Goal: Information Seeking & Learning: Learn about a topic

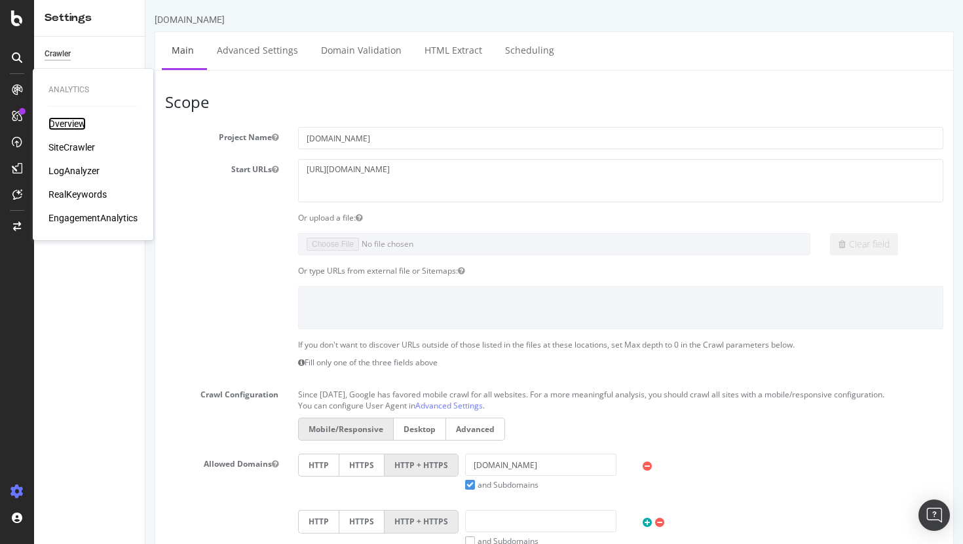
click at [66, 122] on div "Overview" at bounding box center [66, 123] width 37 height 13
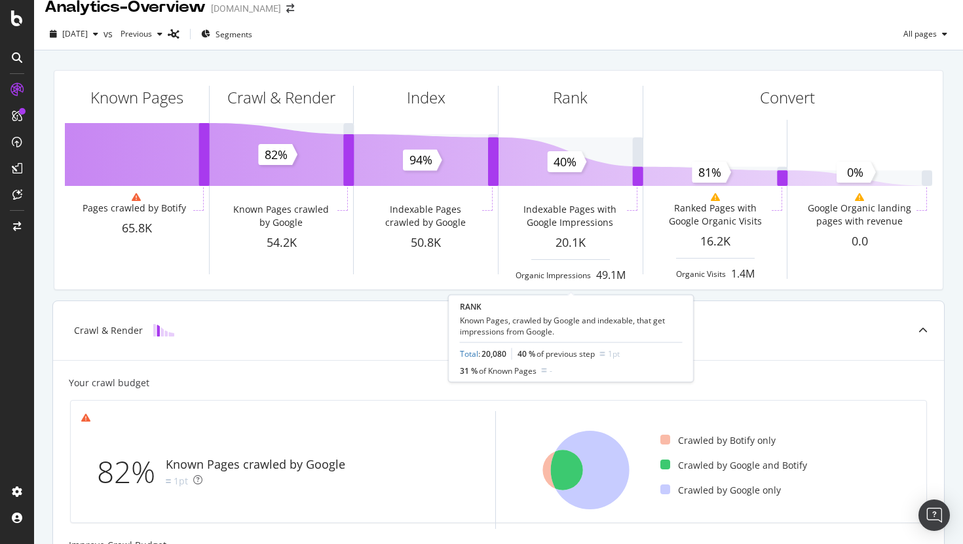
scroll to position [397, 0]
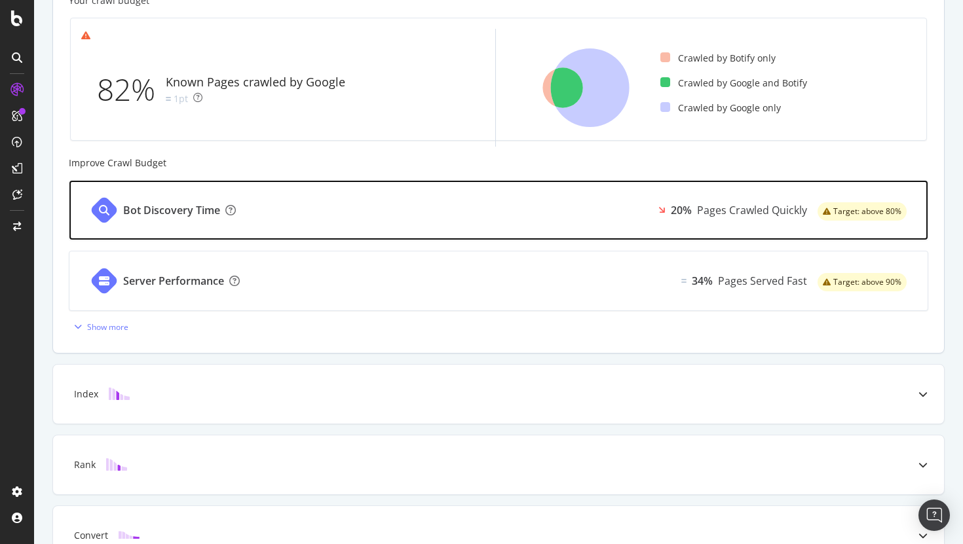
click at [513, 205] on div "Bot Discovery Time 20% Pages Crawled Quickly Target: above 80%" at bounding box center [498, 210] width 858 height 59
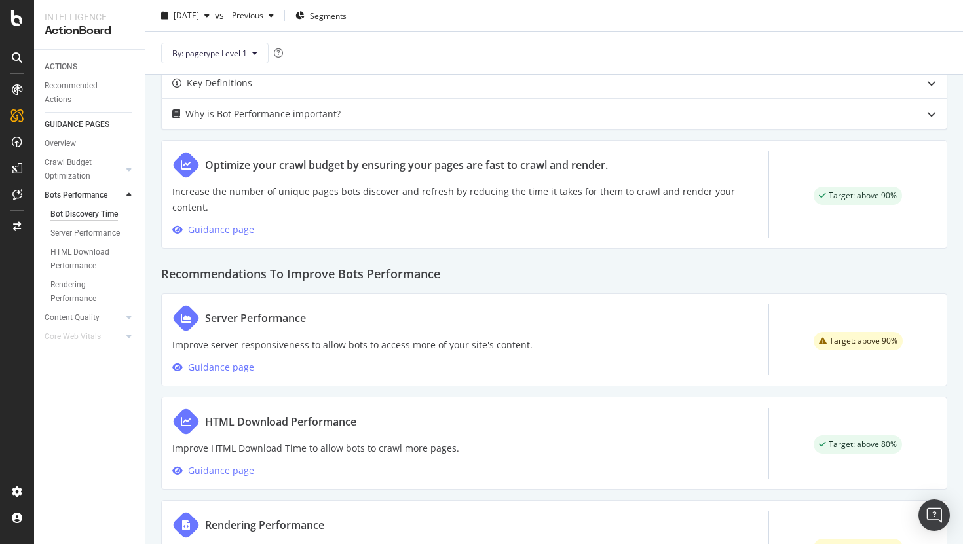
scroll to position [641, 0]
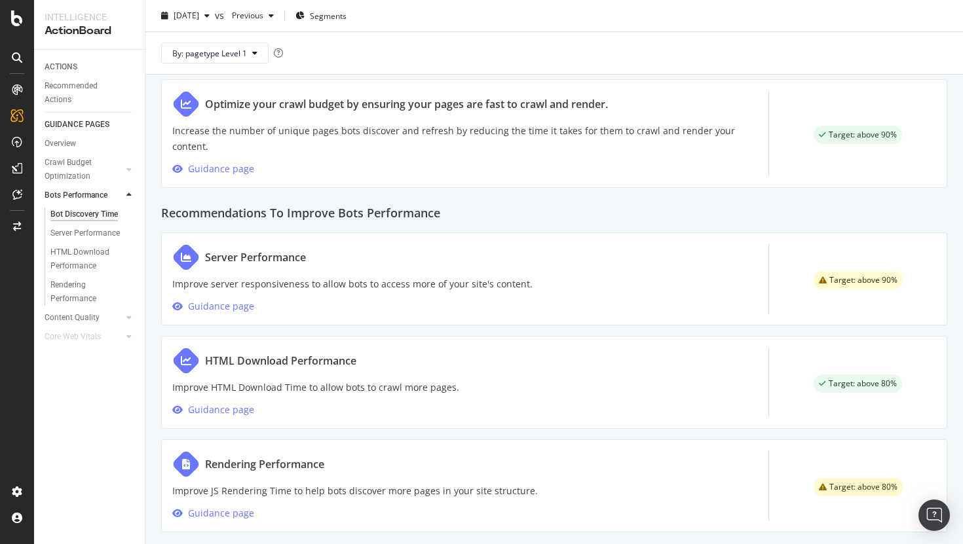
click at [379, 465] on div "Rendering Performance Improve JS Rendering Time to help bots discover more page…" at bounding box center [354, 486] width 365 height 71
click at [226, 506] on div "Guidance page" at bounding box center [221, 514] width 66 height 16
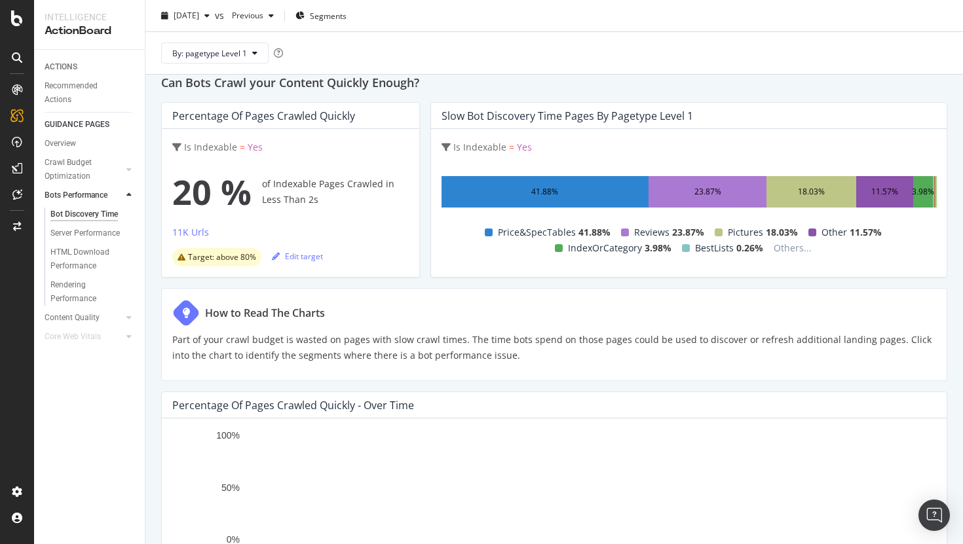
scroll to position [47, 0]
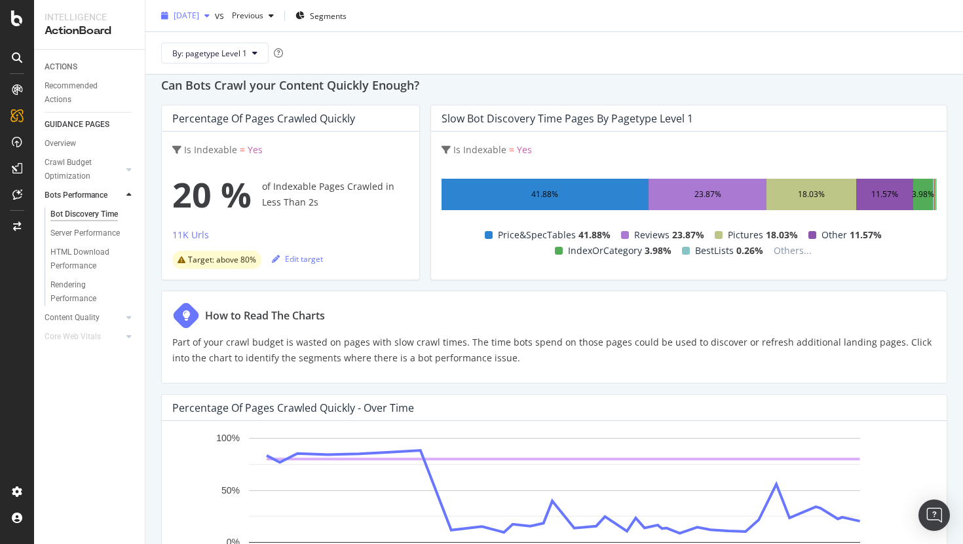
click at [199, 17] on span "[DATE]" at bounding box center [187, 15] width 26 height 11
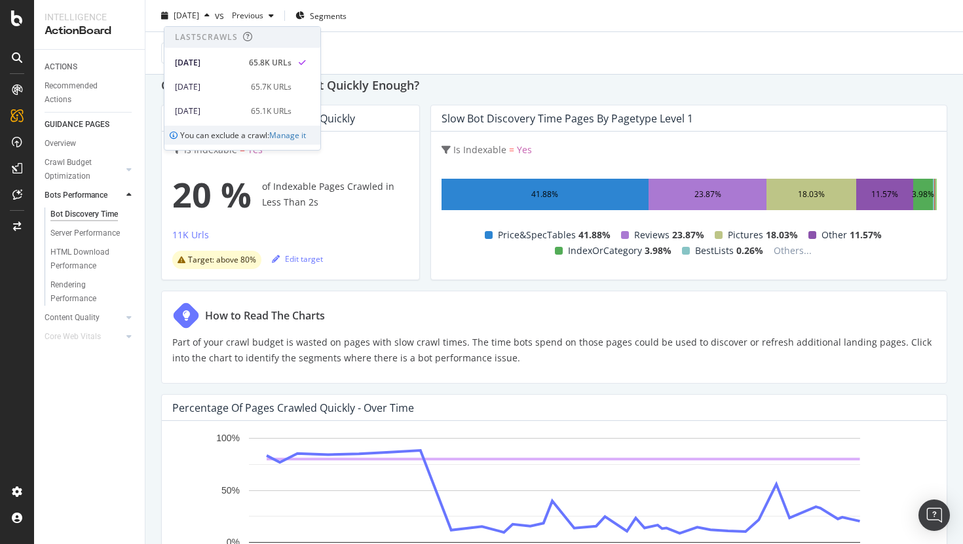
click at [442, 65] on div "By: pagetype Level 1" at bounding box center [554, 53] width 796 height 42
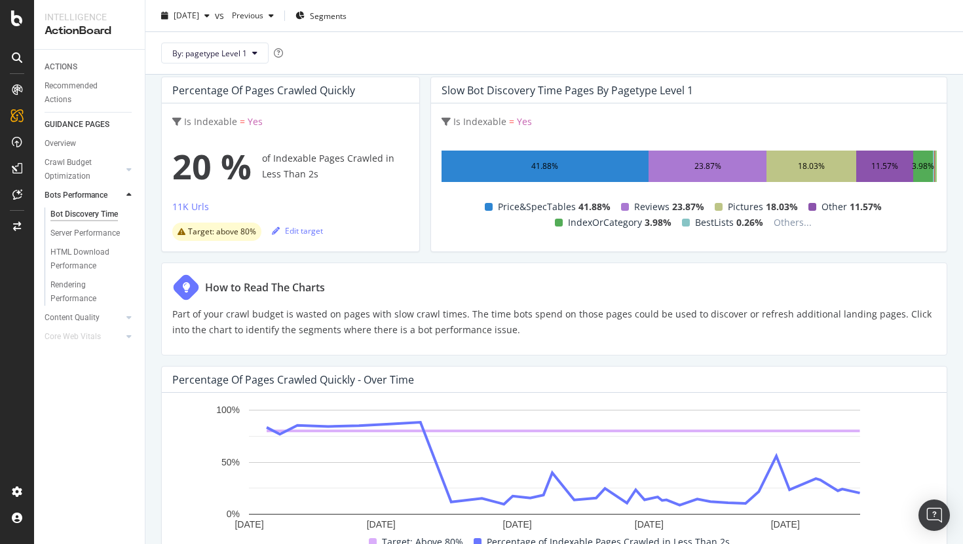
scroll to position [0, 0]
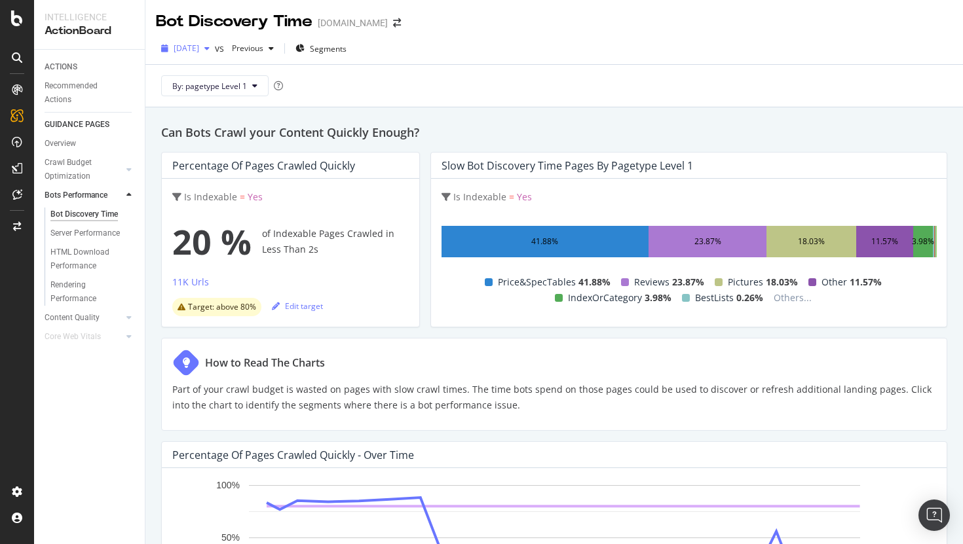
click at [199, 45] on span "[DATE]" at bounding box center [187, 48] width 26 height 11
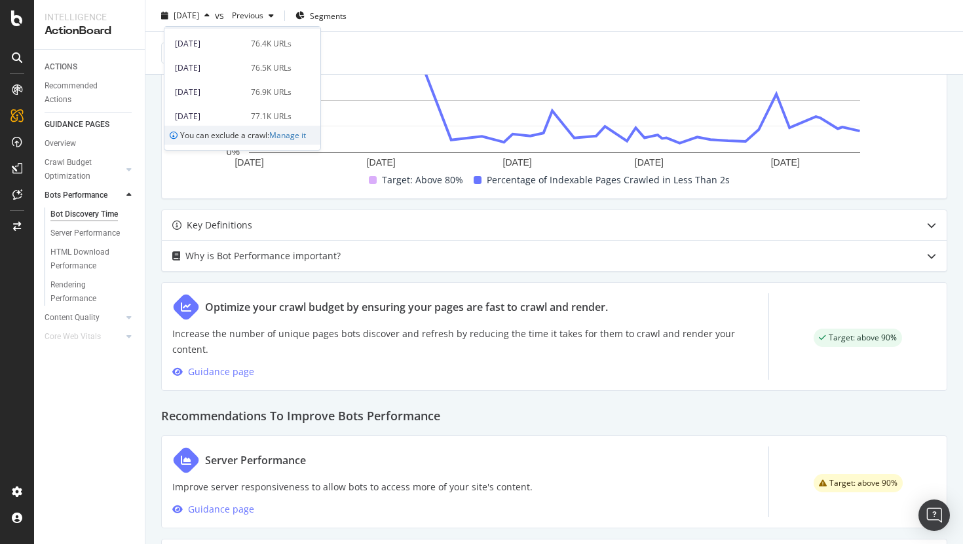
scroll to position [641, 0]
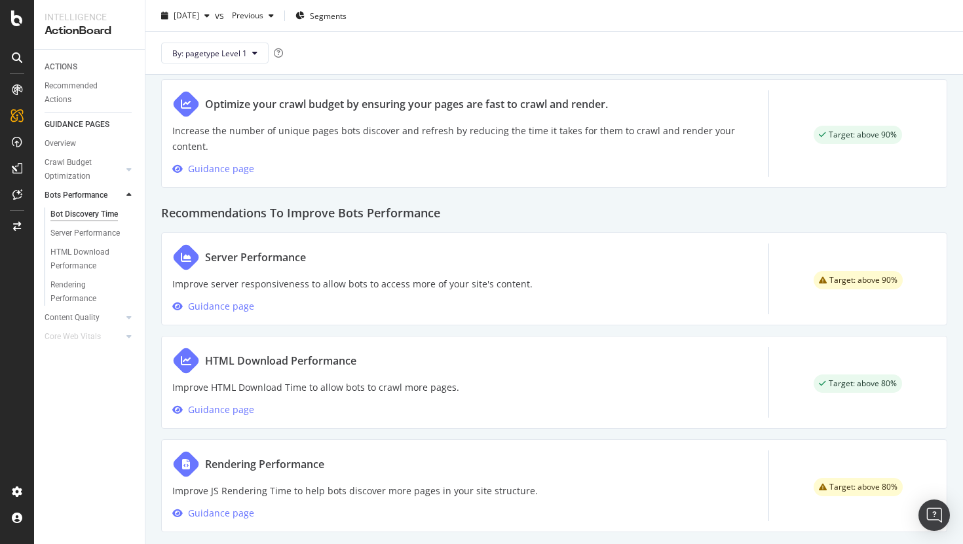
click at [490, 202] on h2 "Recommendations To Improve Bots Performance" at bounding box center [554, 210] width 786 height 24
click at [474, 250] on div "Server Performance" at bounding box center [352, 258] width 360 height 28
click at [299, 250] on div "Server Performance" at bounding box center [255, 258] width 101 height 16
click at [225, 299] on div "Guidance page" at bounding box center [221, 307] width 66 height 16
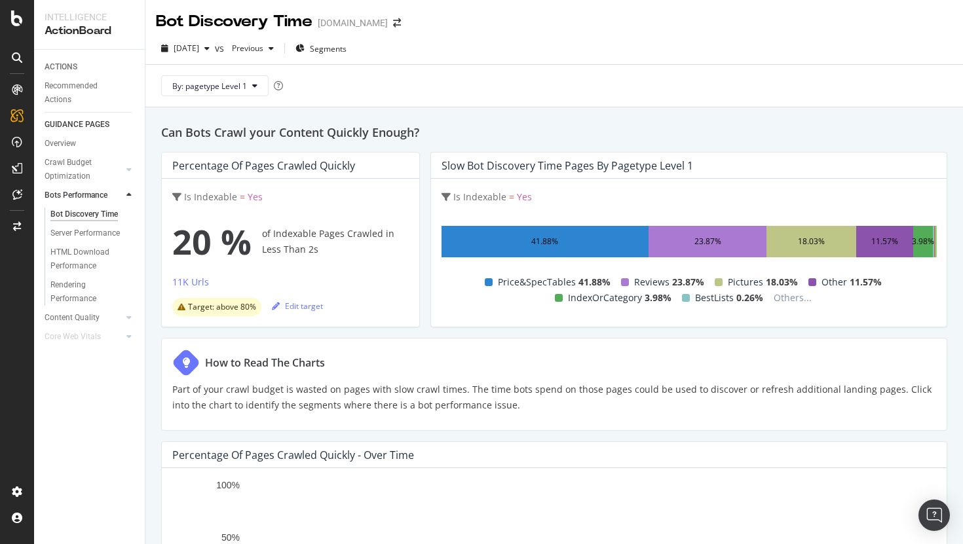
scroll to position [641, 0]
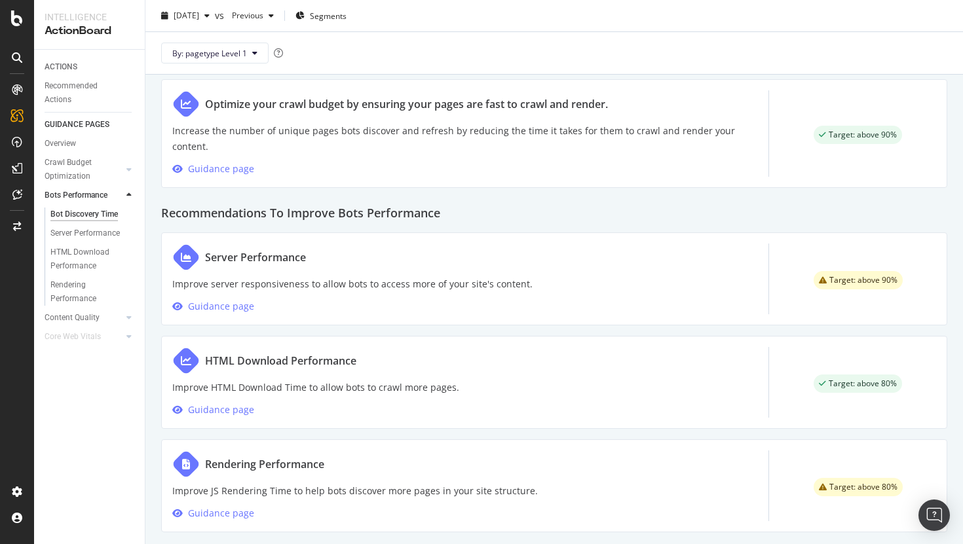
click at [319, 456] on div "Rendering Performance" at bounding box center [264, 464] width 119 height 16
click at [228, 506] on div "Guidance page" at bounding box center [221, 514] width 66 height 16
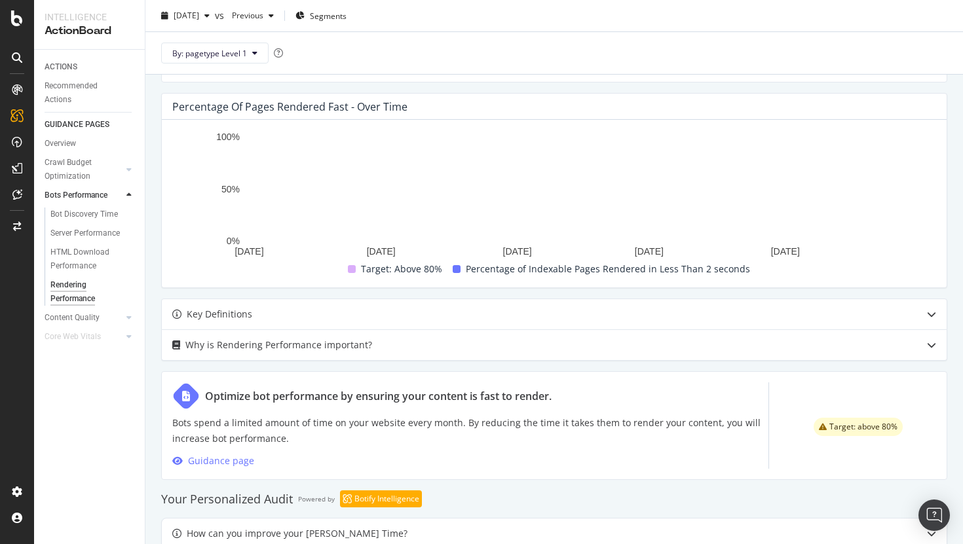
scroll to position [447, 0]
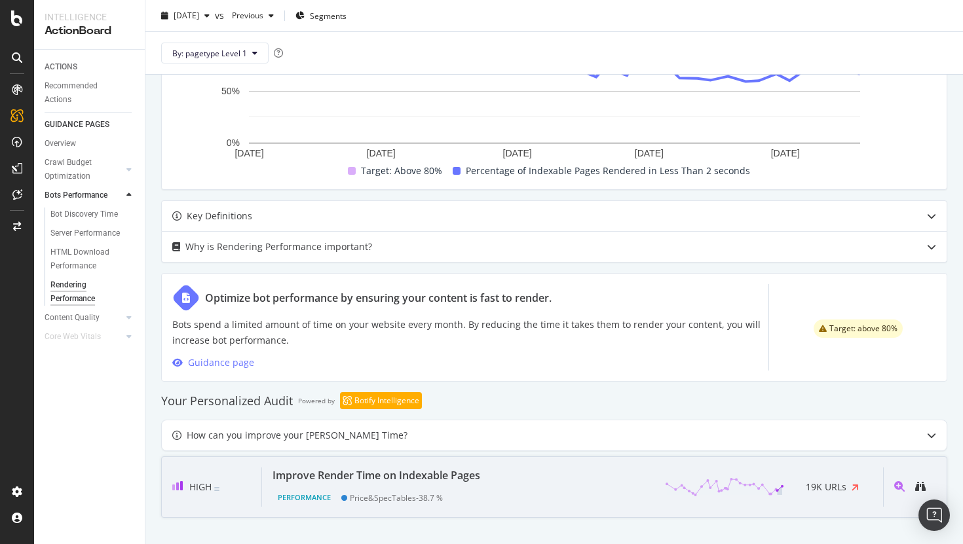
click at [447, 474] on div "Improve Render Time on Indexable Pages" at bounding box center [376, 476] width 208 height 16
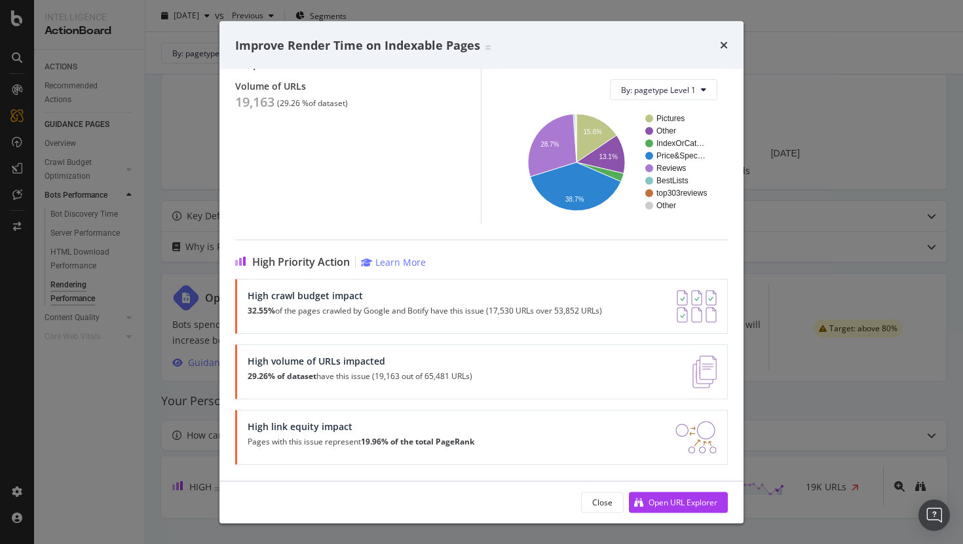
scroll to position [103, 0]
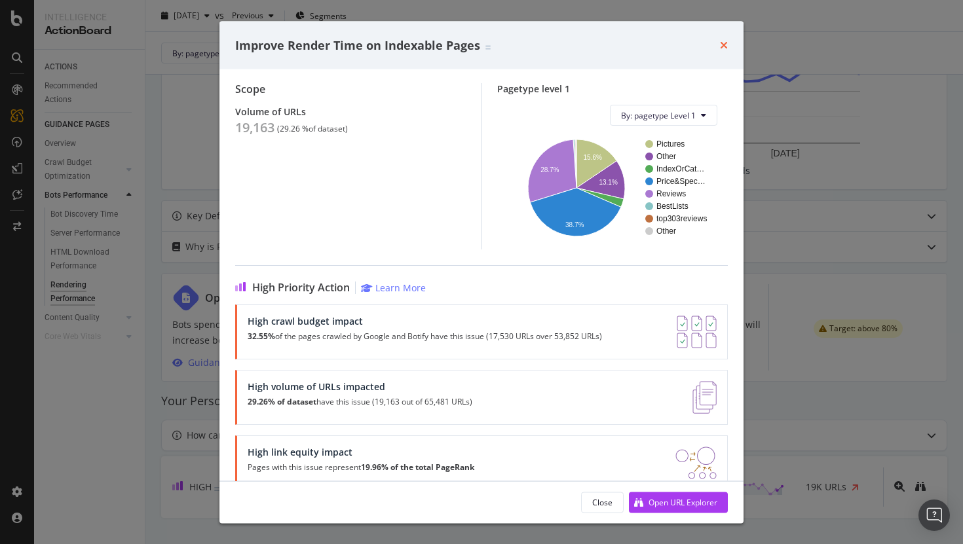
click at [724, 46] on icon "times" at bounding box center [724, 45] width 8 height 10
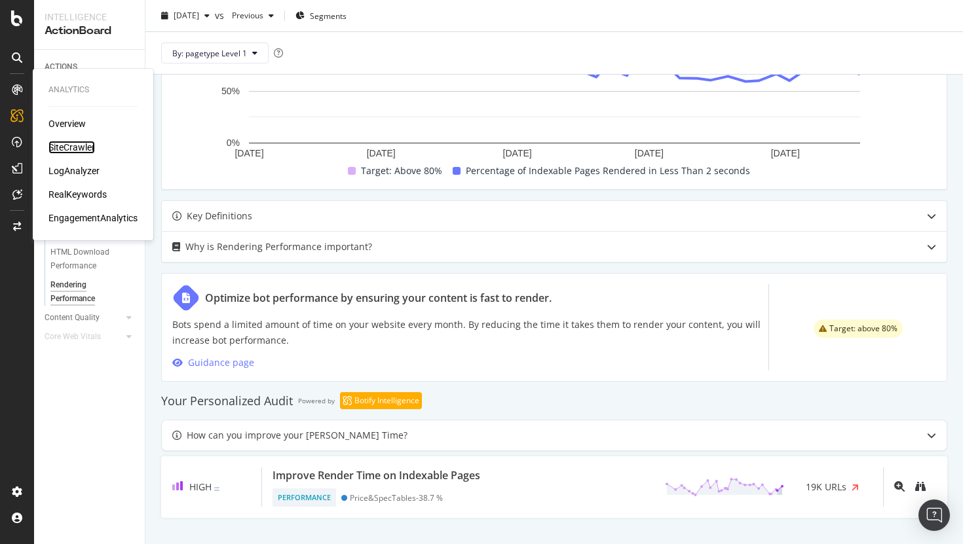
click at [81, 145] on div "SiteCrawler" at bounding box center [71, 147] width 46 height 13
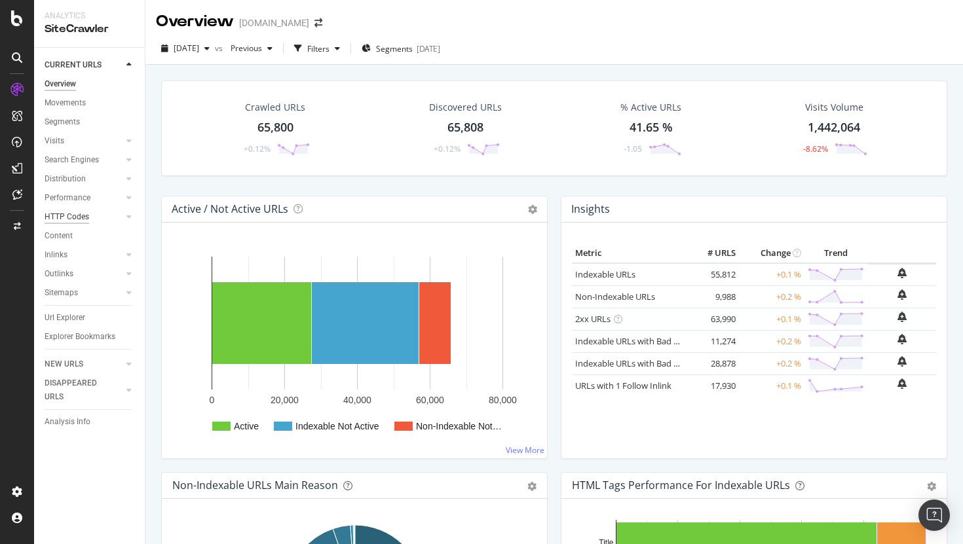
click at [52, 219] on div "HTTP Codes" at bounding box center [67, 217] width 45 height 14
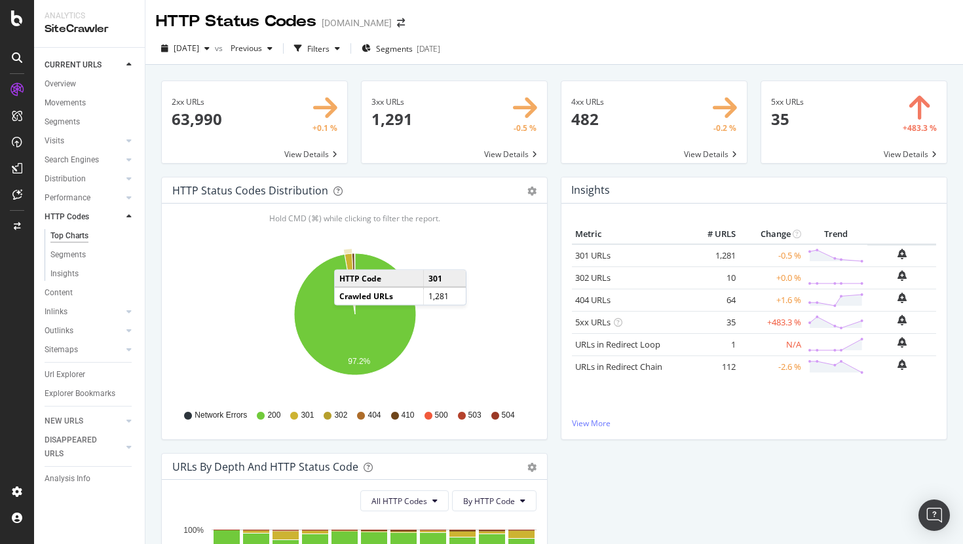
click at [347, 257] on icon "A chart." at bounding box center [349, 283] width 10 height 61
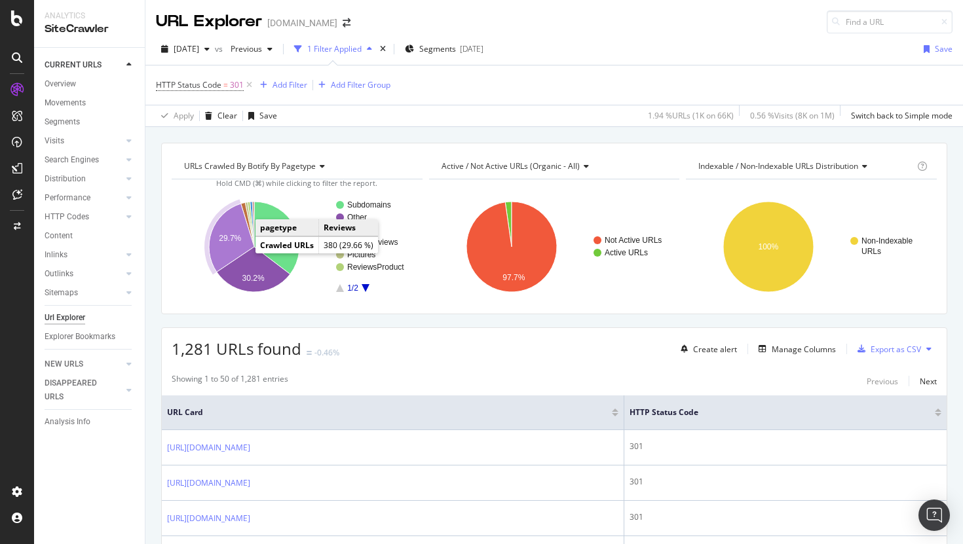
click at [239, 250] on icon "A chart." at bounding box center [231, 238] width 45 height 68
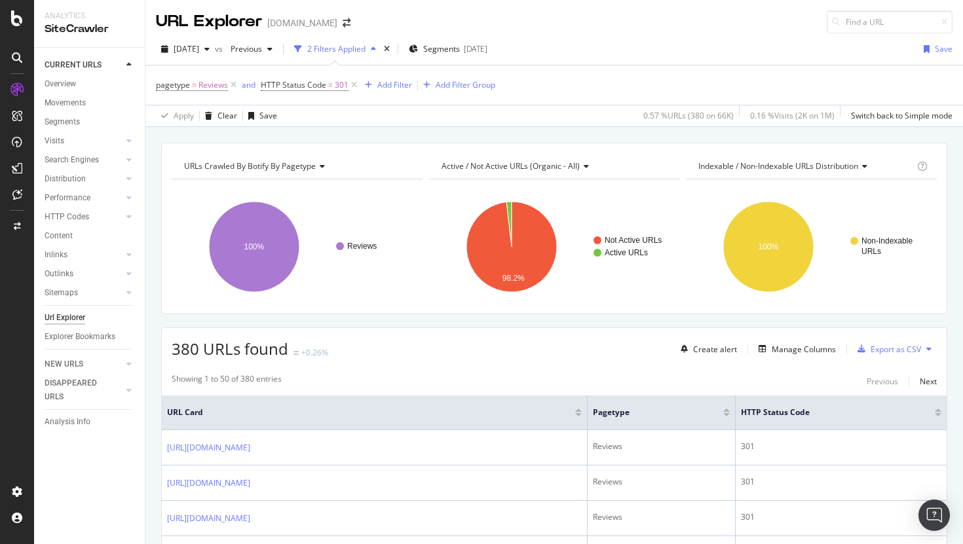
scroll to position [108, 0]
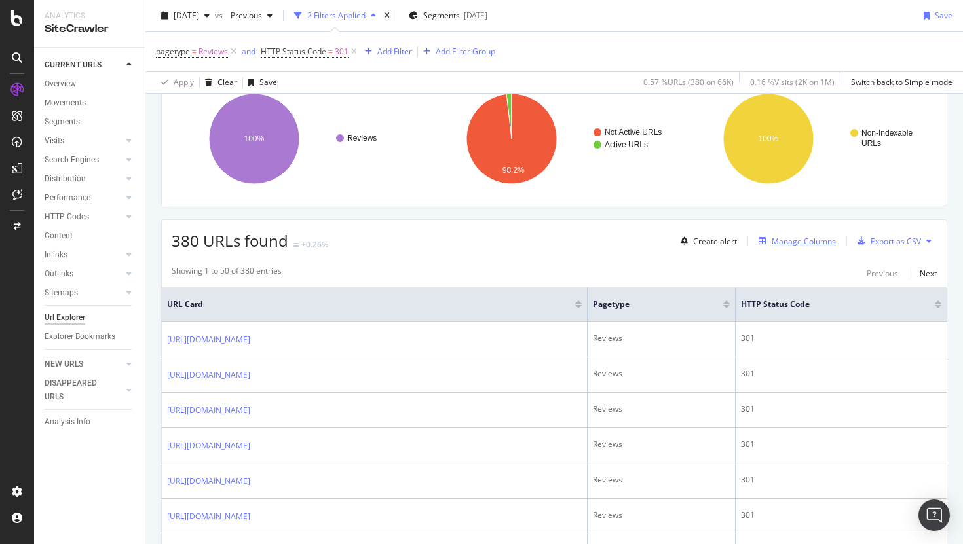
click at [796, 242] on div "Manage Columns" at bounding box center [803, 241] width 64 height 11
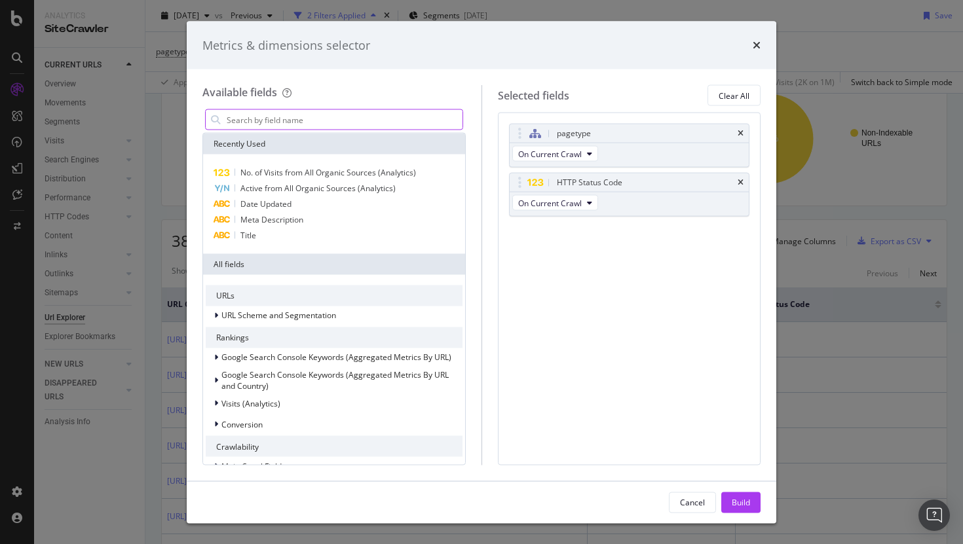
click at [352, 122] on input "modal" at bounding box center [343, 120] width 237 height 20
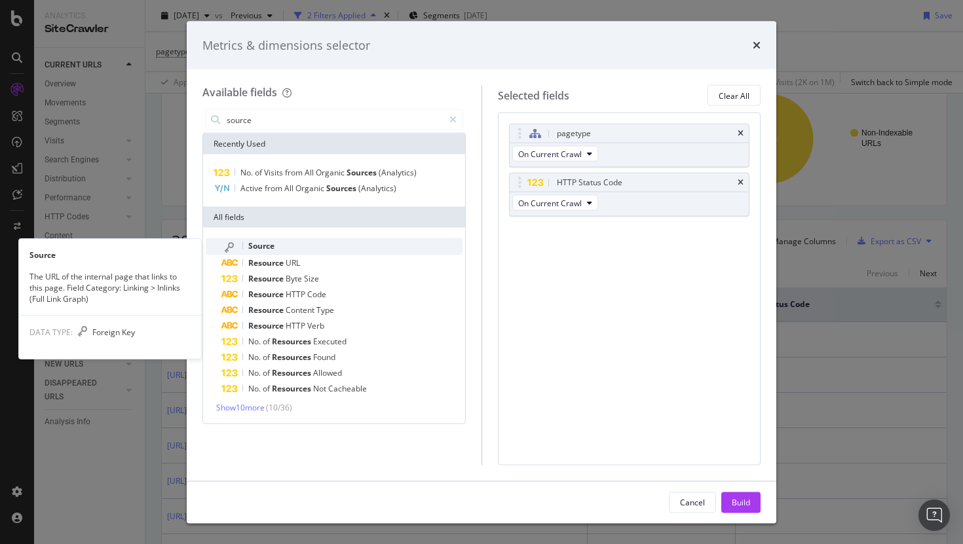
type input "source"
click at [266, 249] on span "Source" at bounding box center [261, 245] width 26 height 11
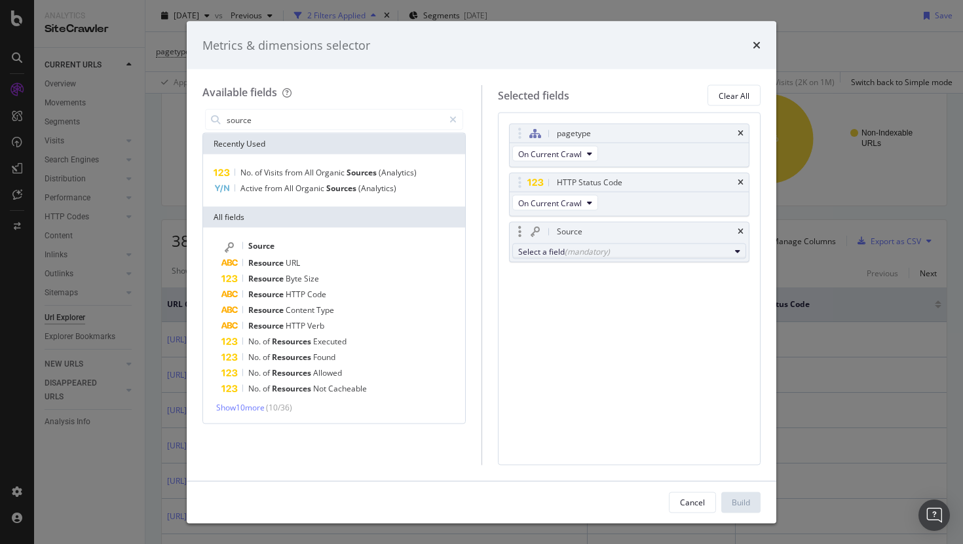
click at [618, 253] on div "Select a field (mandatory)" at bounding box center [624, 251] width 212 height 11
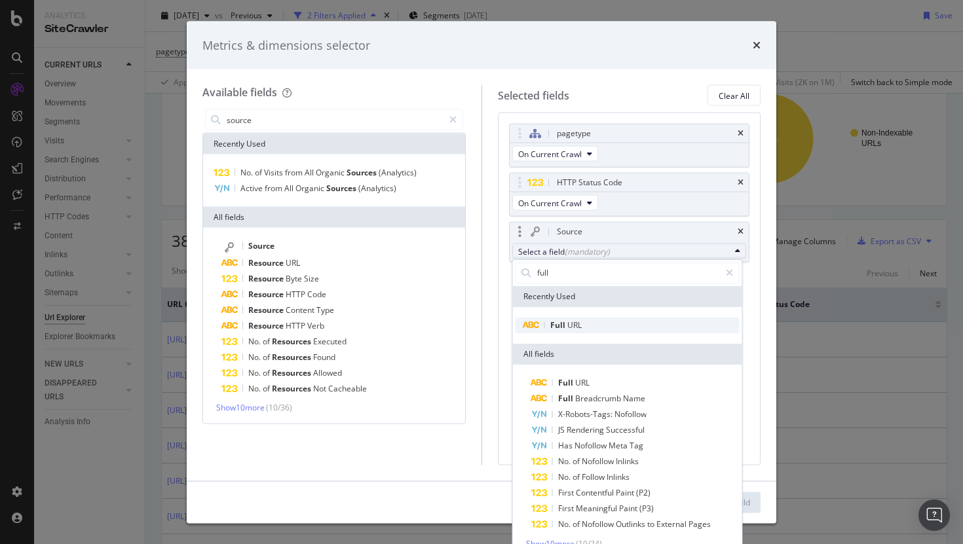
type input "full"
click at [582, 322] on span "Full URL" at bounding box center [627, 326] width 224 height 16
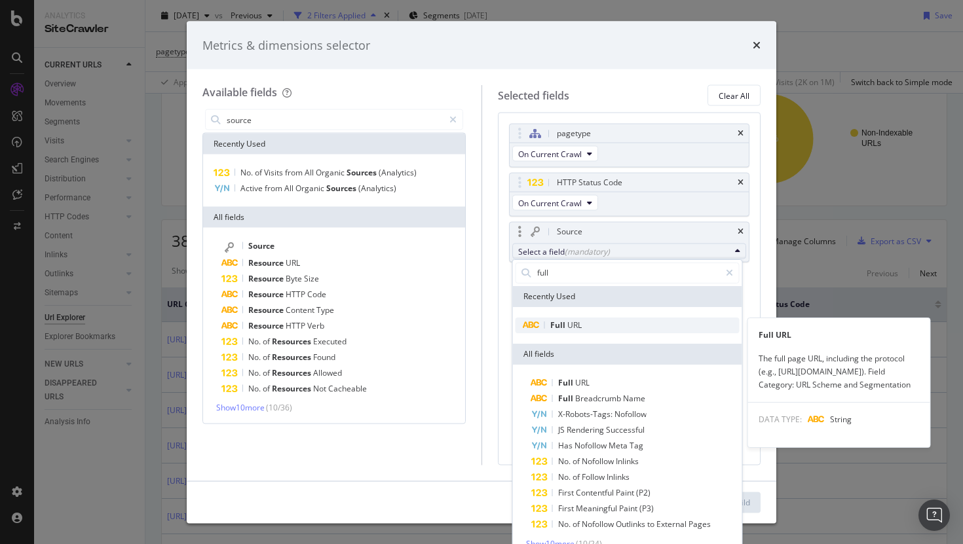
click at [660, 332] on span "Full URL" at bounding box center [627, 326] width 224 height 16
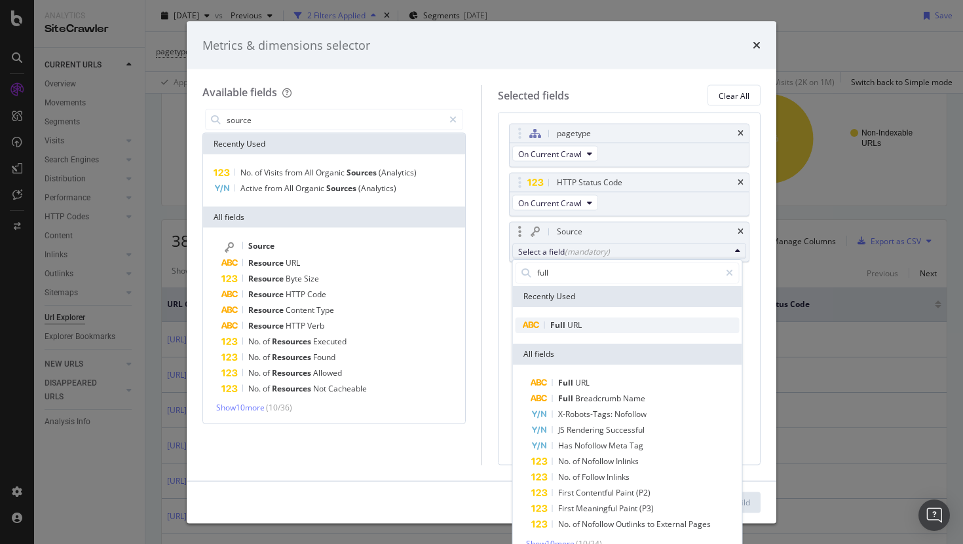
click at [595, 326] on span "Full URL" at bounding box center [627, 326] width 224 height 16
click at [561, 322] on span "Full" at bounding box center [558, 325] width 17 height 11
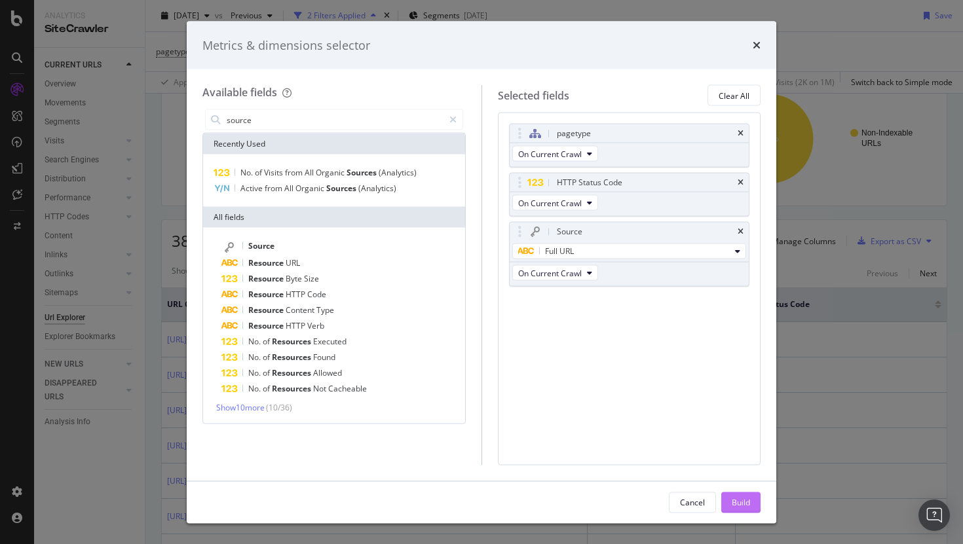
click at [742, 502] on div "Build" at bounding box center [741, 501] width 18 height 11
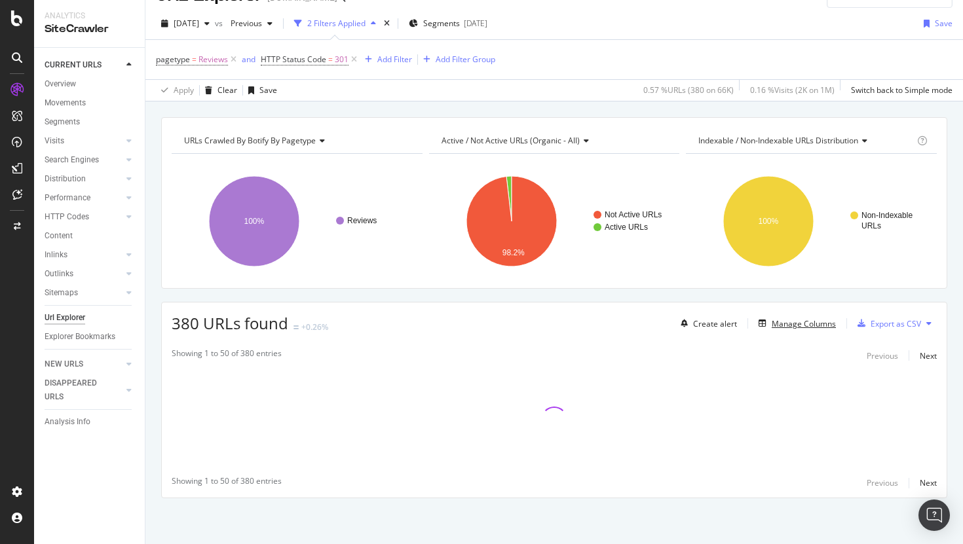
scroll to position [26, 0]
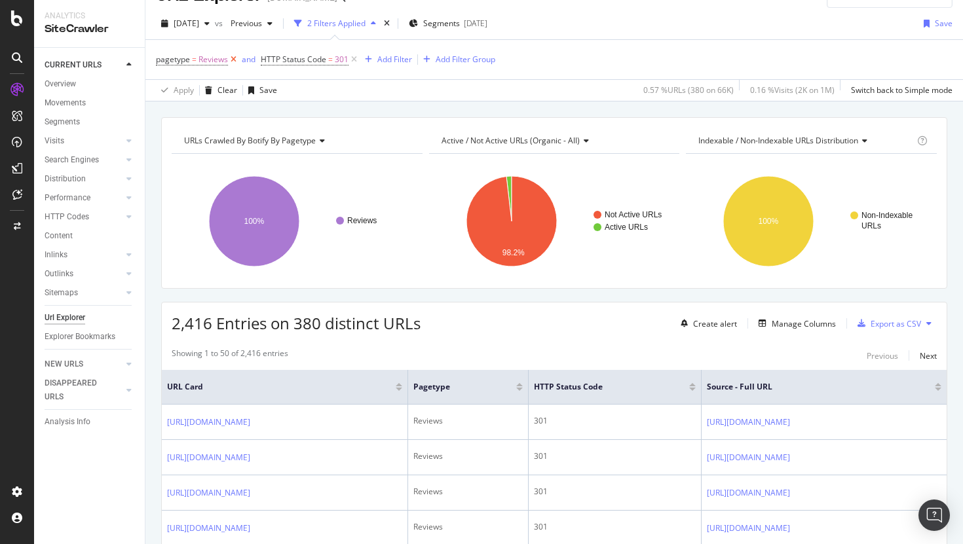
click at [230, 58] on icon at bounding box center [233, 59] width 11 height 13
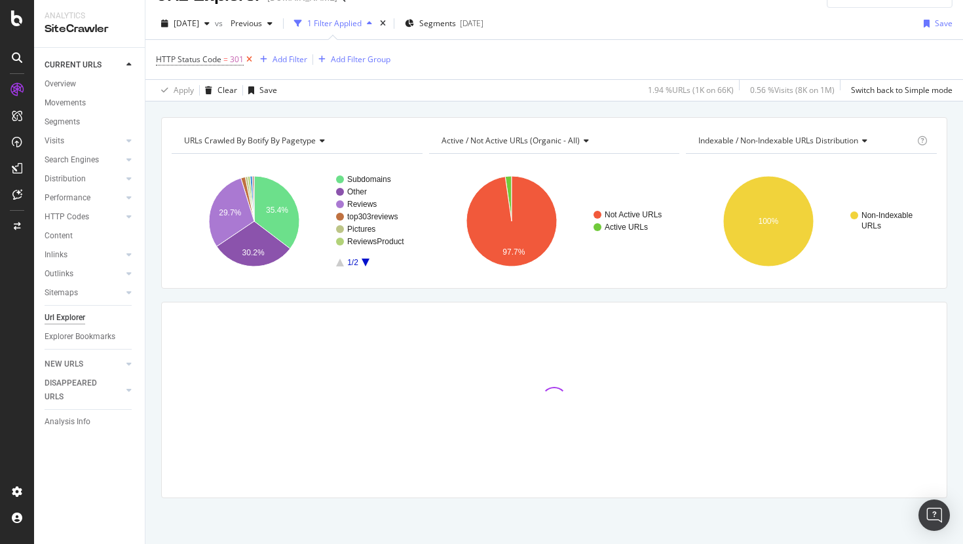
click at [246, 60] on icon at bounding box center [249, 59] width 11 height 13
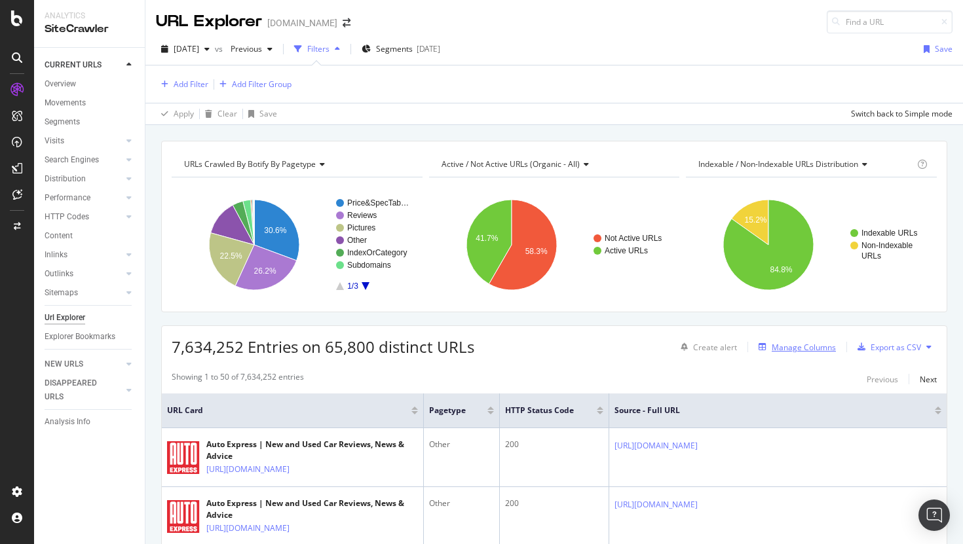
click at [780, 348] on div "Manage Columns" at bounding box center [803, 347] width 64 height 11
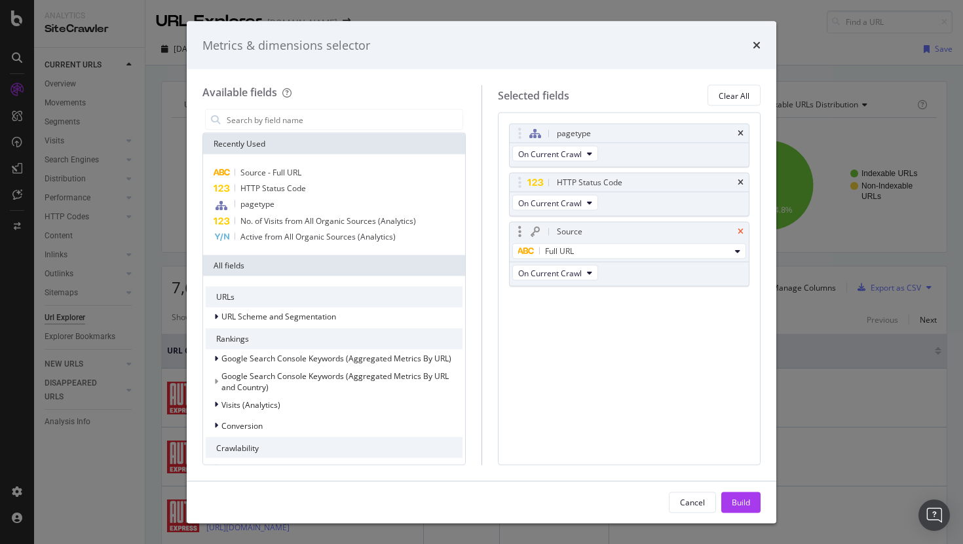
click at [741, 231] on icon "times" at bounding box center [740, 232] width 6 height 8
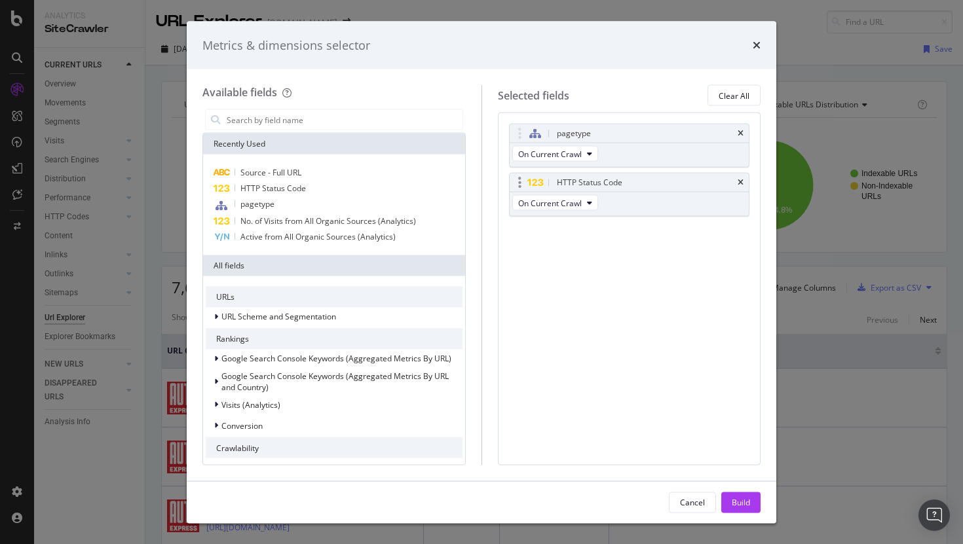
click at [738, 177] on div "HTTP Status Code" at bounding box center [630, 183] width 240 height 18
click at [741, 130] on icon "times" at bounding box center [740, 134] width 6 height 8
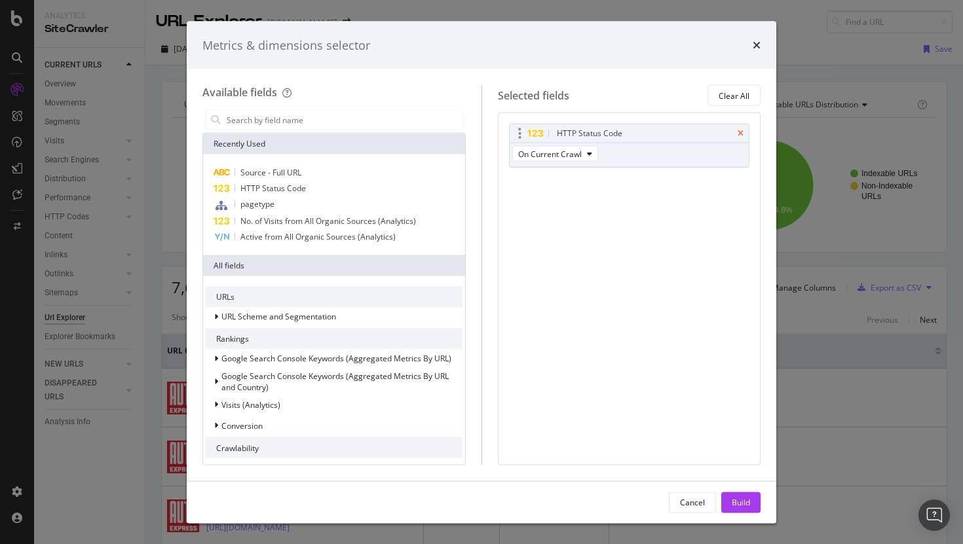
click at [738, 133] on icon "times" at bounding box center [740, 134] width 6 height 8
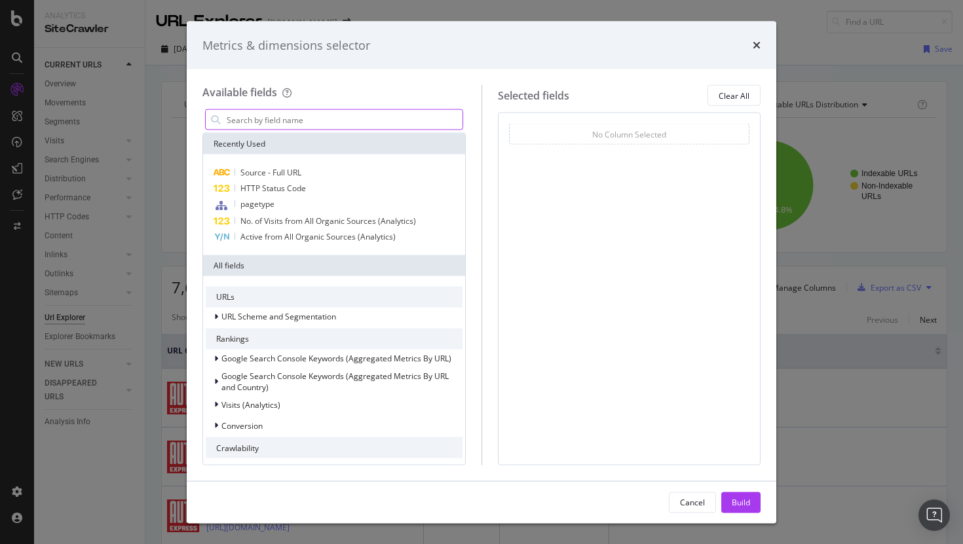
click at [330, 117] on input "modal" at bounding box center [343, 120] width 237 height 20
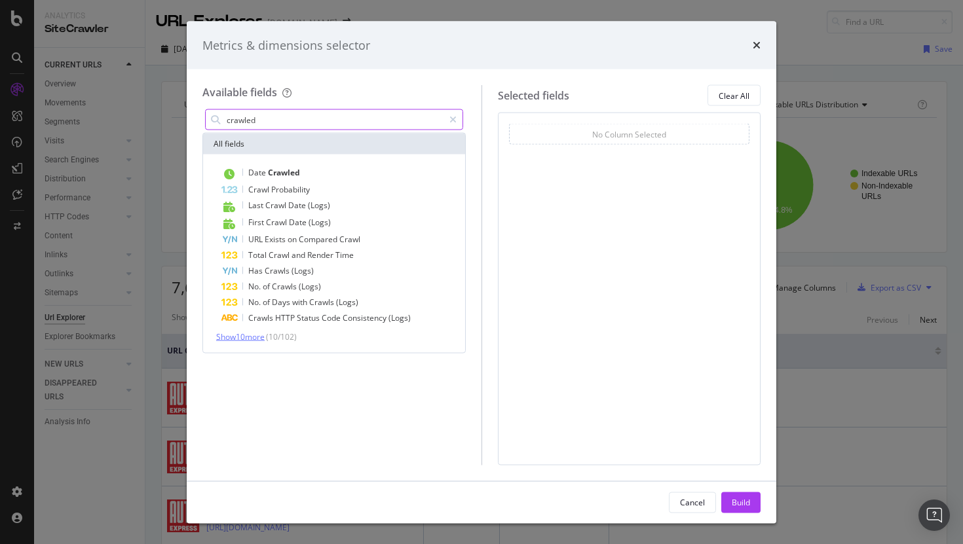
type input "crawled"
click at [252, 341] on span "Show 10 more" at bounding box center [240, 336] width 48 height 11
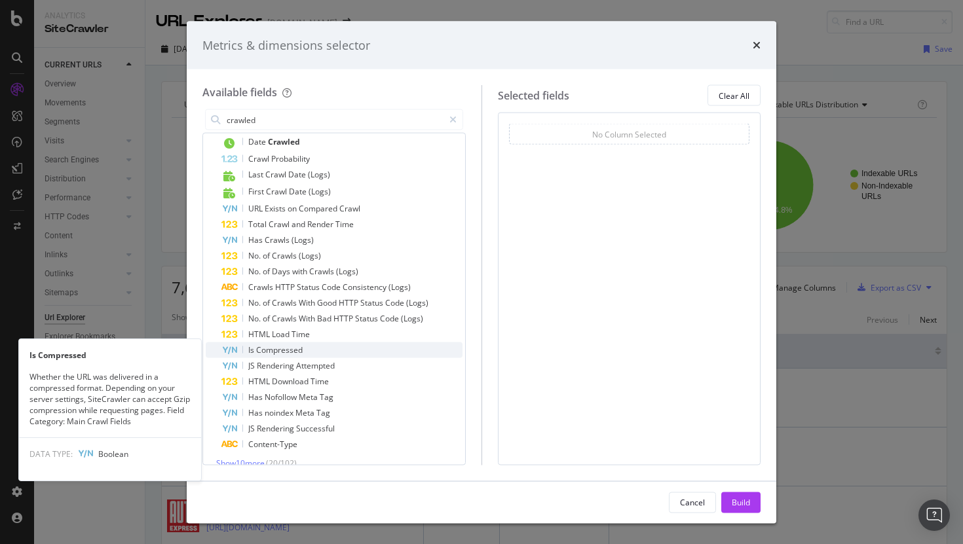
scroll to position [45, 0]
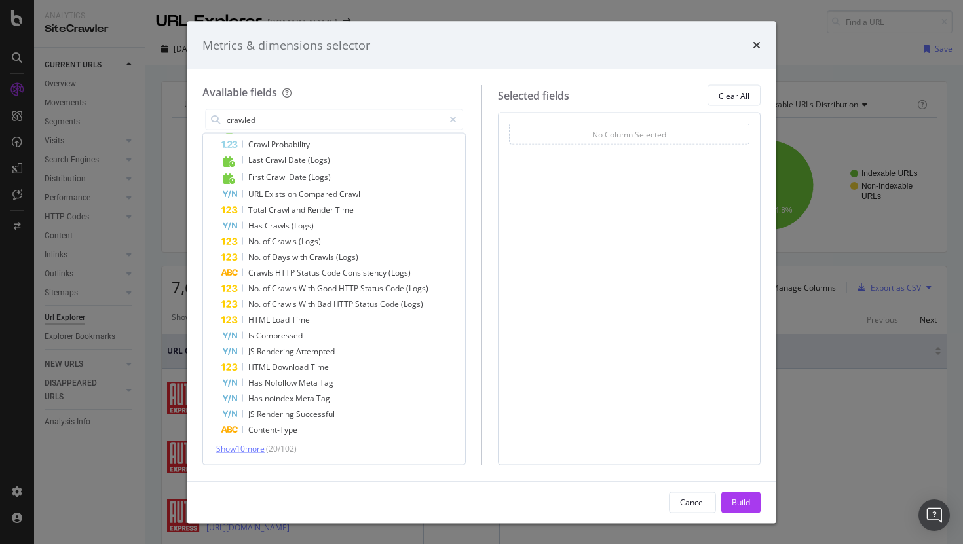
click at [256, 447] on span "Show 10 more" at bounding box center [240, 448] width 48 height 11
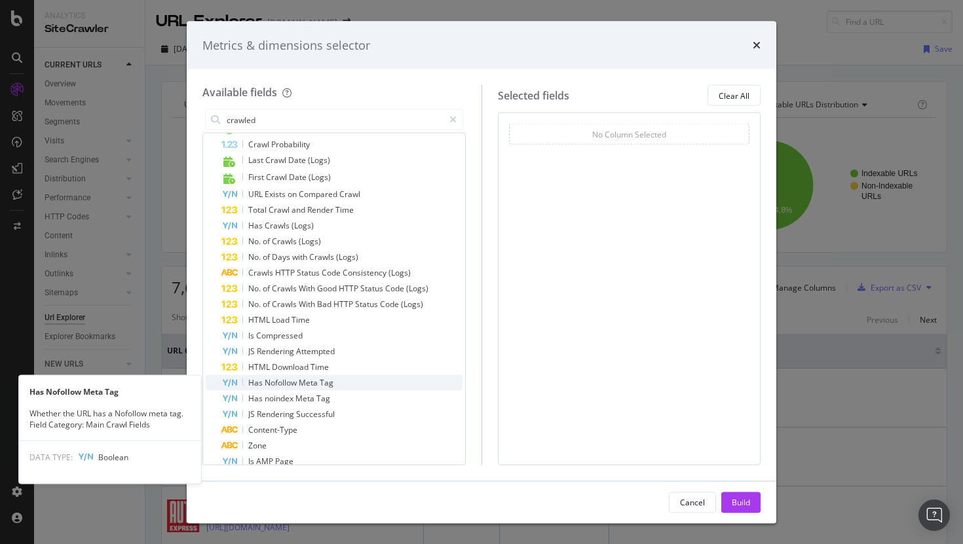
scroll to position [202, 0]
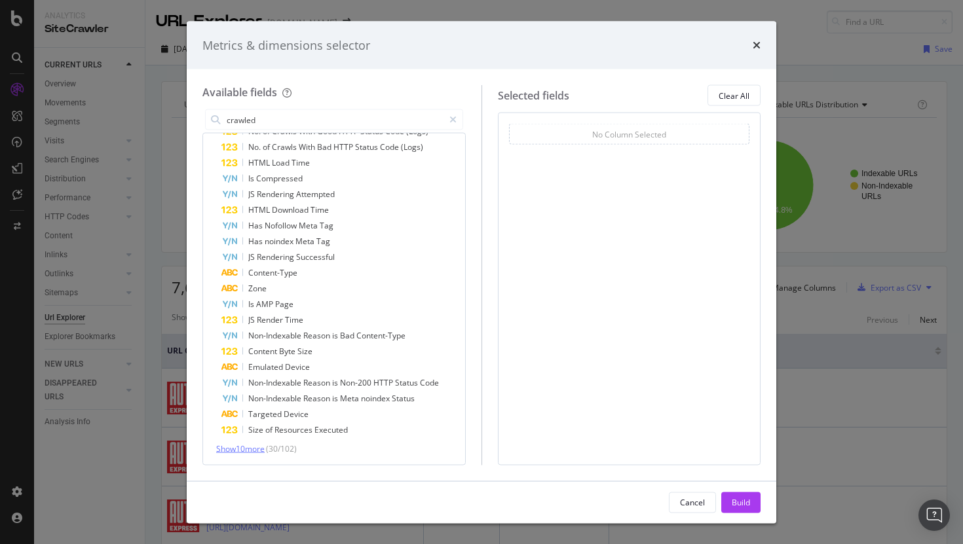
click at [258, 447] on span "Show 10 more" at bounding box center [240, 448] width 48 height 11
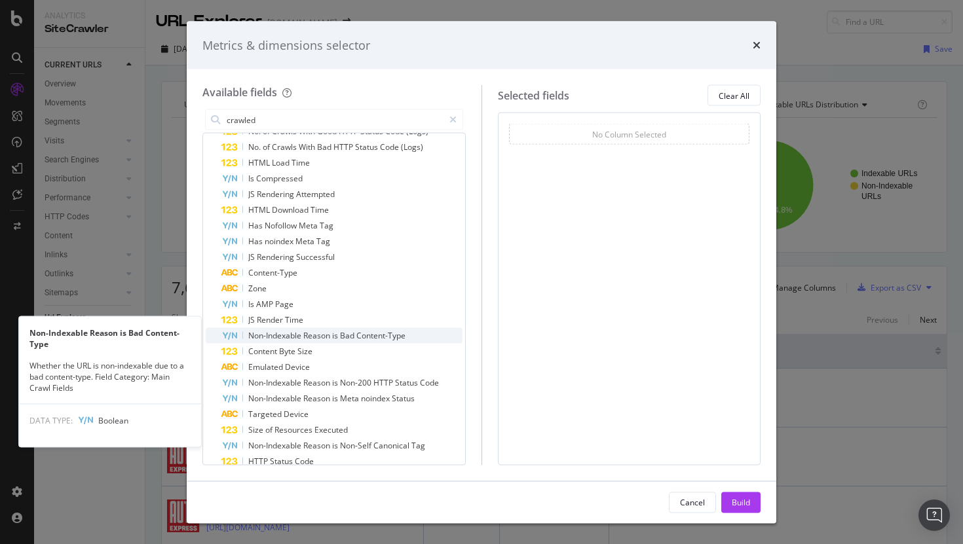
scroll to position [360, 0]
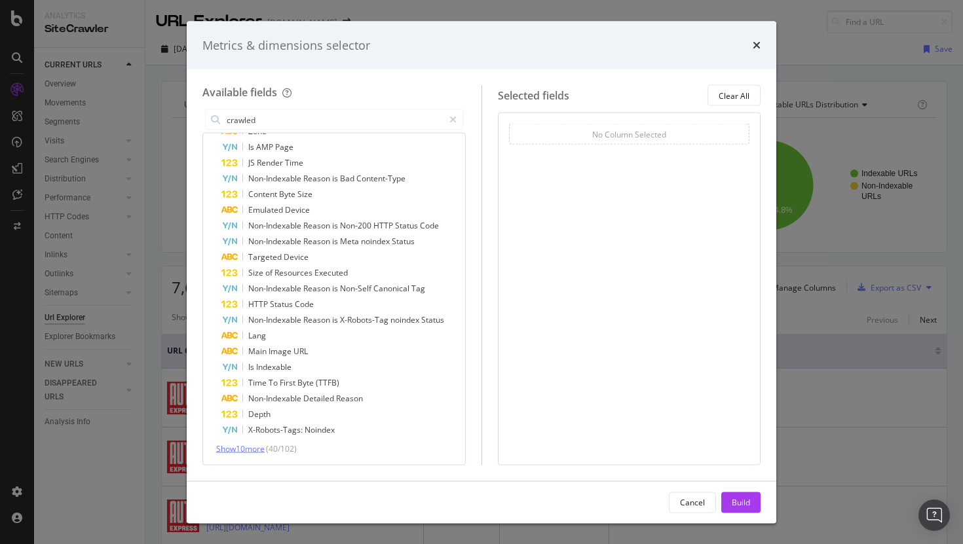
click at [248, 449] on span "Show 10 more" at bounding box center [240, 448] width 48 height 11
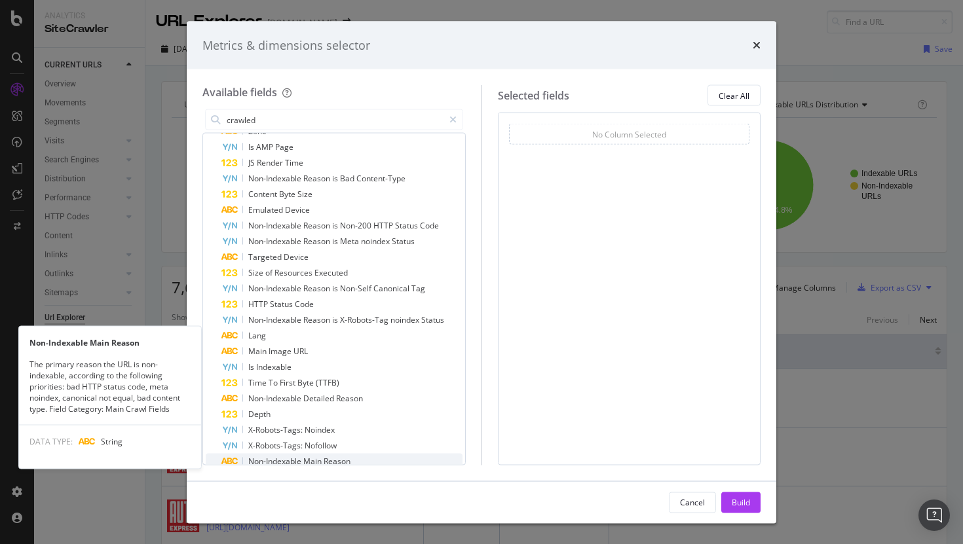
scroll to position [0, 0]
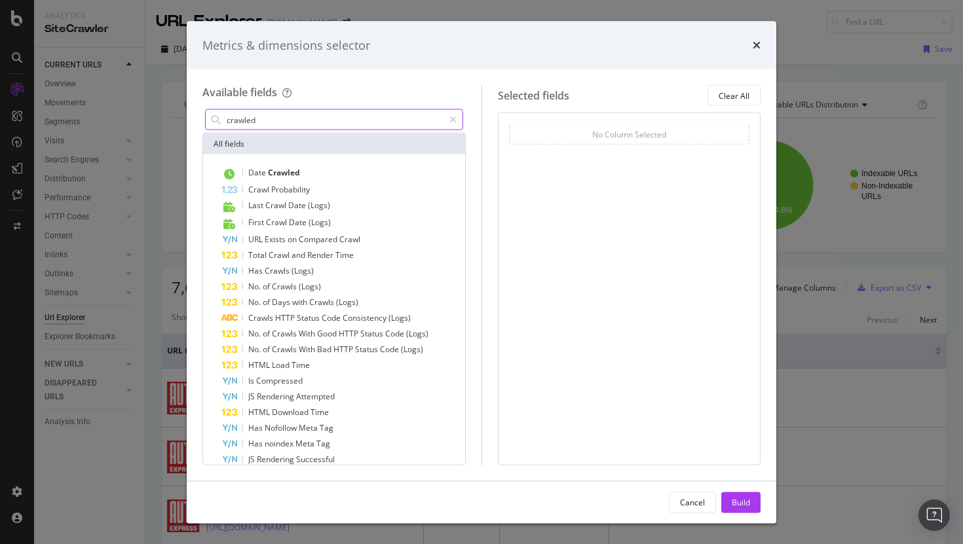
click at [281, 118] on input "crawled" at bounding box center [334, 120] width 218 height 20
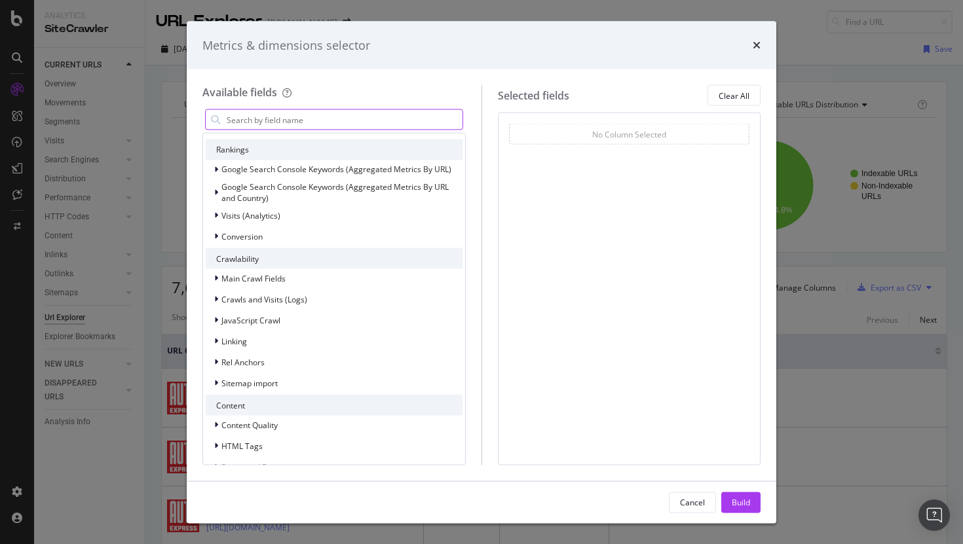
scroll to position [196, 0]
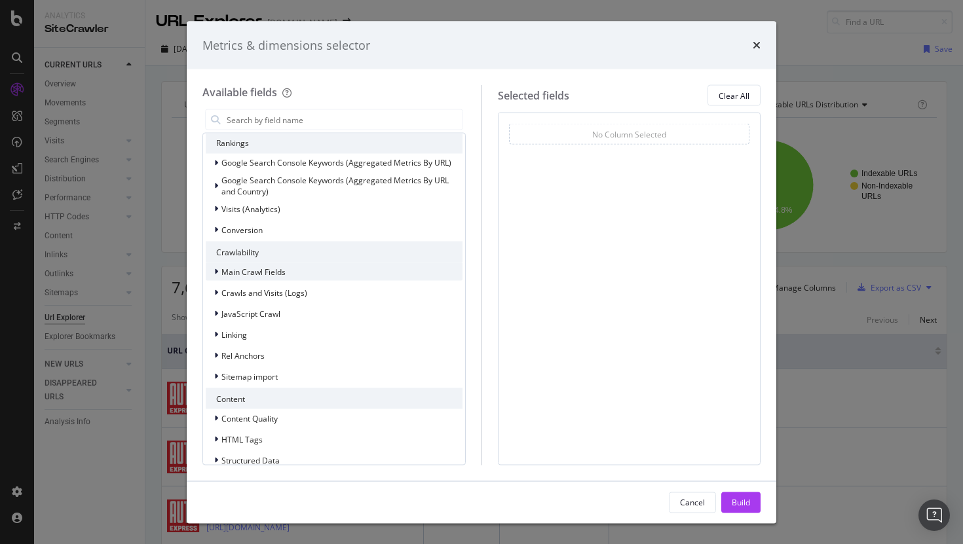
click at [261, 276] on span "Main Crawl Fields" at bounding box center [253, 271] width 64 height 11
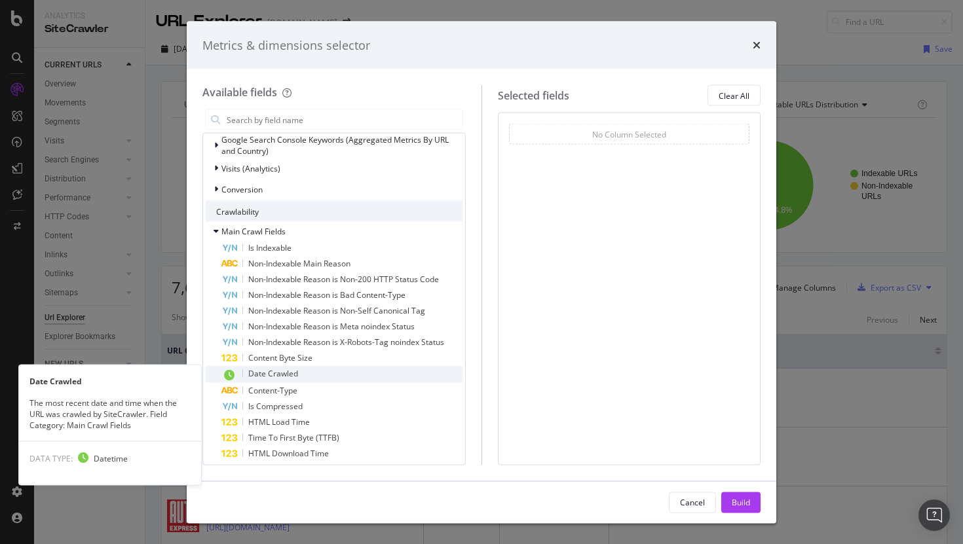
scroll to position [246, 0]
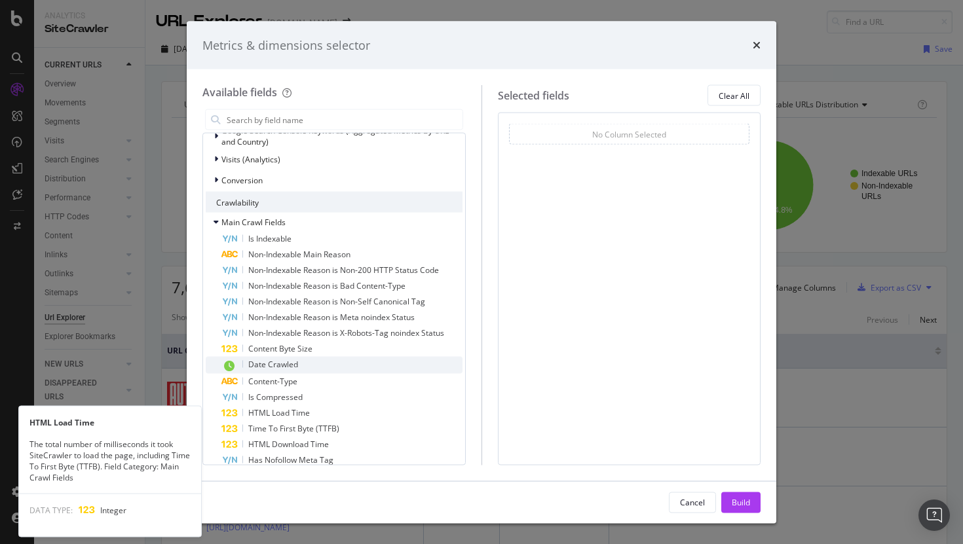
click at [339, 417] on div "HTML Load Time" at bounding box center [341, 413] width 241 height 16
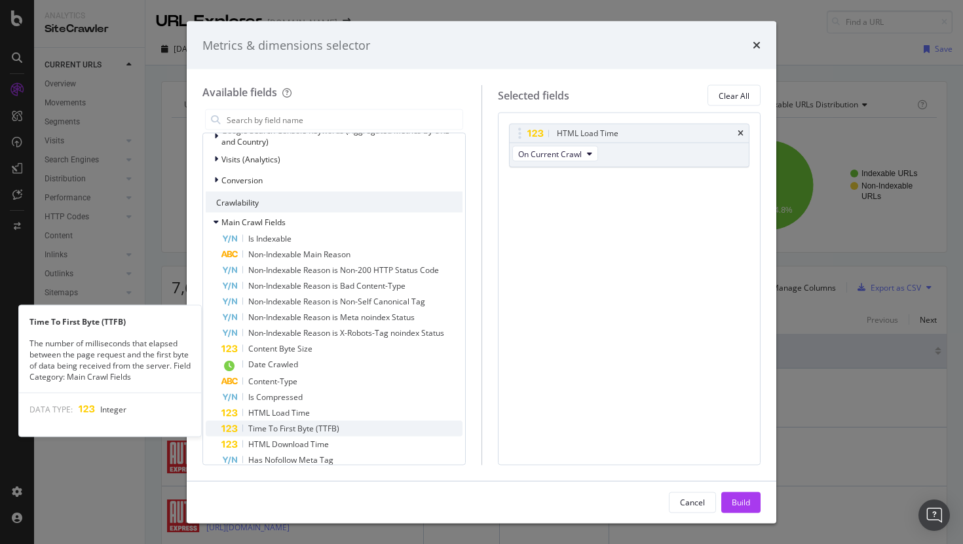
click at [339, 427] on div "Time To First Byte (TTFB)" at bounding box center [341, 429] width 241 height 16
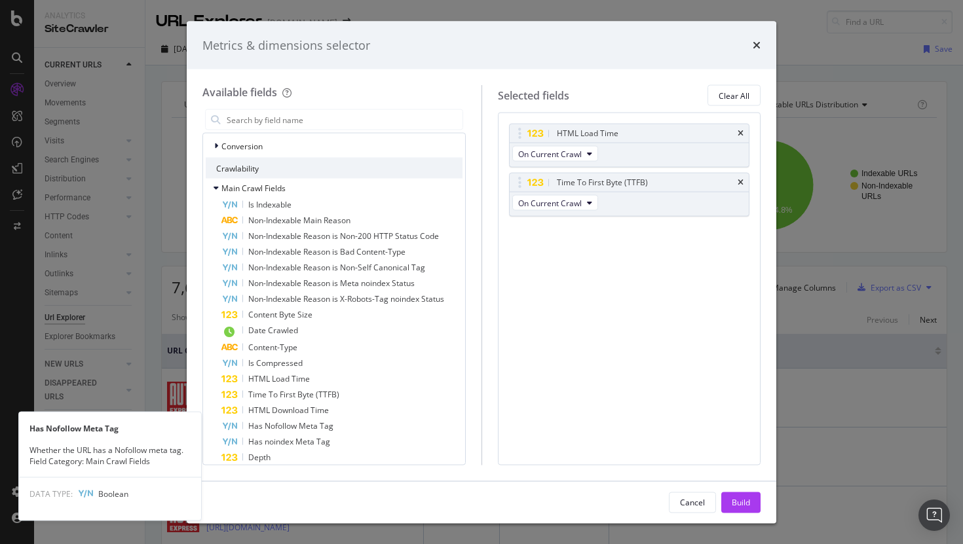
scroll to position [287, 0]
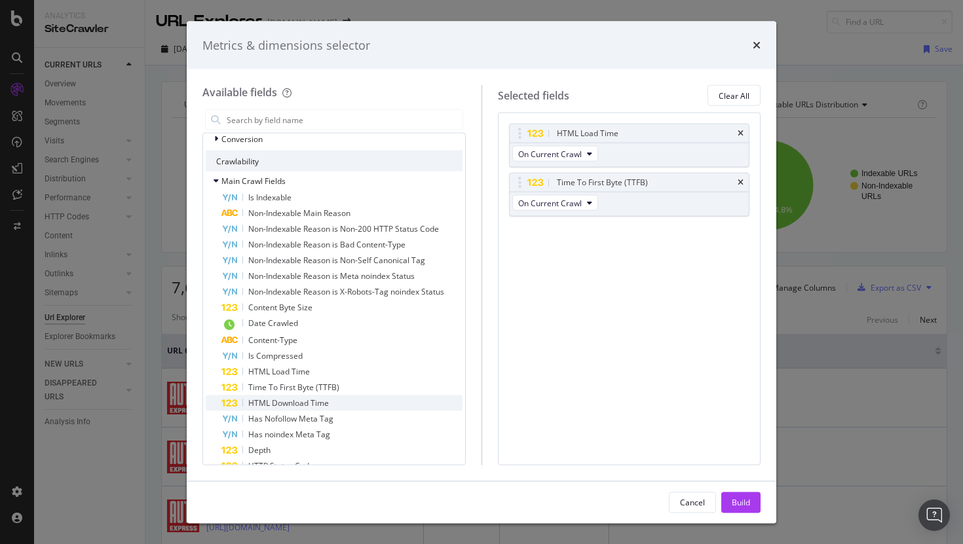
click at [349, 407] on div "HTML Download Time" at bounding box center [341, 404] width 241 height 16
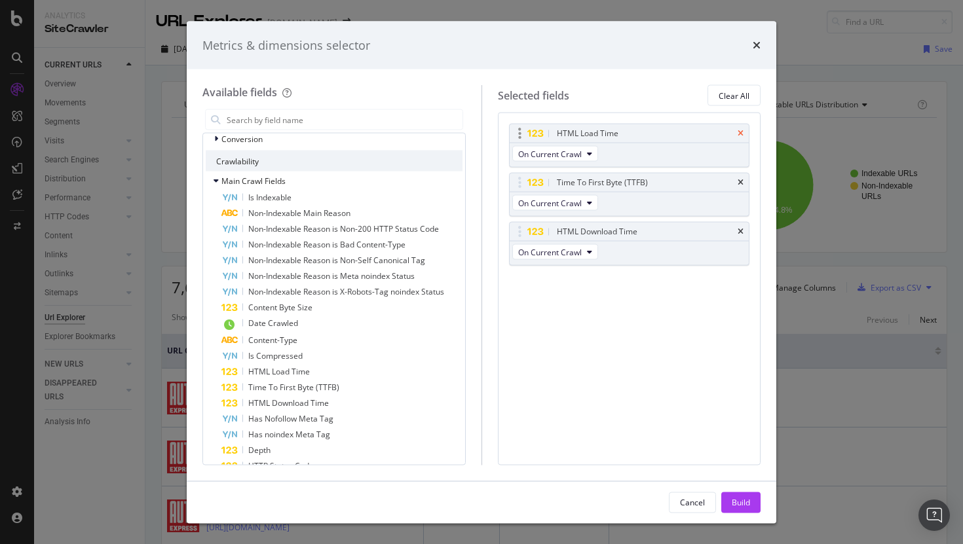
click at [739, 134] on icon "times" at bounding box center [740, 134] width 6 height 8
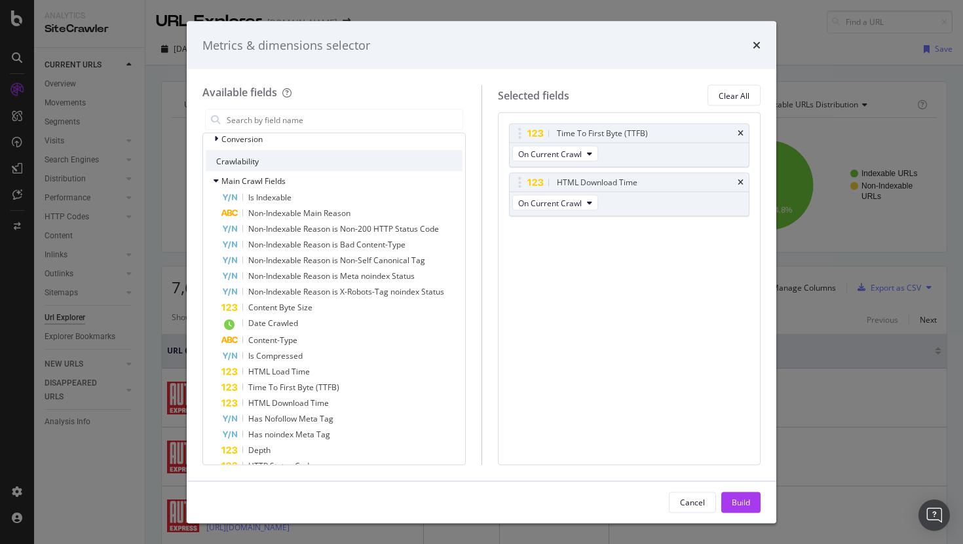
click at [739, 134] on icon "times" at bounding box center [740, 134] width 6 height 8
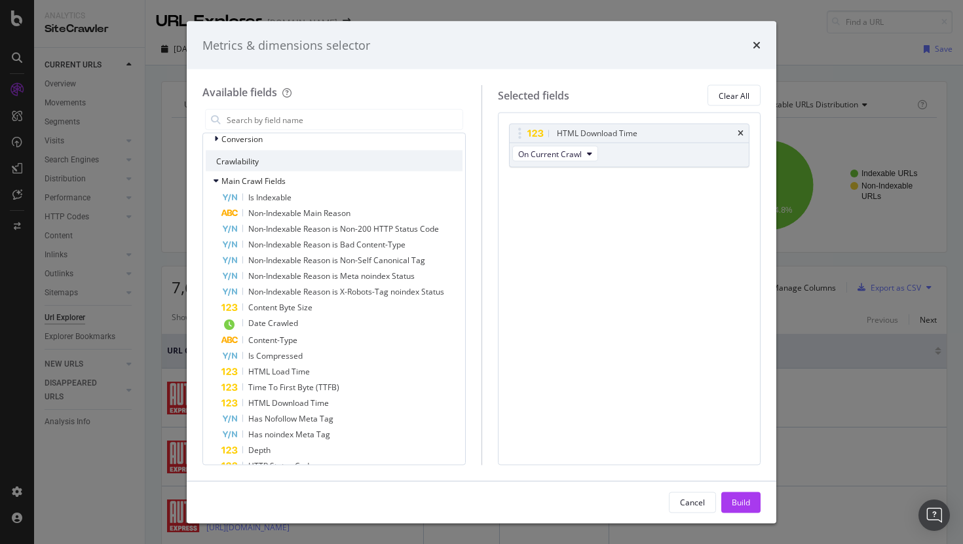
click at [739, 134] on icon "times" at bounding box center [740, 134] width 6 height 8
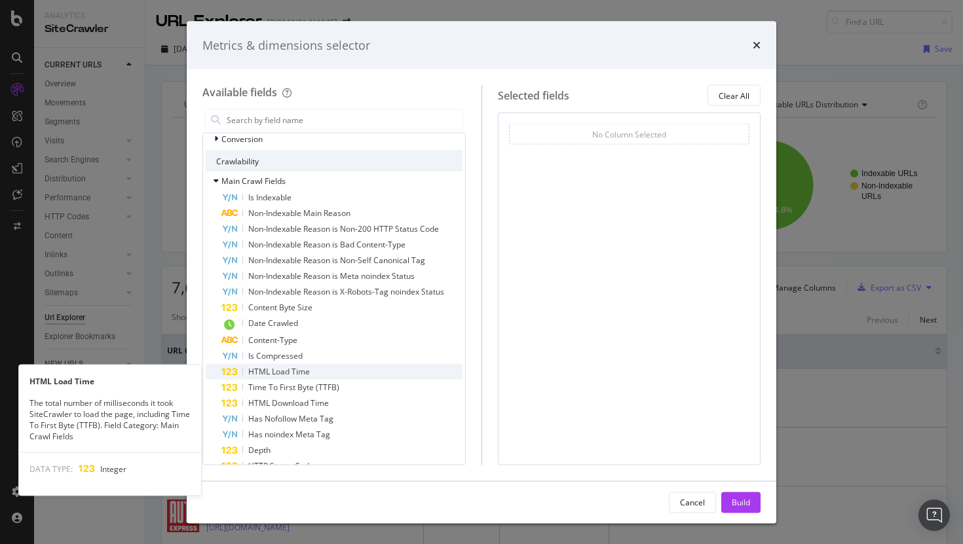
click at [314, 369] on div "HTML Load Time" at bounding box center [341, 372] width 241 height 16
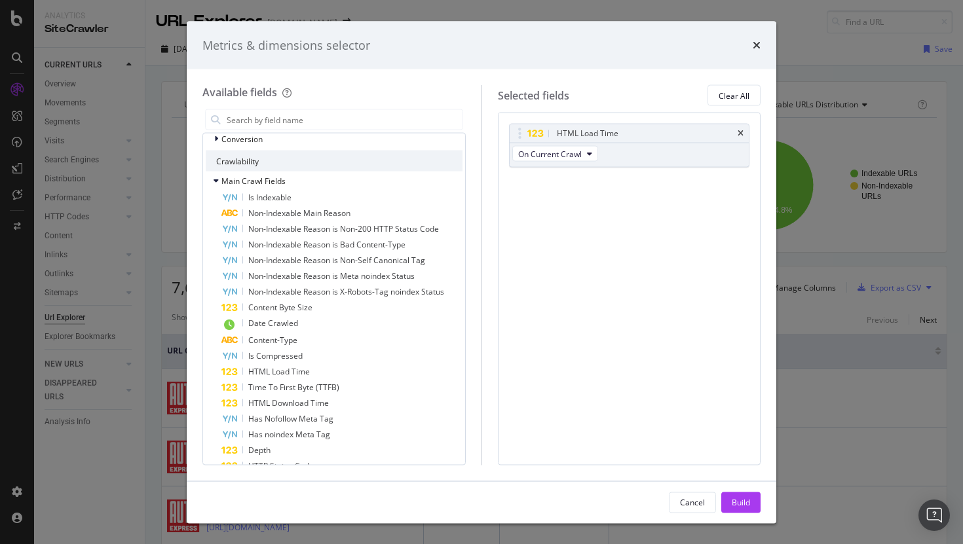
click at [314, 369] on div "HTML Load Time" at bounding box center [341, 372] width 241 height 16
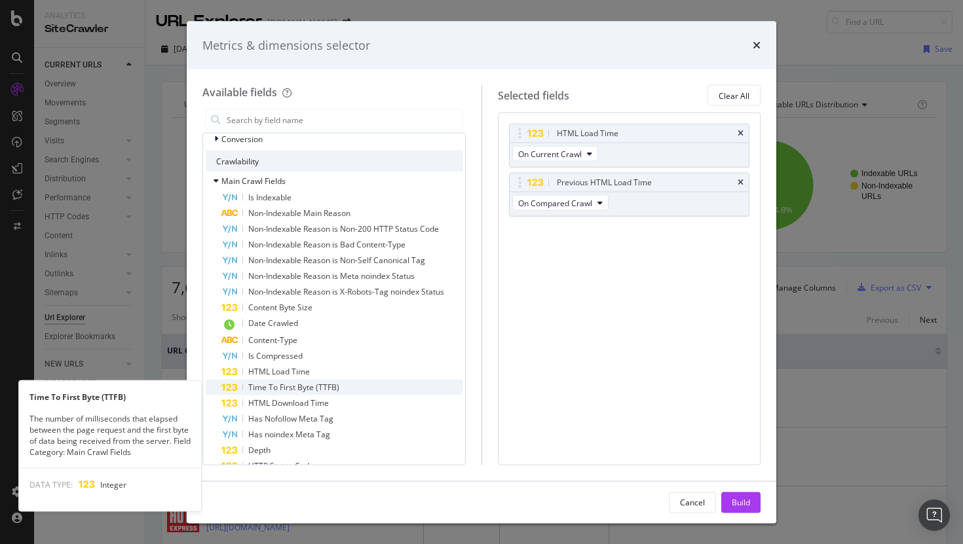
click at [344, 390] on div "Time To First Byte (TTFB)" at bounding box center [341, 388] width 241 height 16
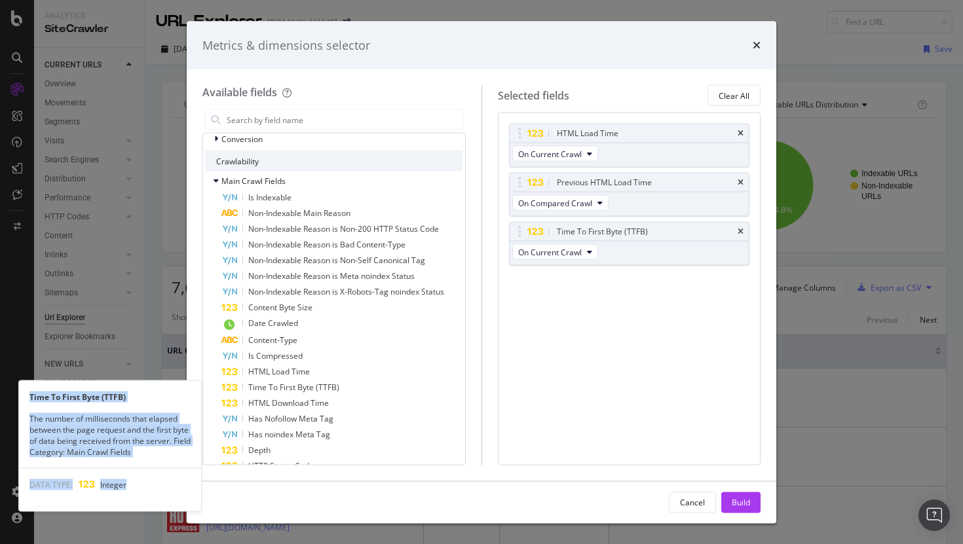
click at [344, 390] on div "Time To First Byte (TTFB)" at bounding box center [341, 388] width 241 height 16
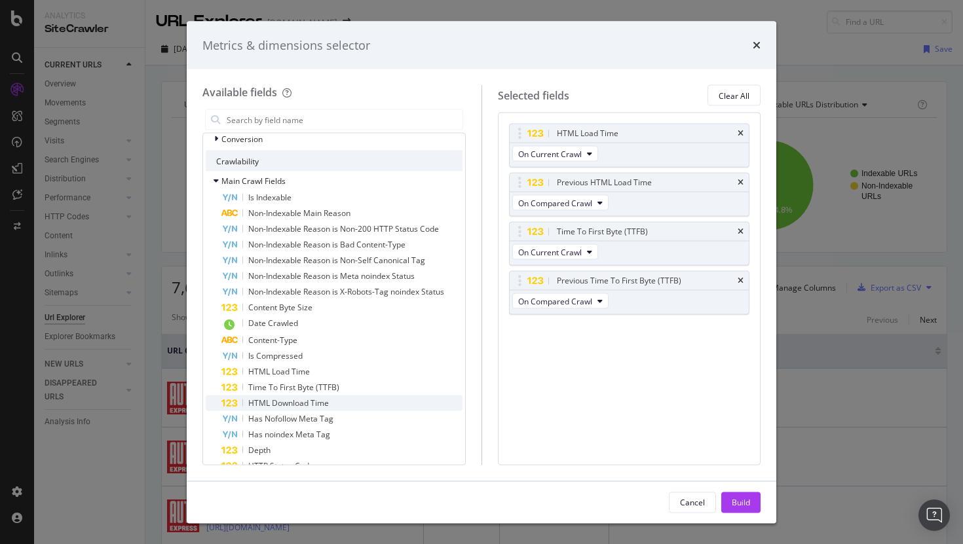
click at [347, 403] on div "HTML Download Time" at bounding box center [341, 404] width 241 height 16
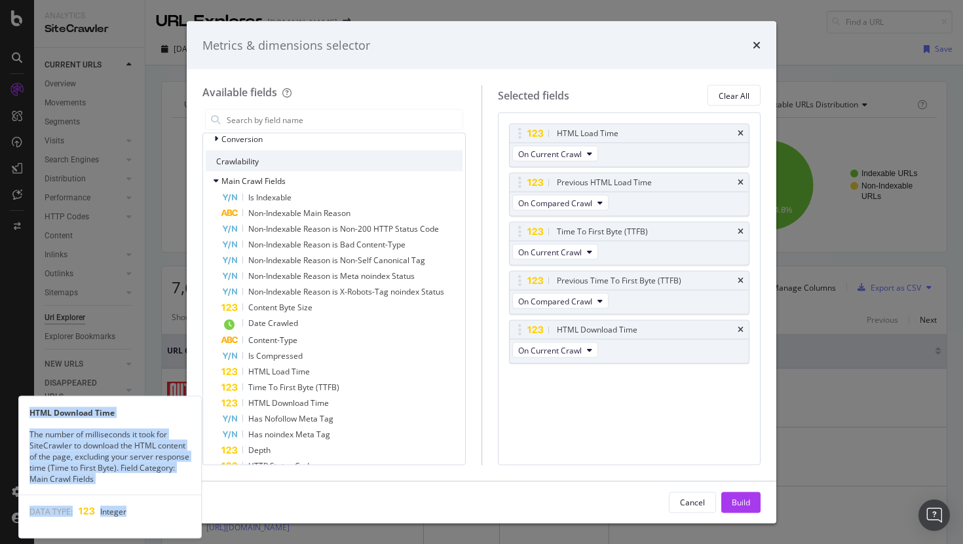
click at [347, 403] on div "HTML Download Time" at bounding box center [341, 404] width 241 height 16
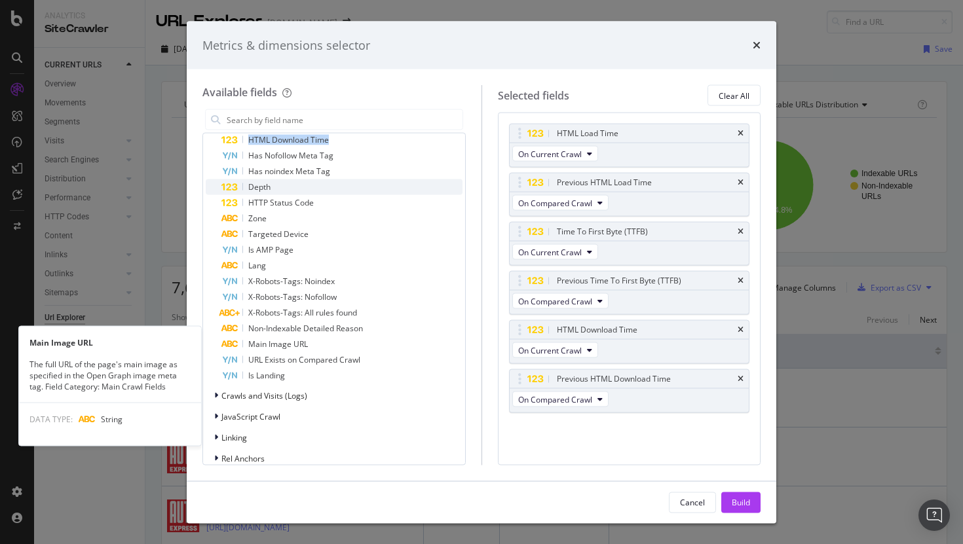
scroll to position [562, 0]
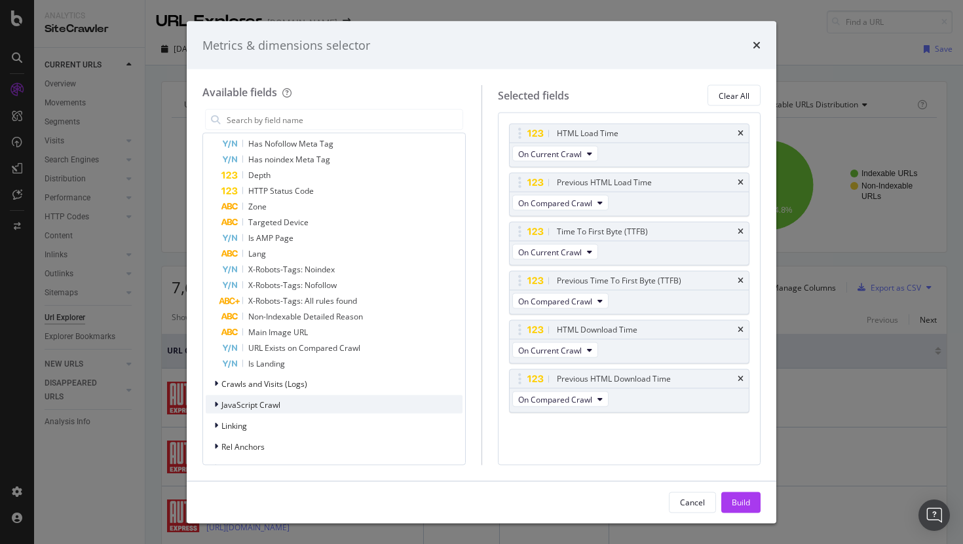
click at [334, 398] on div "JavaScript Crawl" at bounding box center [334, 405] width 257 height 18
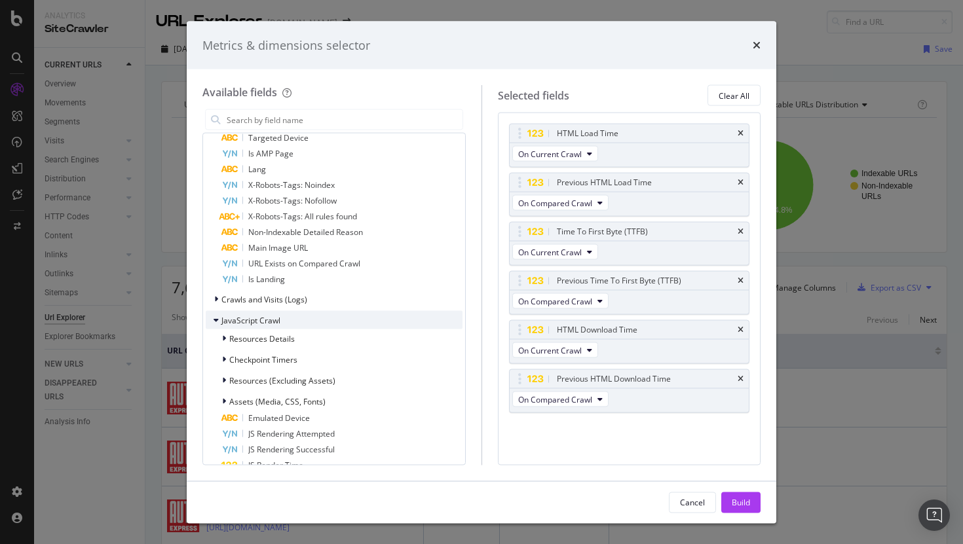
scroll to position [648, 0]
click at [311, 334] on div "Resources Details" at bounding box center [334, 336] width 257 height 18
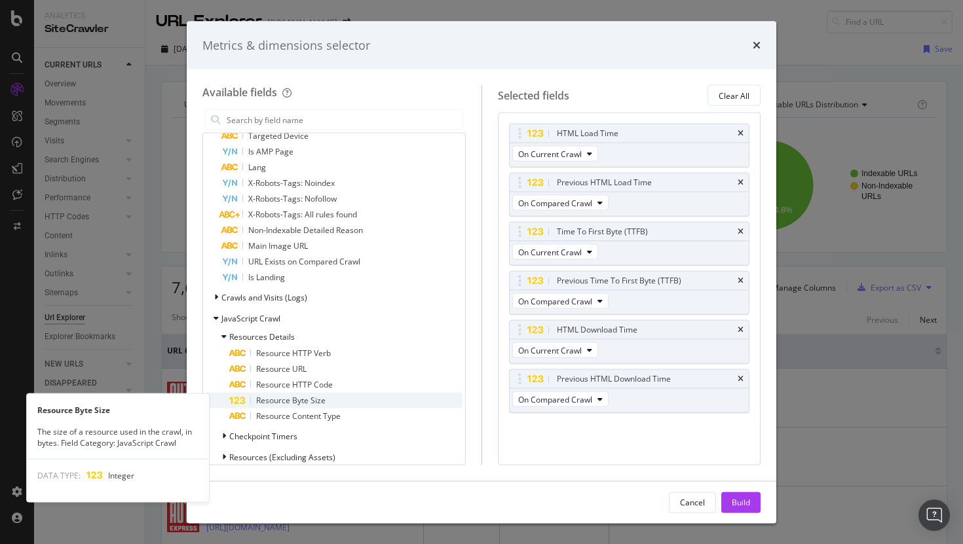
click at [371, 398] on div "Resource Byte Size" at bounding box center [345, 401] width 233 height 16
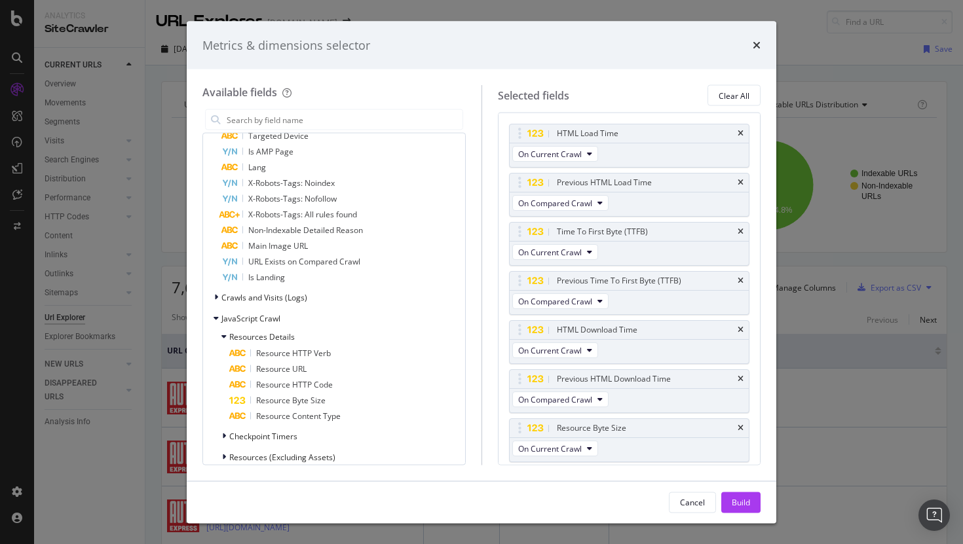
click at [371, 398] on div "Resource Byte Size" at bounding box center [345, 401] width 233 height 16
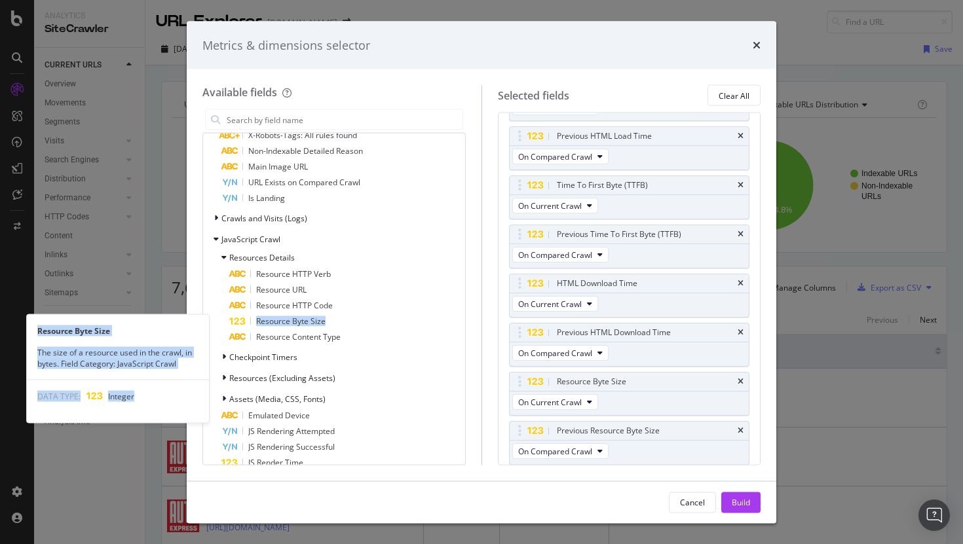
scroll to position [737, 0]
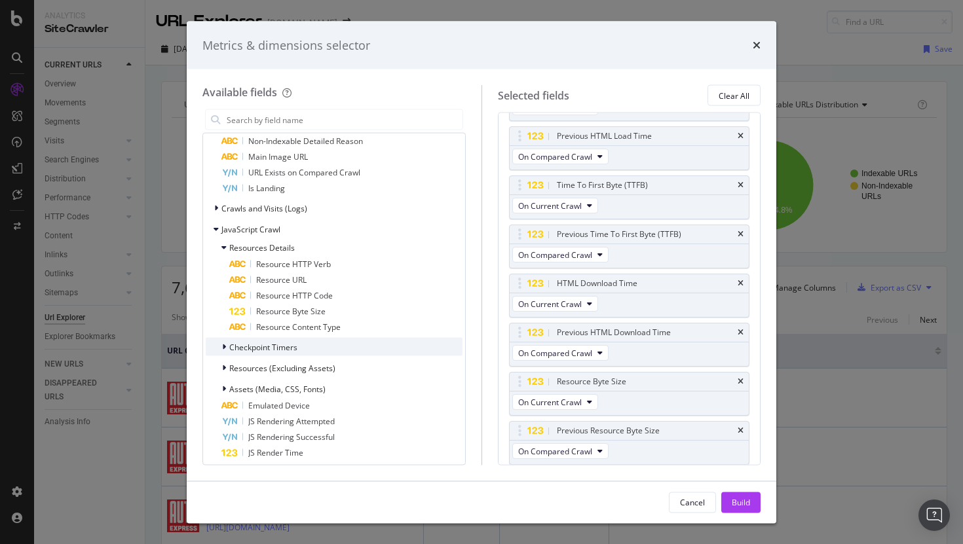
click at [322, 350] on div "Checkpoint Timers" at bounding box center [334, 347] width 257 height 18
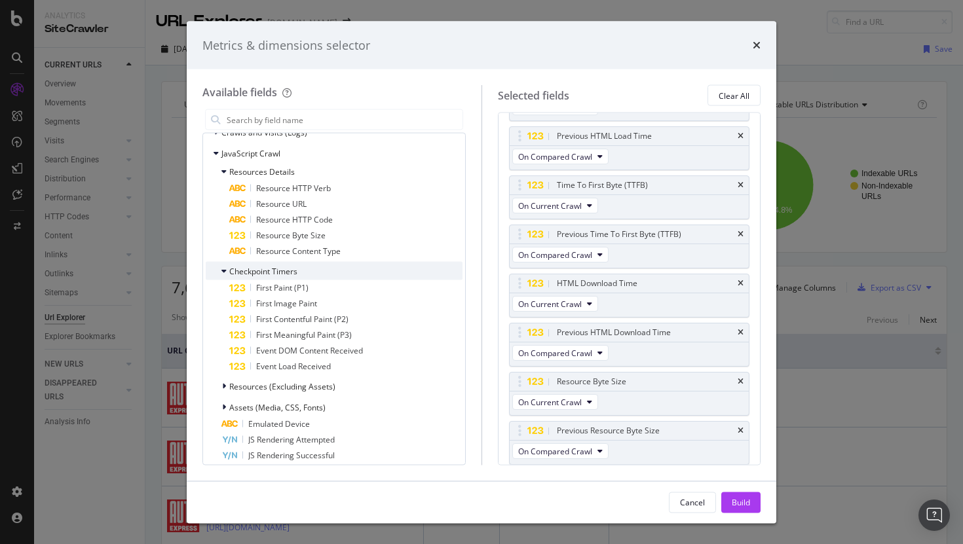
scroll to position [815, 0]
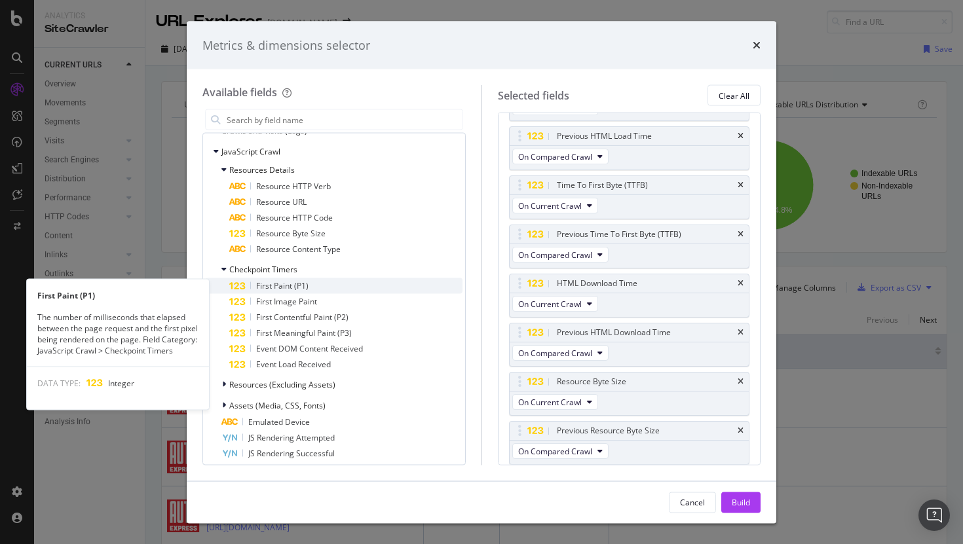
click at [351, 280] on div "First Paint (P1)" at bounding box center [345, 286] width 233 height 16
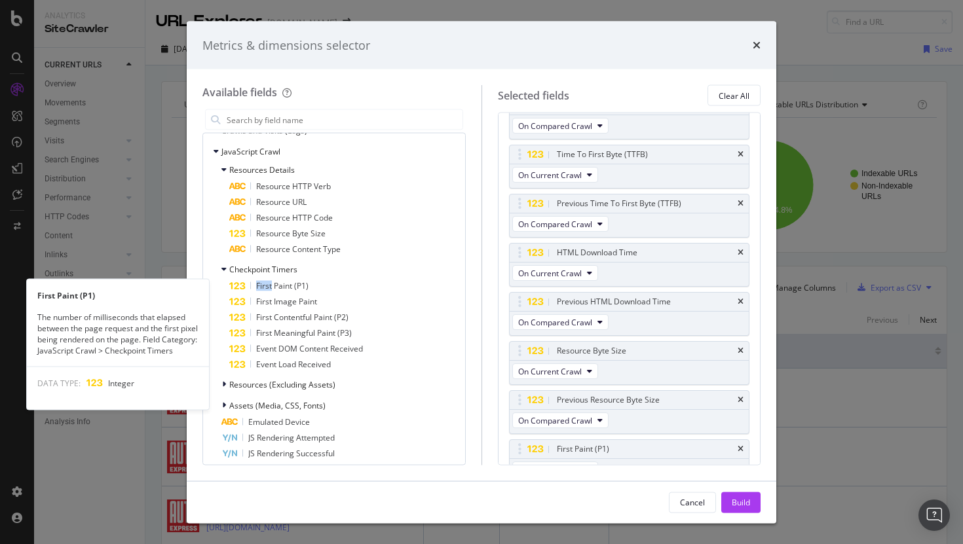
click at [351, 280] on div "First Paint (P1)" at bounding box center [345, 286] width 233 height 16
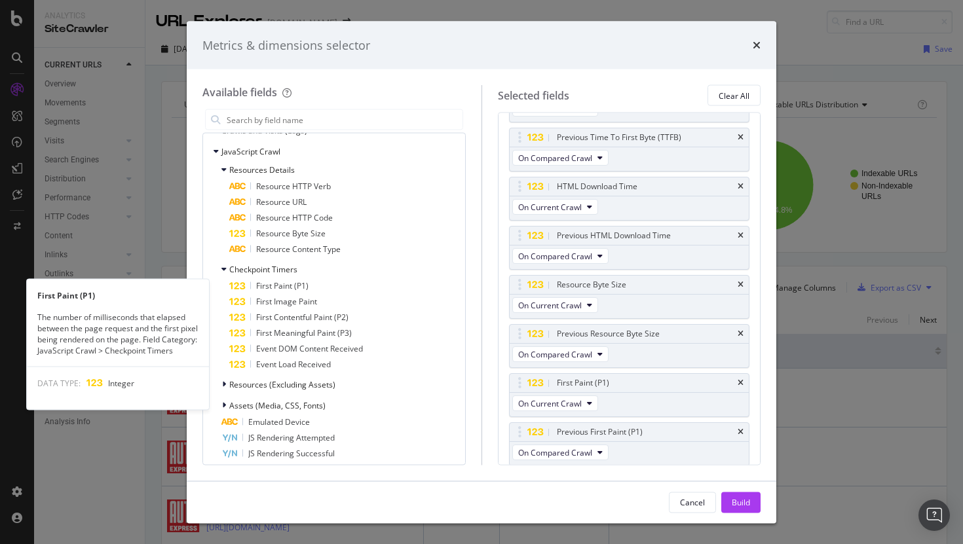
scroll to position [145, 0]
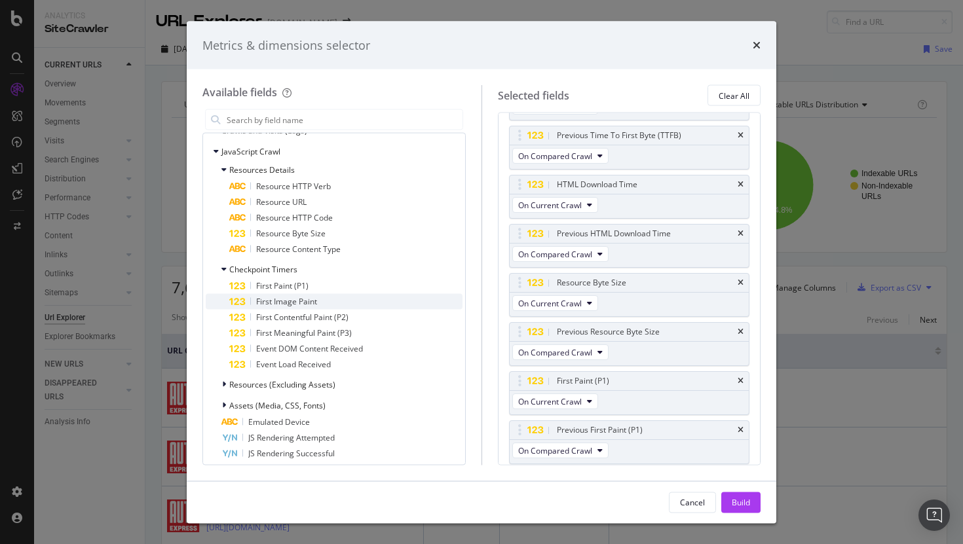
click at [343, 301] on div "First Image Paint" at bounding box center [345, 302] width 233 height 16
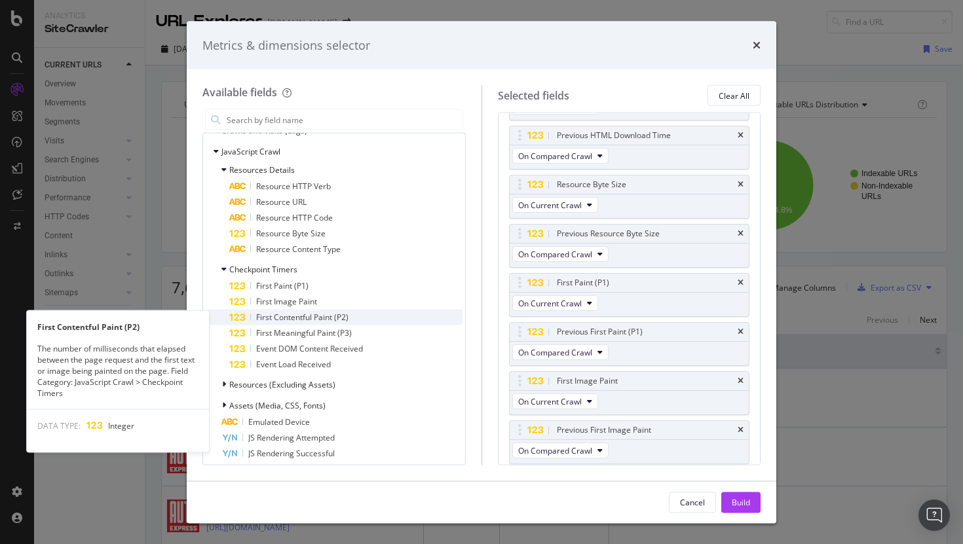
click at [343, 314] on span "First Contentful Paint (P2)" at bounding box center [302, 317] width 92 height 11
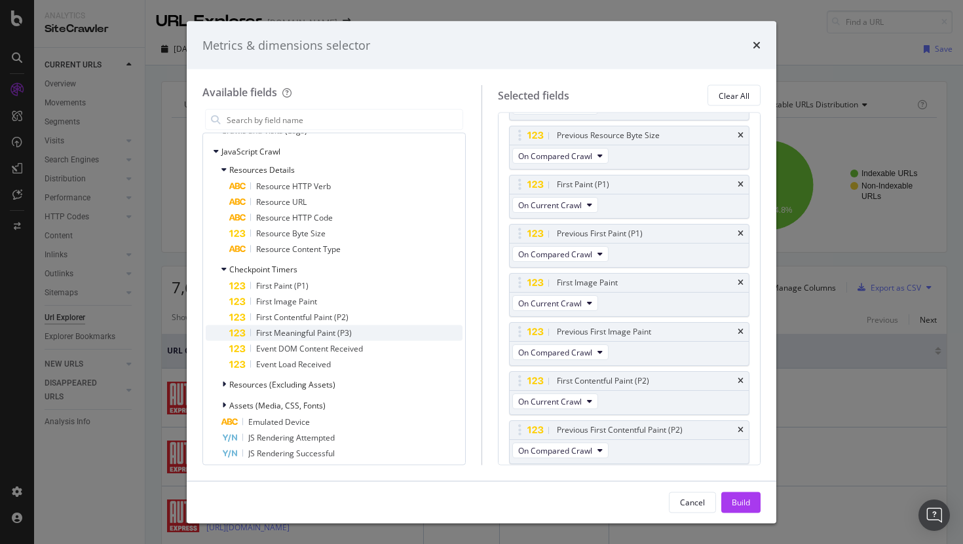
click at [343, 332] on span "First Meaningful Paint (P3)" at bounding box center [304, 332] width 96 height 11
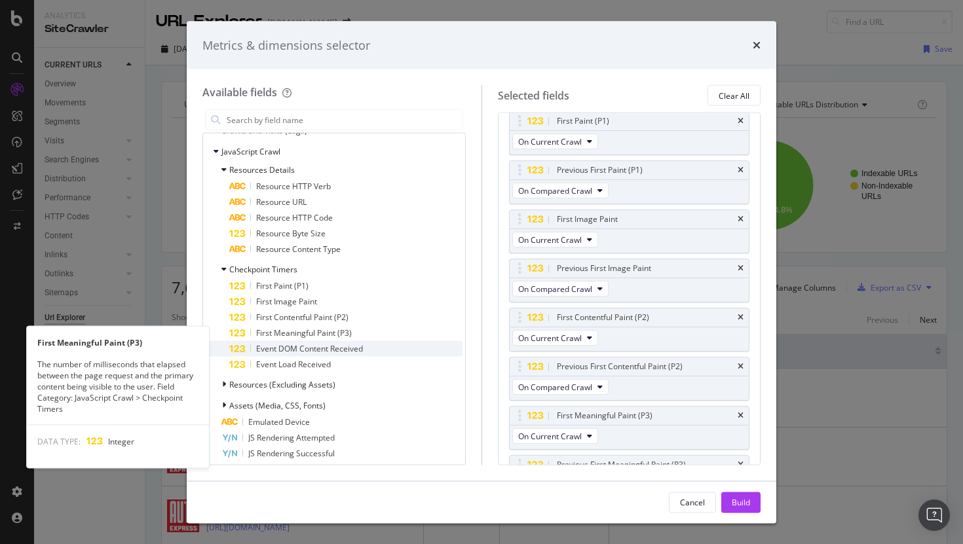
scroll to position [439, 0]
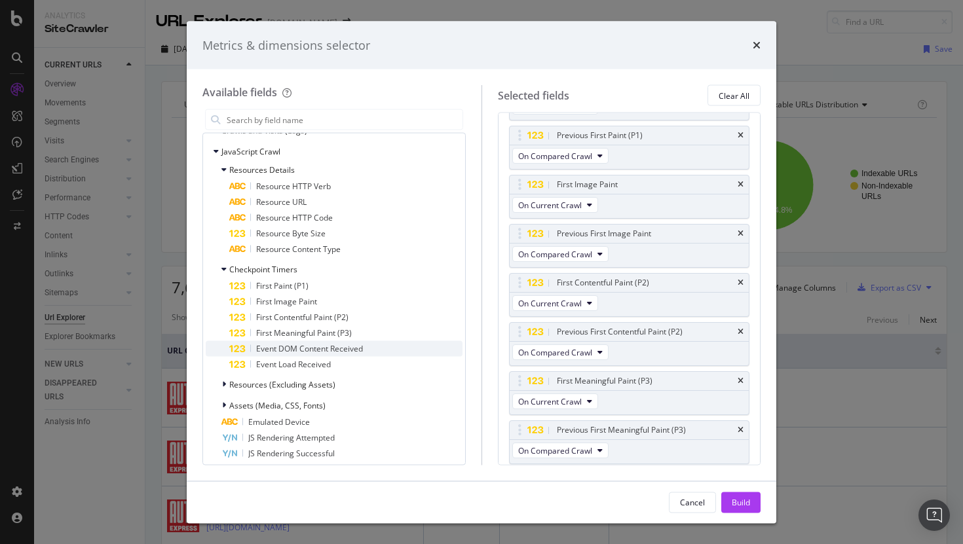
click at [343, 348] on span "Event DOM Content Received" at bounding box center [309, 348] width 107 height 11
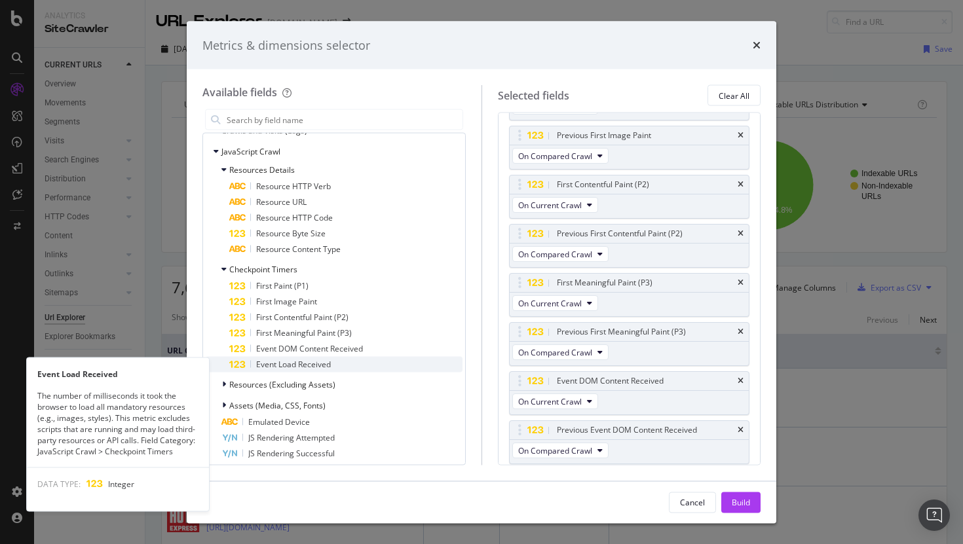
click at [316, 367] on span "Event Load Received" at bounding box center [293, 364] width 75 height 11
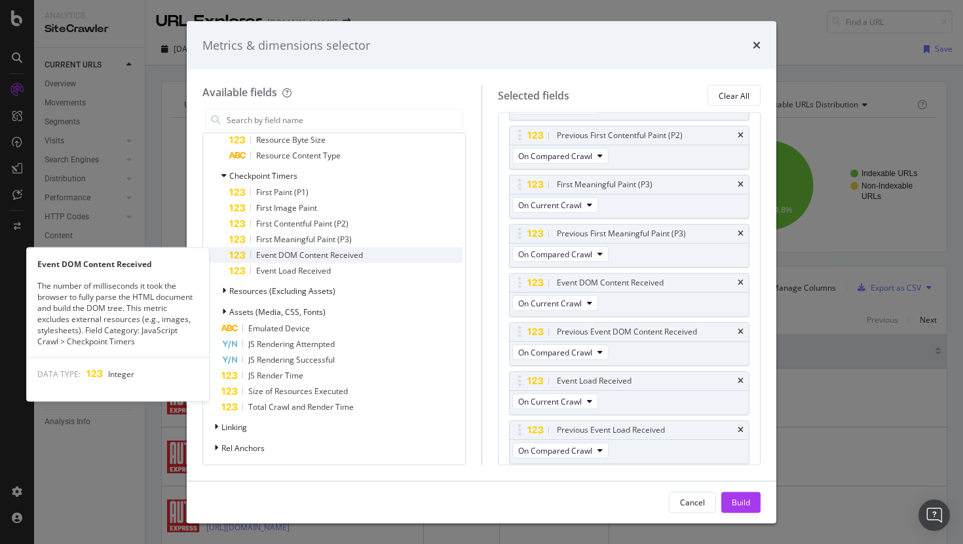
scroll to position [910, 0]
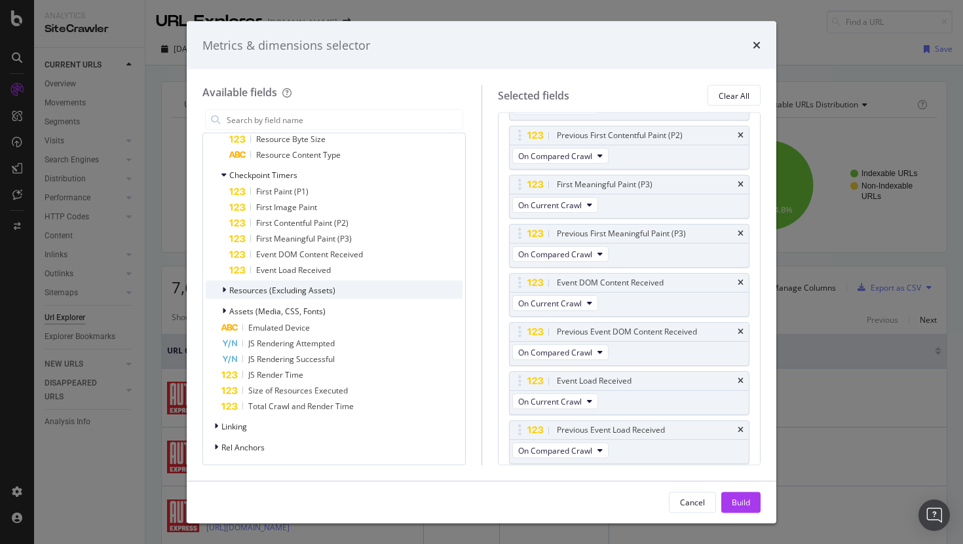
click at [335, 288] on div "Resources (Excluding Assets)" at bounding box center [334, 290] width 257 height 18
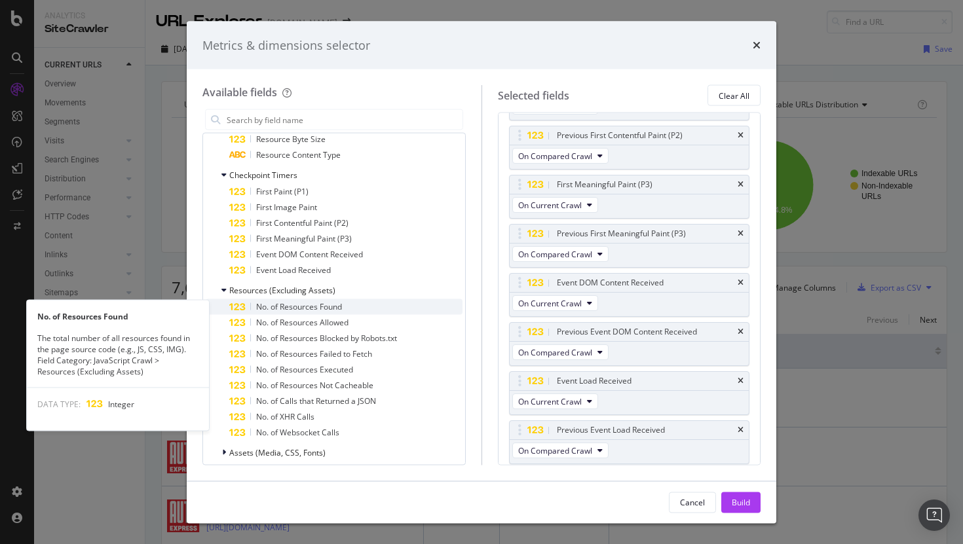
click at [382, 305] on div "No. of Resources Found" at bounding box center [345, 307] width 233 height 16
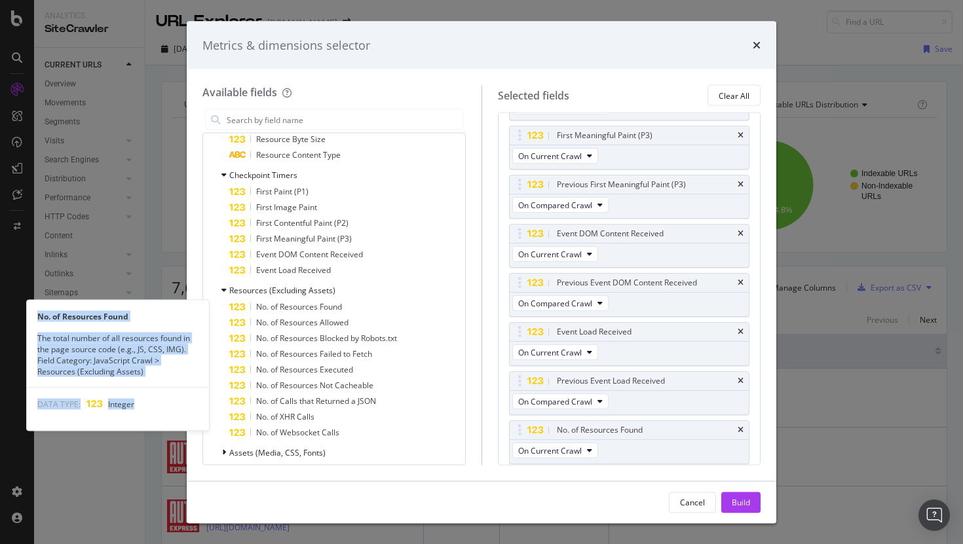
click at [382, 305] on div "No. of Resources Found" at bounding box center [345, 307] width 233 height 16
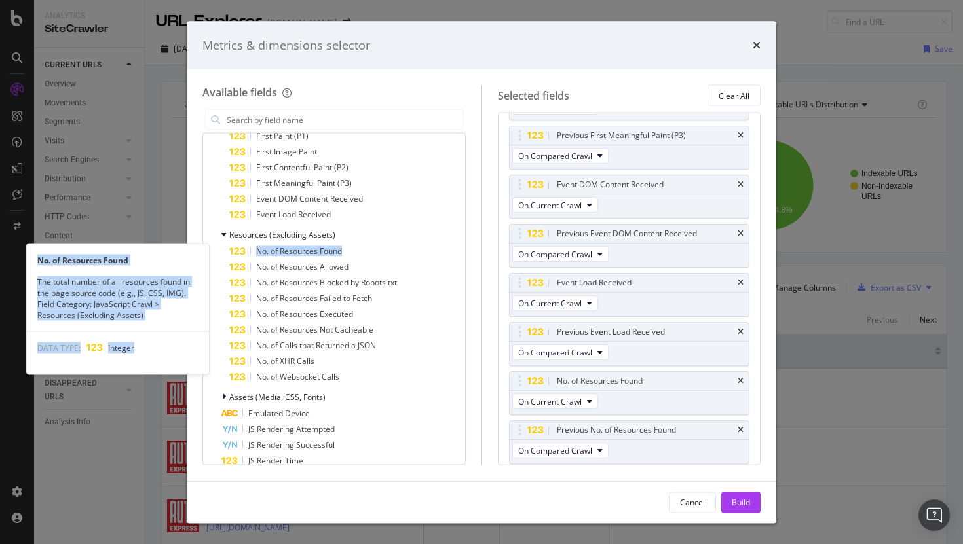
scroll to position [966, 0]
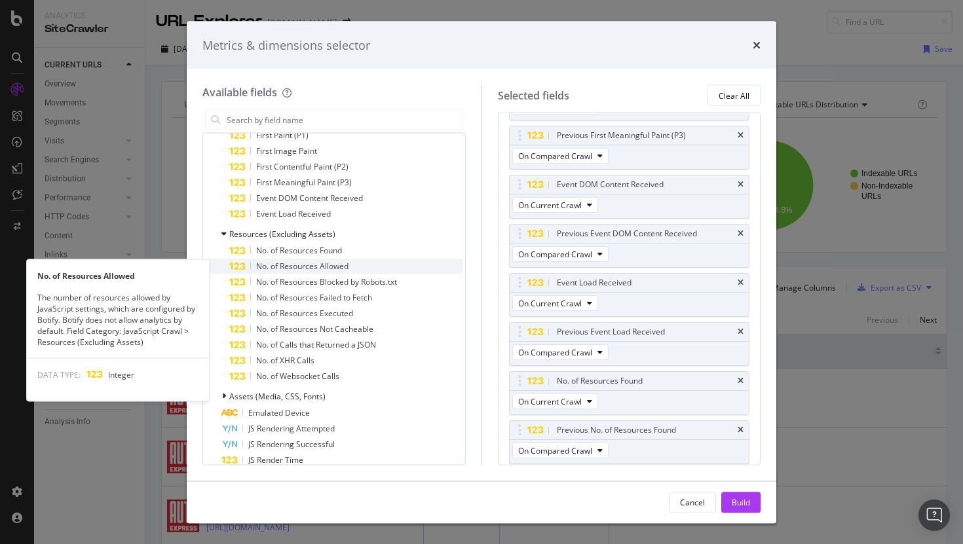
click at [359, 262] on div "No. of Resources Allowed" at bounding box center [345, 267] width 233 height 16
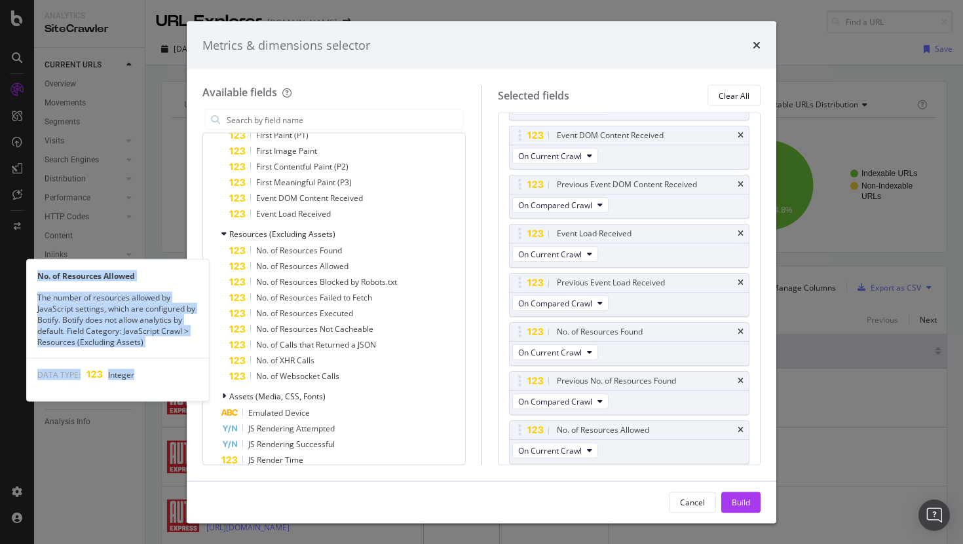
click at [359, 262] on div "No. of Resources Allowed" at bounding box center [345, 267] width 233 height 16
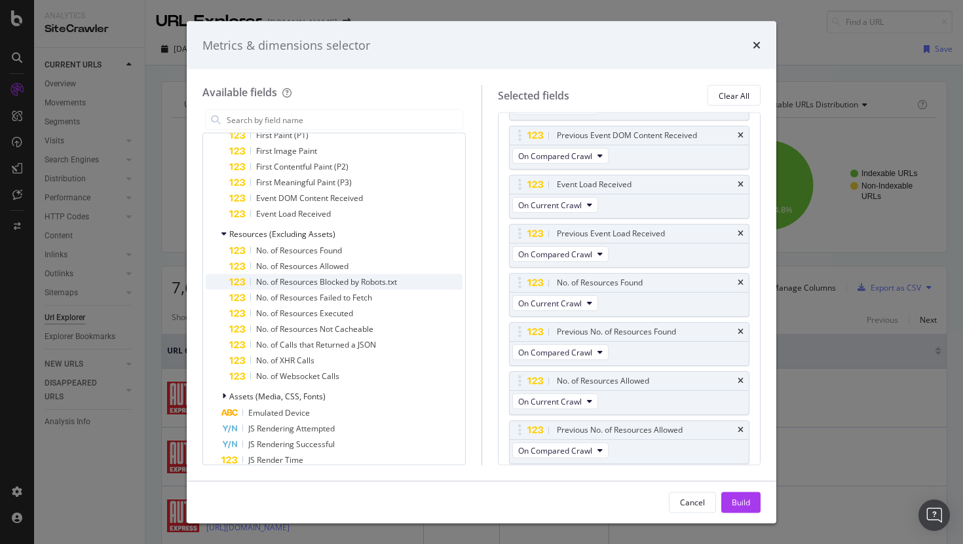
click at [359, 280] on span "No. of Resources Blocked by Robots.txt" at bounding box center [326, 281] width 141 height 11
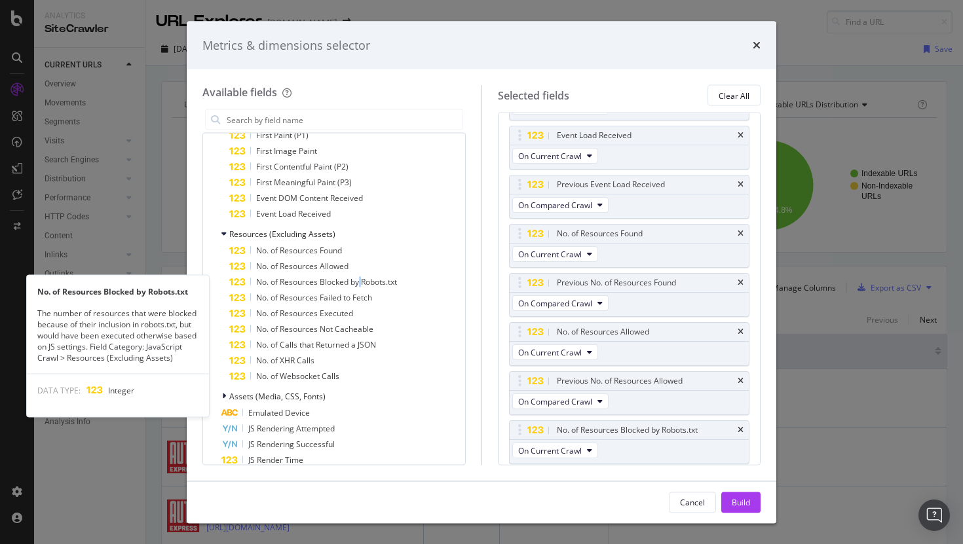
click at [359, 280] on span "No. of Resources Blocked by Robots.txt" at bounding box center [326, 281] width 141 height 11
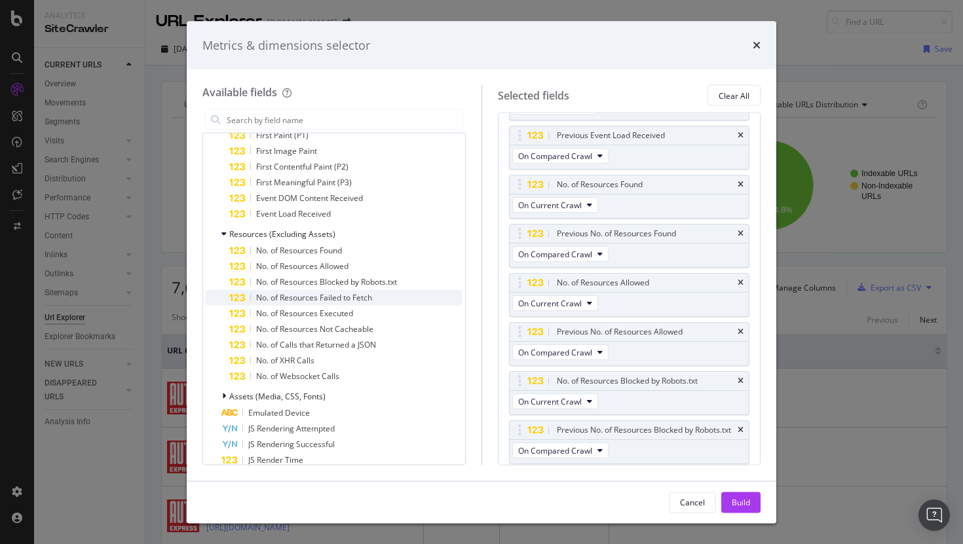
click at [365, 296] on span "No. of Resources Failed to Fetch" at bounding box center [314, 297] width 116 height 11
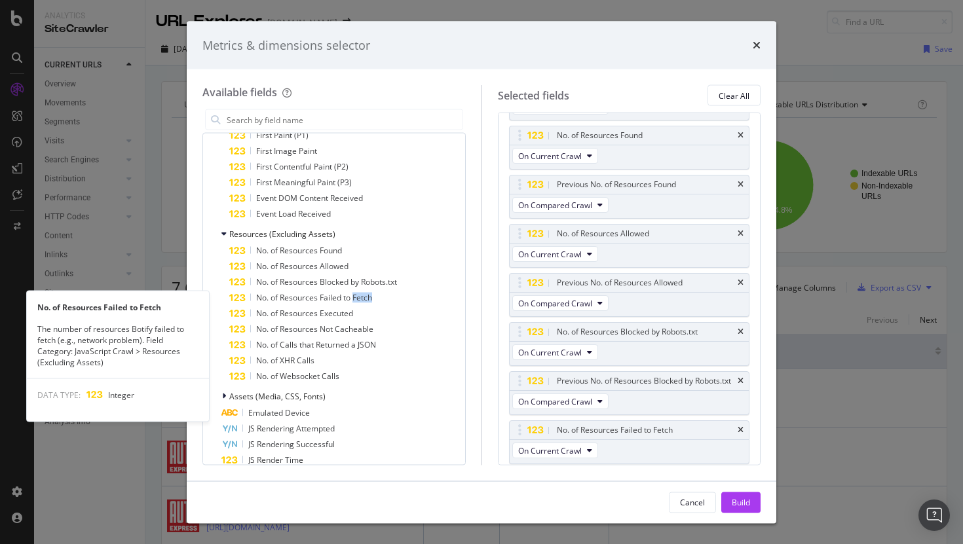
click at [365, 296] on span "No. of Resources Failed to Fetch" at bounding box center [314, 297] width 116 height 11
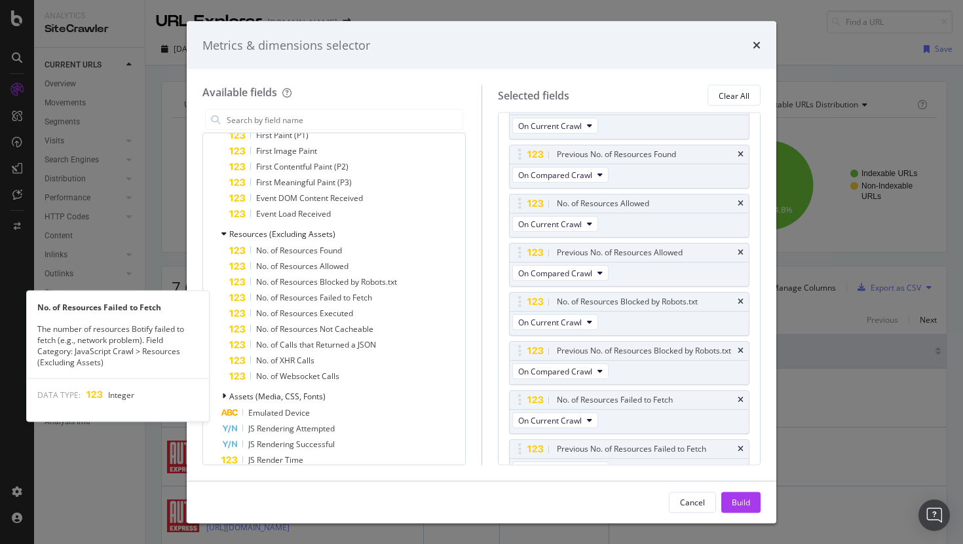
scroll to position [1029, 0]
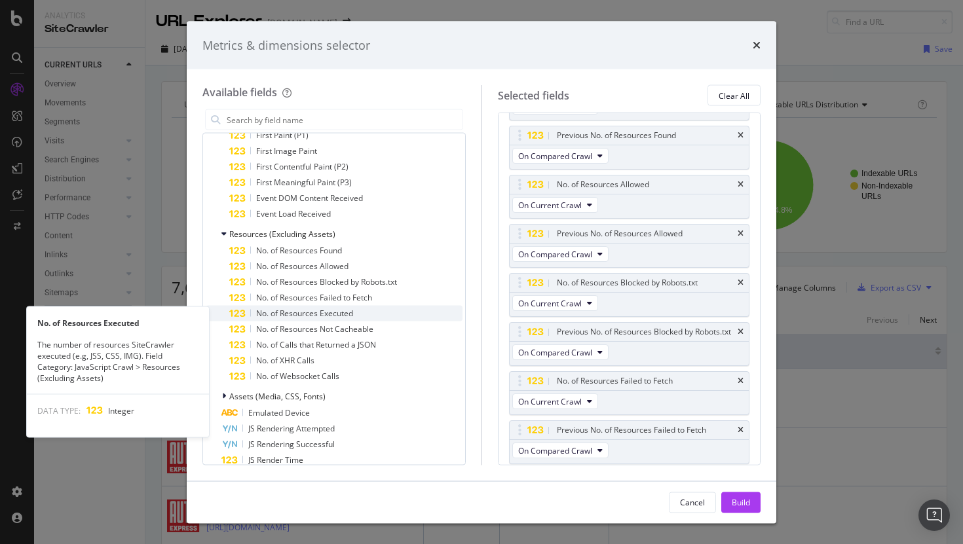
click at [363, 316] on div "No. of Resources Executed" at bounding box center [345, 314] width 233 height 16
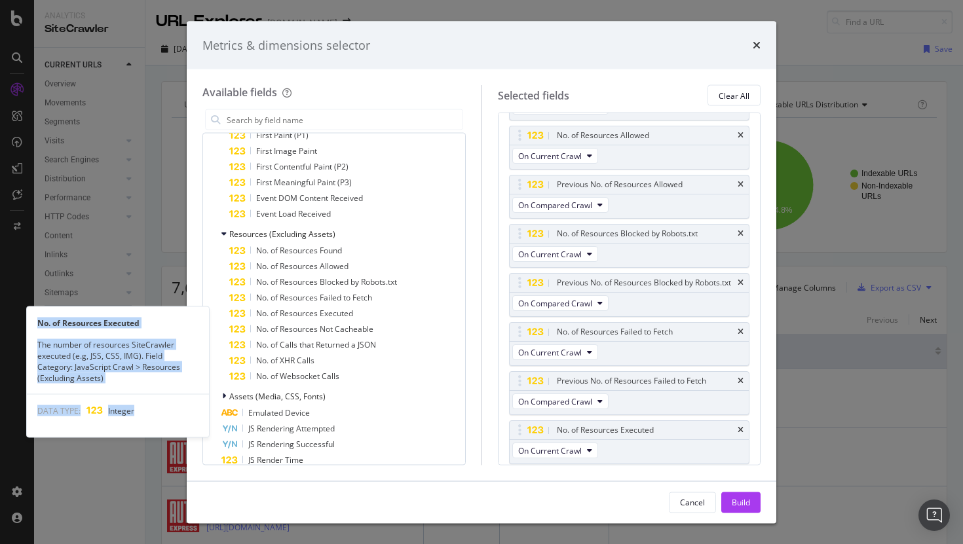
click at [363, 316] on div "No. of Resources Executed" at bounding box center [345, 314] width 233 height 16
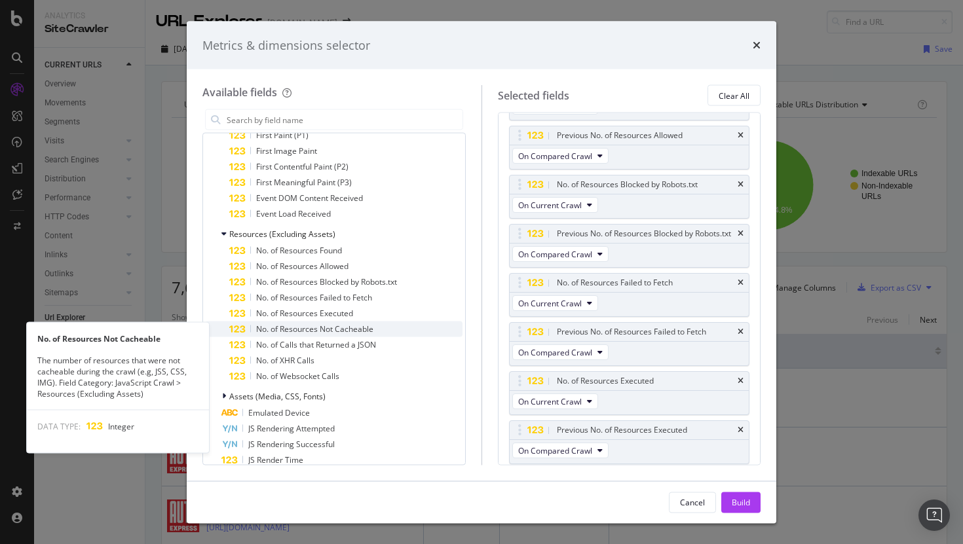
click at [387, 329] on div "No. of Resources Not Cacheable" at bounding box center [345, 330] width 233 height 16
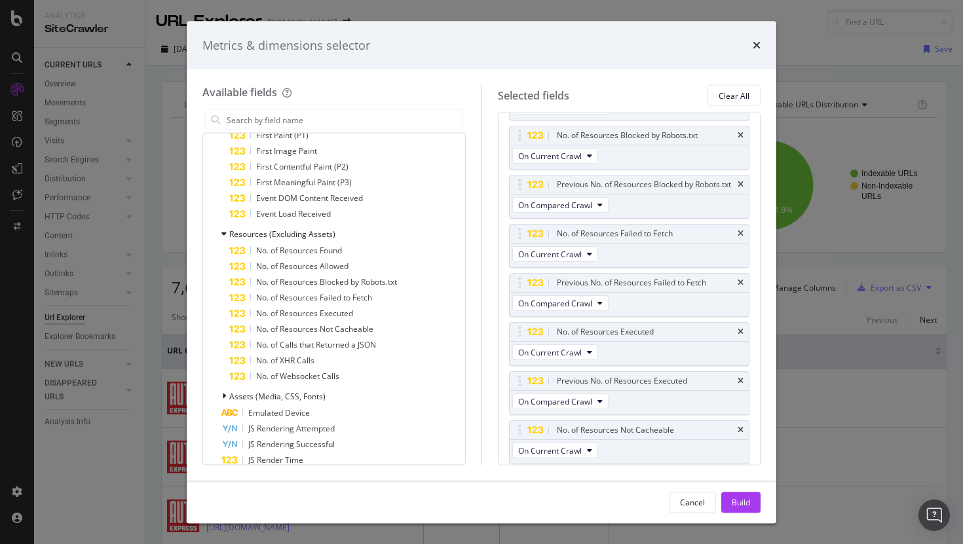
click at [387, 329] on div "No. of Resources Not Cacheable" at bounding box center [345, 330] width 233 height 16
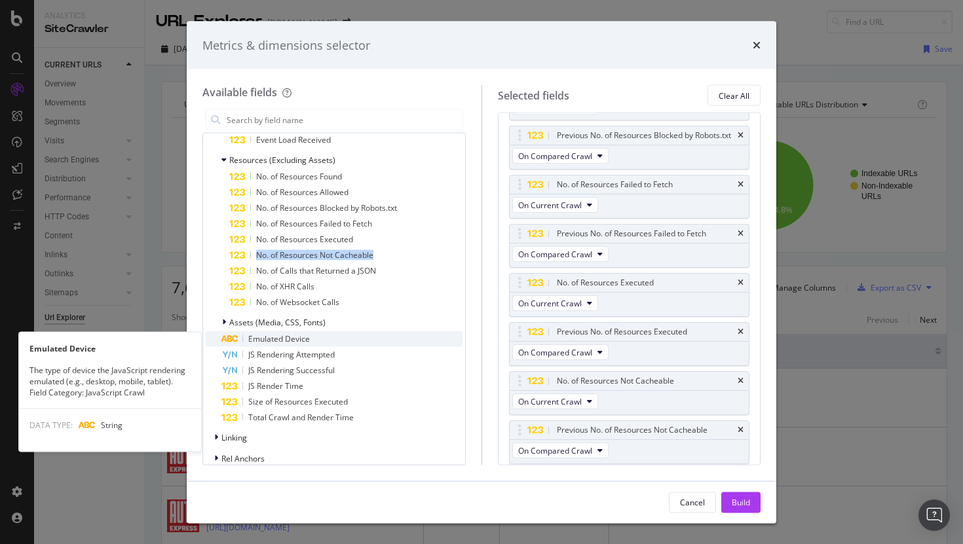
scroll to position [1068, 0]
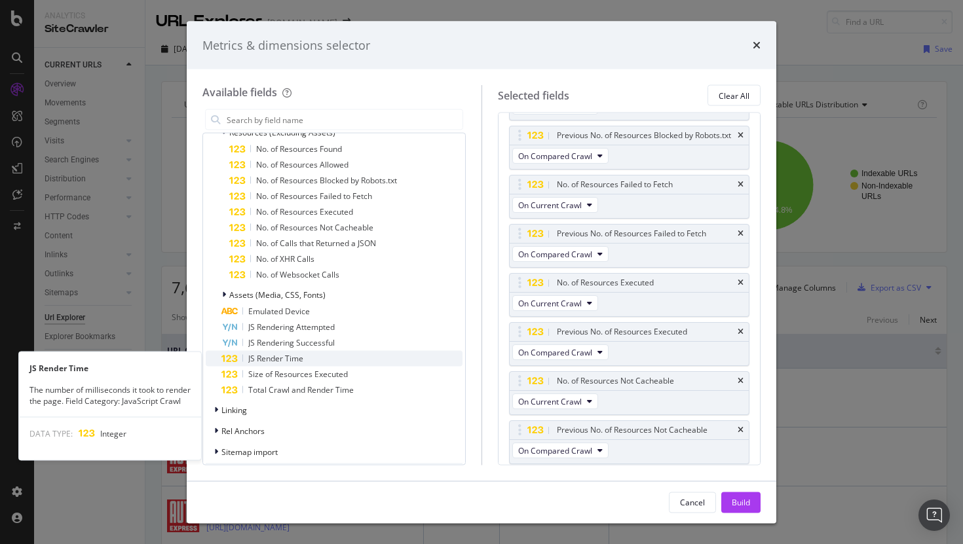
click at [384, 362] on div "JS Render Time" at bounding box center [341, 359] width 241 height 16
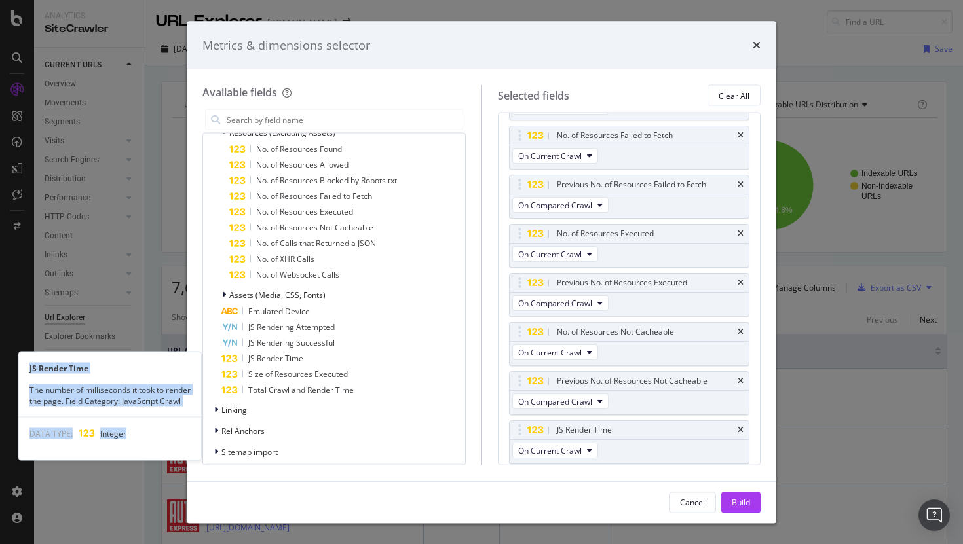
click at [384, 362] on div "JS Render Time" at bounding box center [341, 359] width 241 height 16
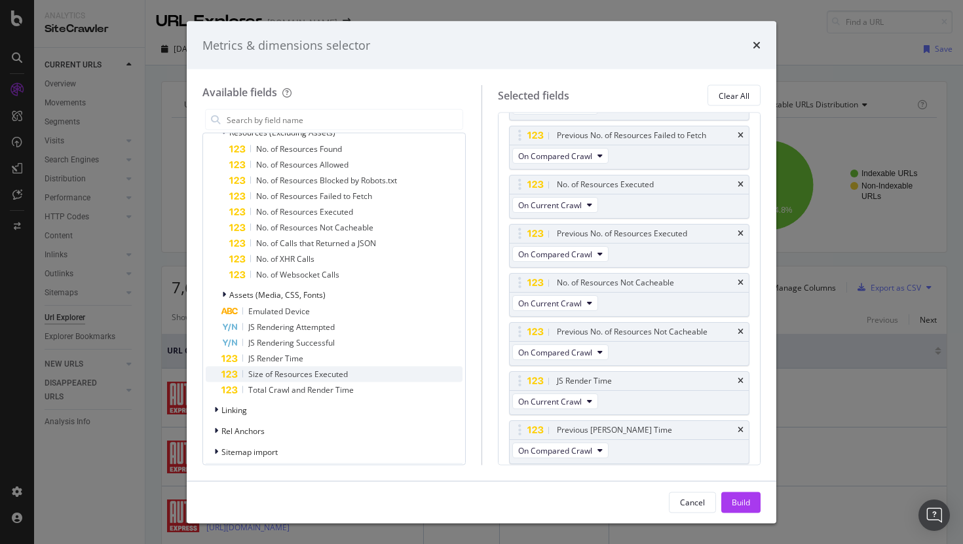
click at [385, 378] on div "Size of Resources Executed" at bounding box center [341, 375] width 241 height 16
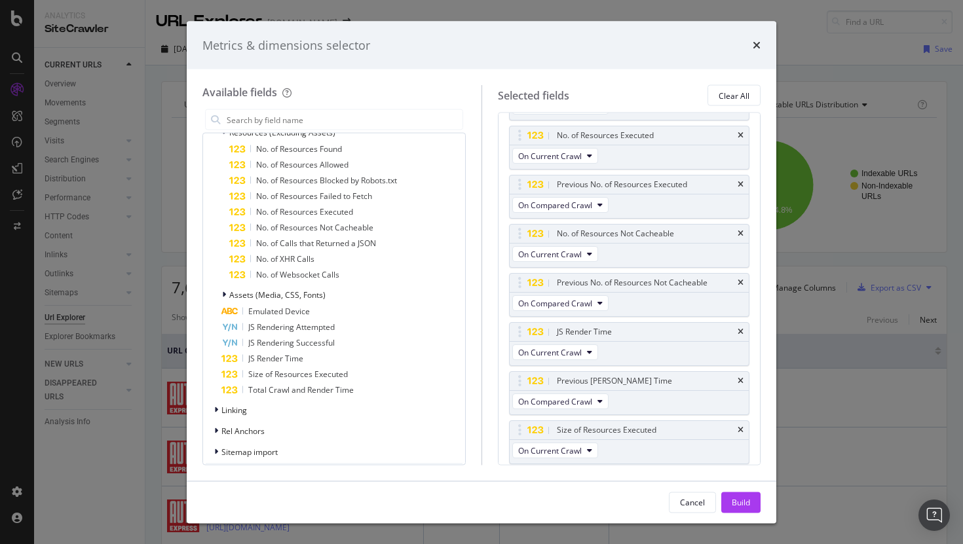
click at [385, 378] on div "Size of Resources Executed" at bounding box center [341, 375] width 241 height 16
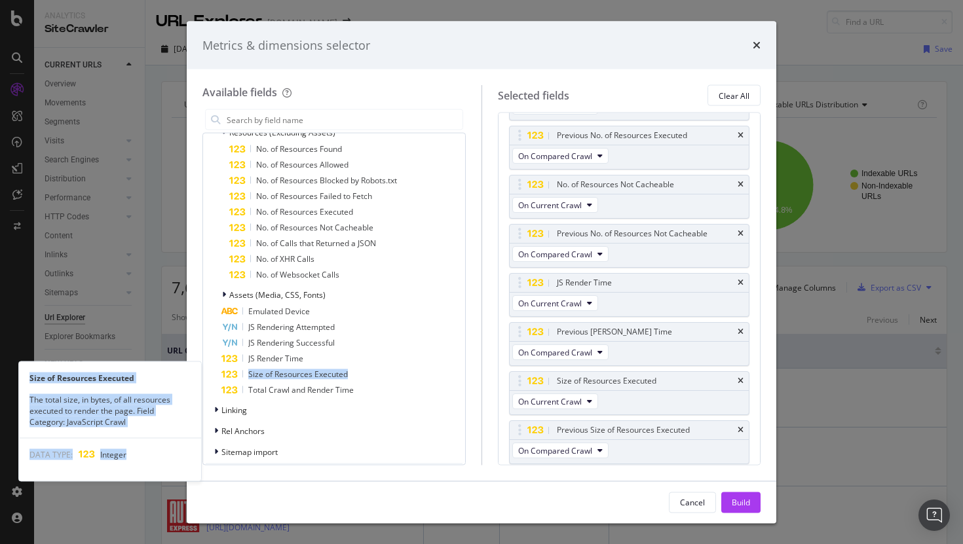
scroll to position [1113, 0]
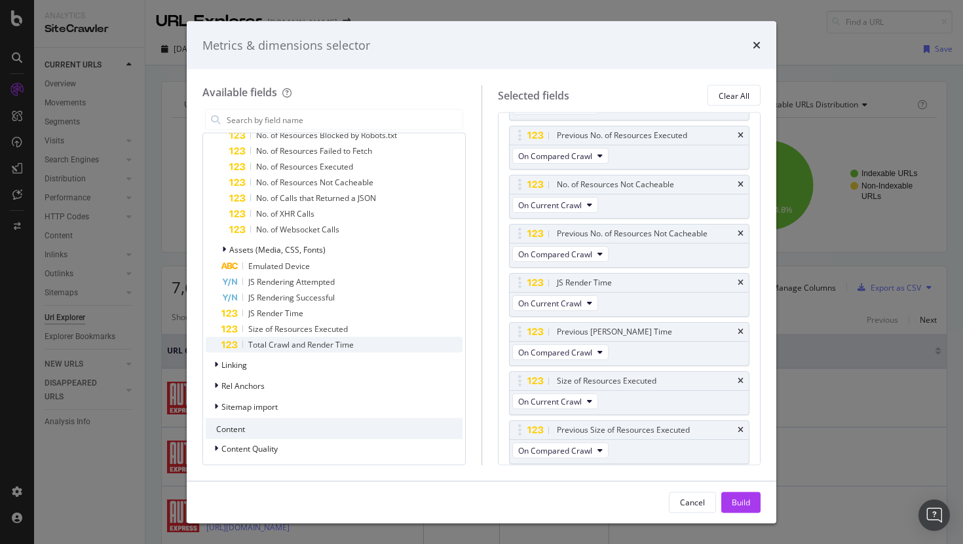
click at [387, 348] on div "Total Crawl and Render Time" at bounding box center [341, 345] width 241 height 16
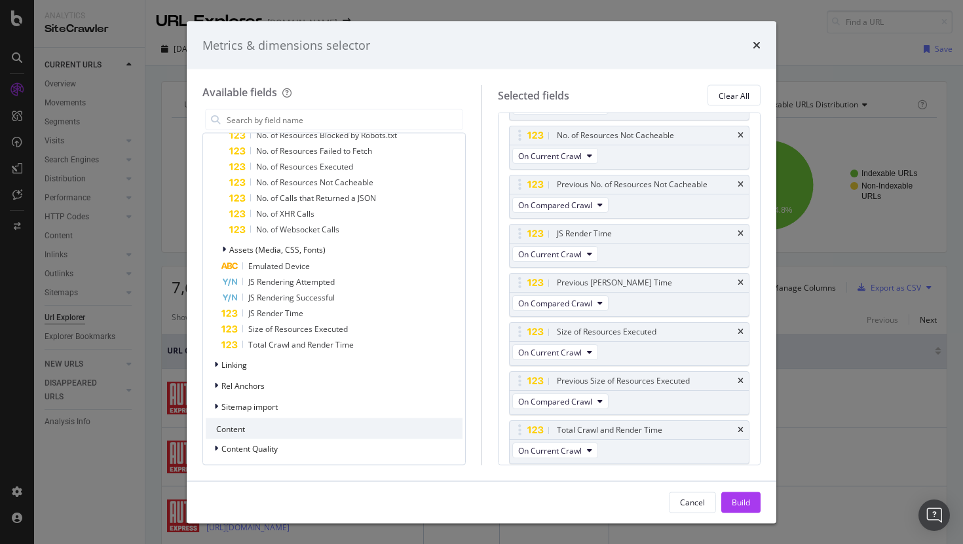
click at [387, 348] on div "Total Crawl and Render Time" at bounding box center [341, 345] width 241 height 16
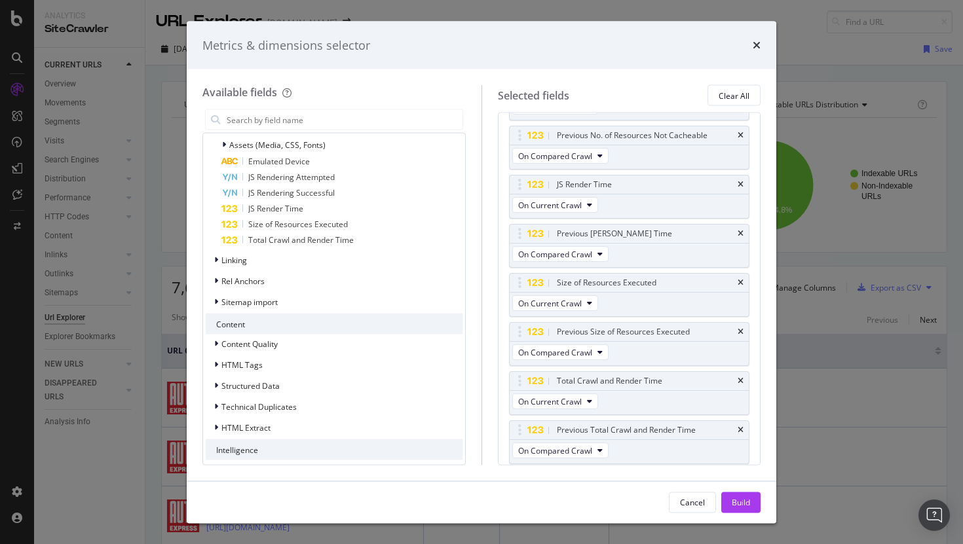
scroll to position [1222, 0]
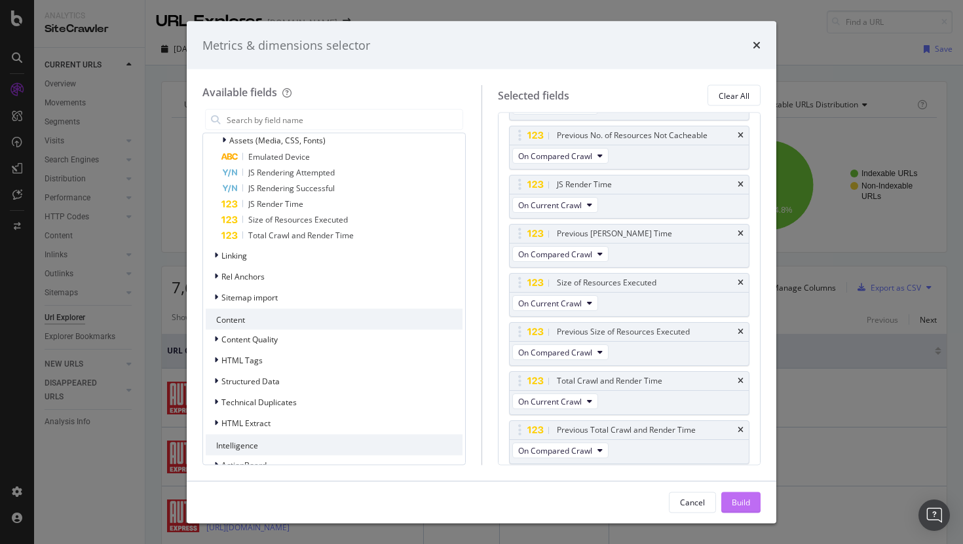
click at [747, 506] on div "Build" at bounding box center [741, 501] width 18 height 11
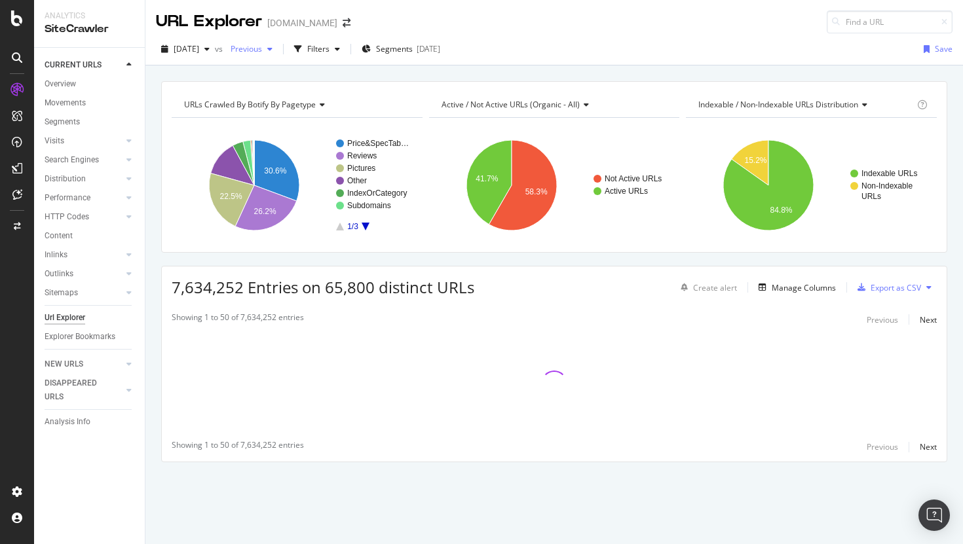
click at [262, 48] on span "Previous" at bounding box center [243, 48] width 37 height 11
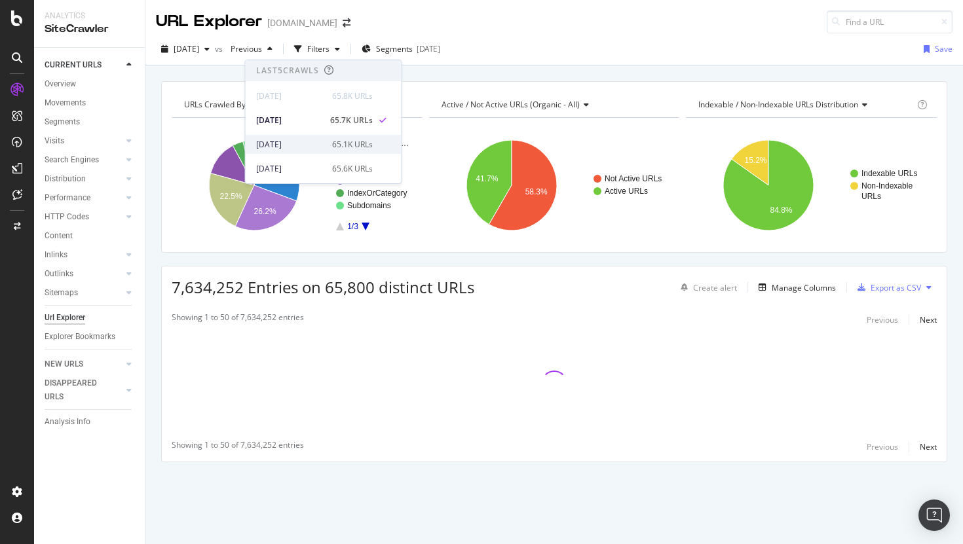
scroll to position [142, 0]
click at [307, 165] on div "[DATE]" at bounding box center [290, 169] width 68 height 12
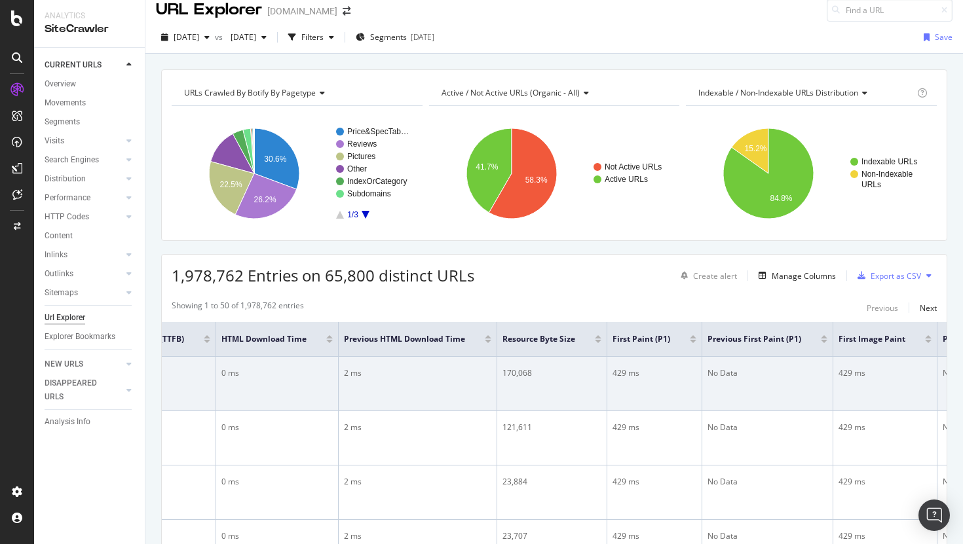
scroll to position [0, 878]
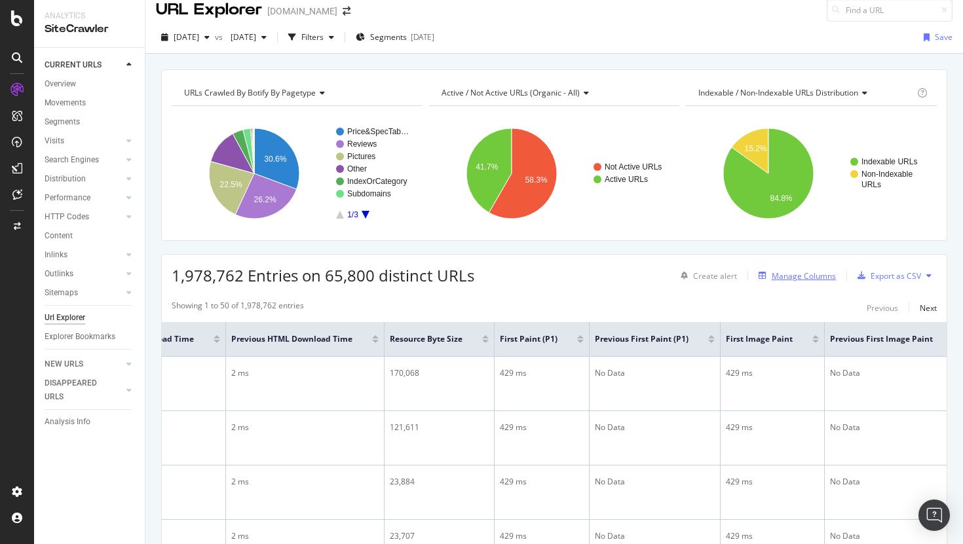
click at [797, 272] on div "Manage Columns" at bounding box center [803, 275] width 64 height 11
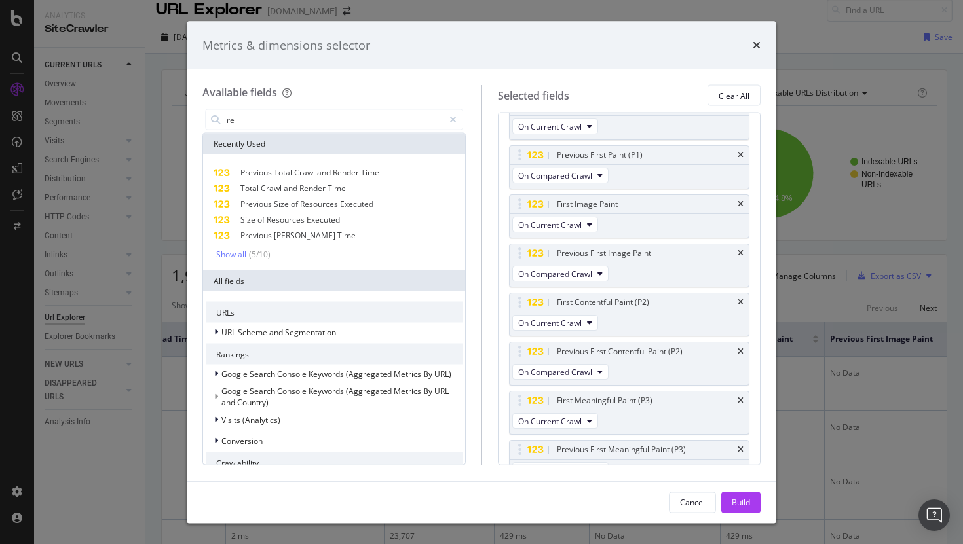
scroll to position [349, 0]
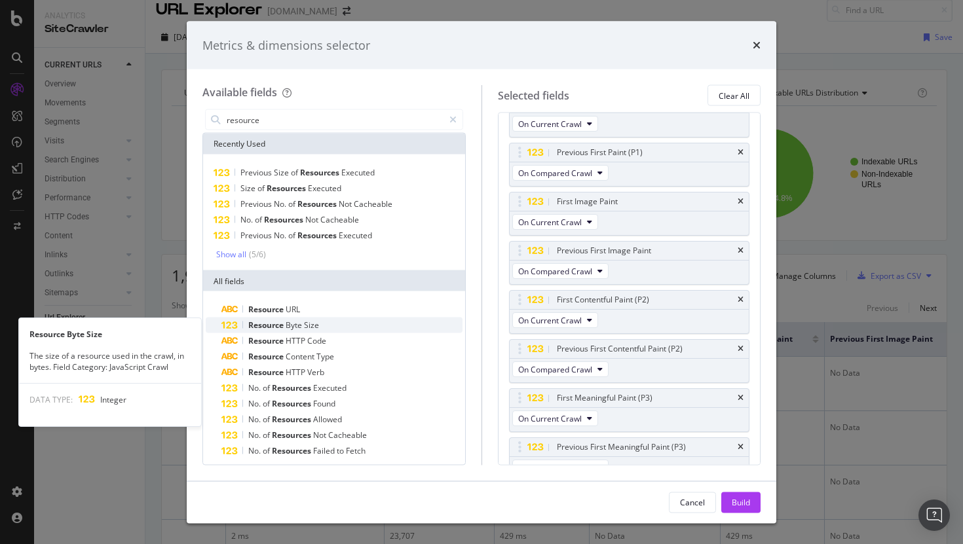
type input "resource"
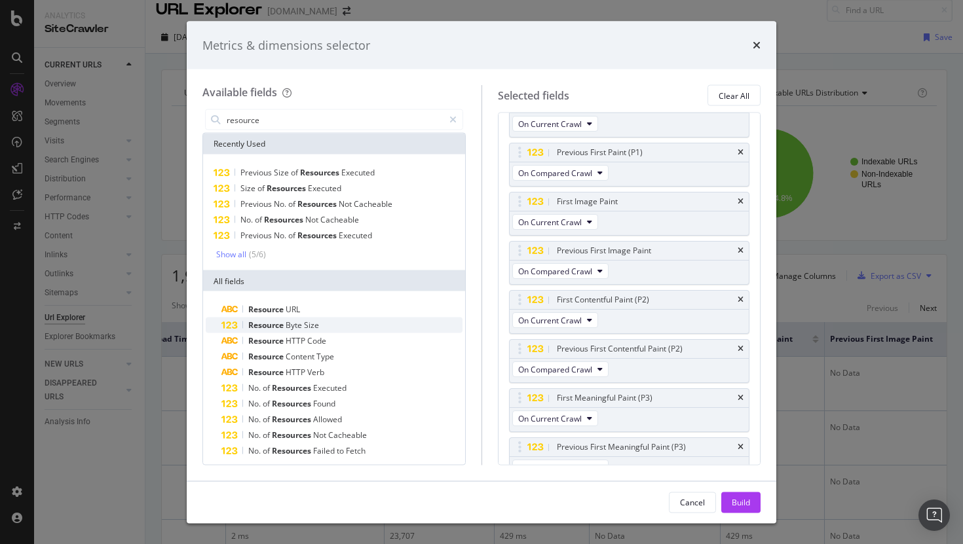
click at [369, 327] on div "Resource Byte Size" at bounding box center [341, 326] width 241 height 16
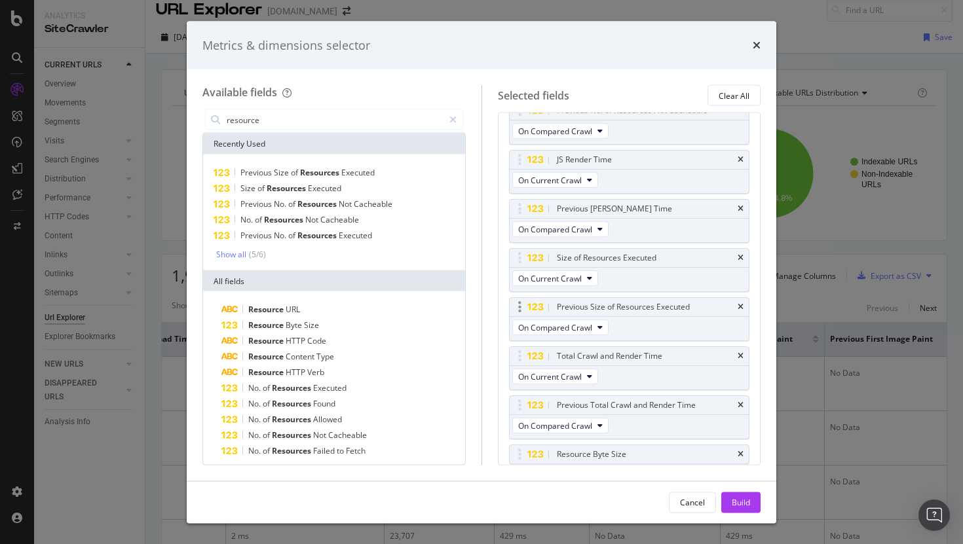
scroll to position [1515, 0]
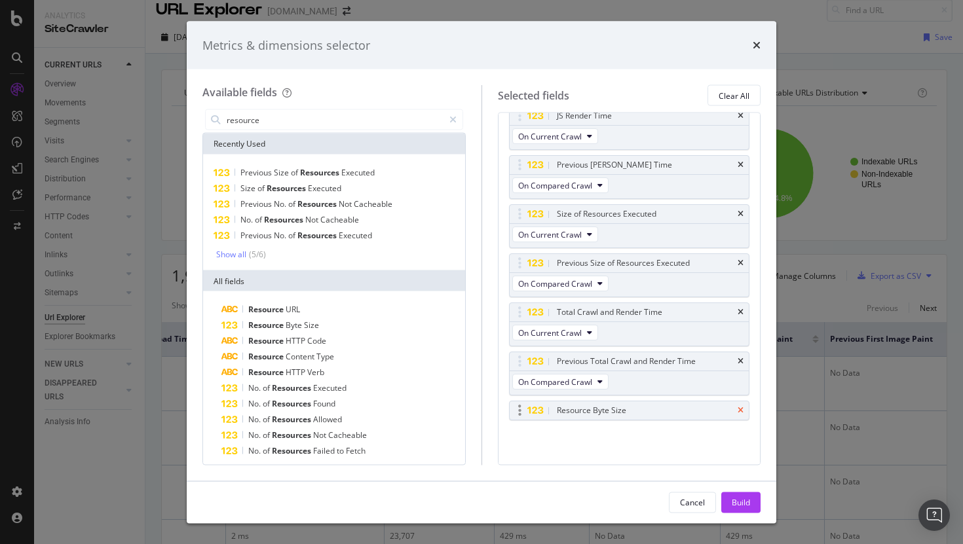
click at [741, 411] on icon "times" at bounding box center [740, 411] width 6 height 8
click at [738, 411] on icon "times" at bounding box center [740, 411] width 6 height 8
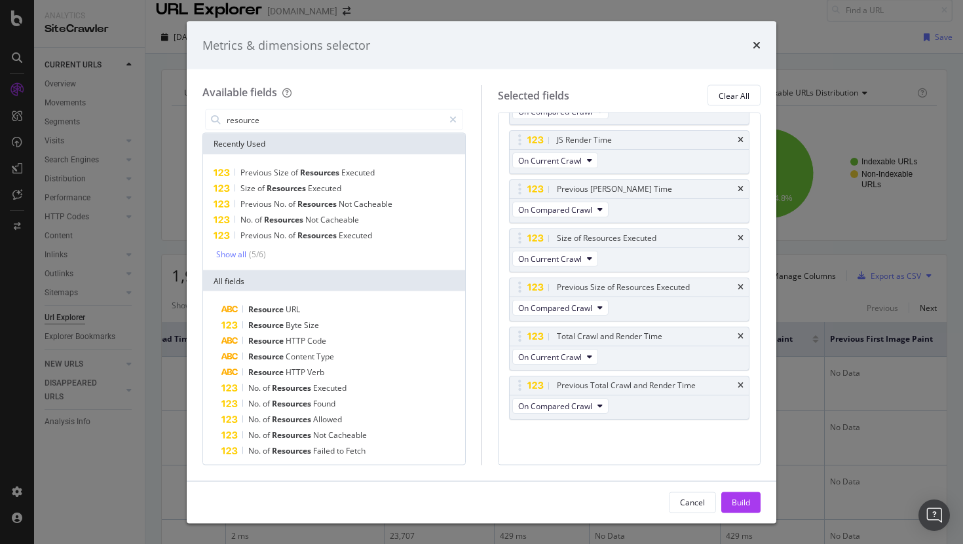
scroll to position [1491, 0]
click at [757, 46] on icon "times" at bounding box center [757, 45] width 8 height 10
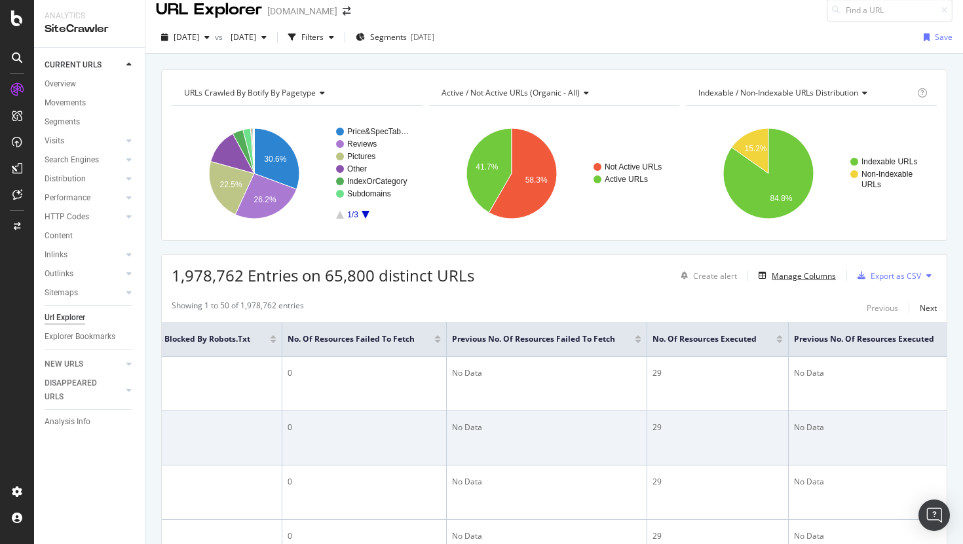
scroll to position [0, 3844]
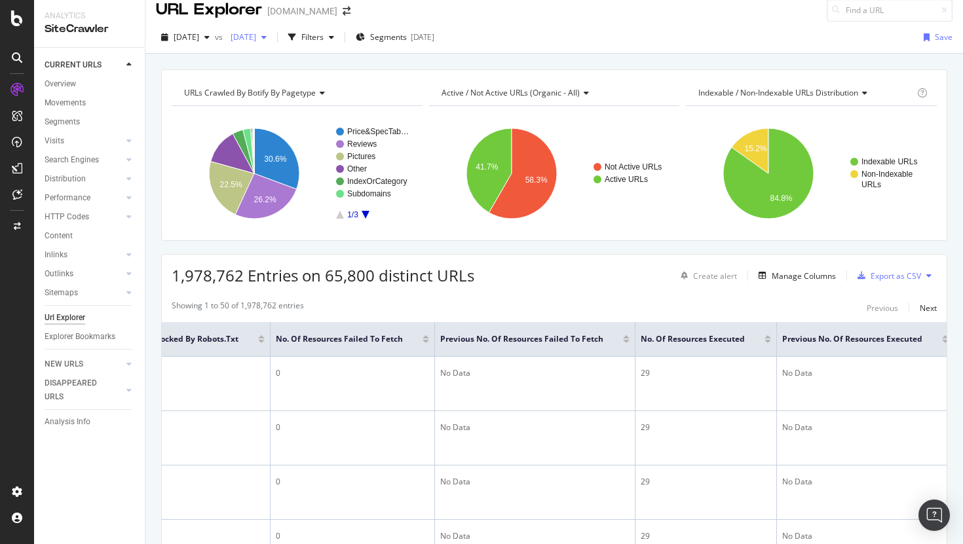
click at [256, 40] on span "[DATE]" at bounding box center [240, 36] width 31 height 11
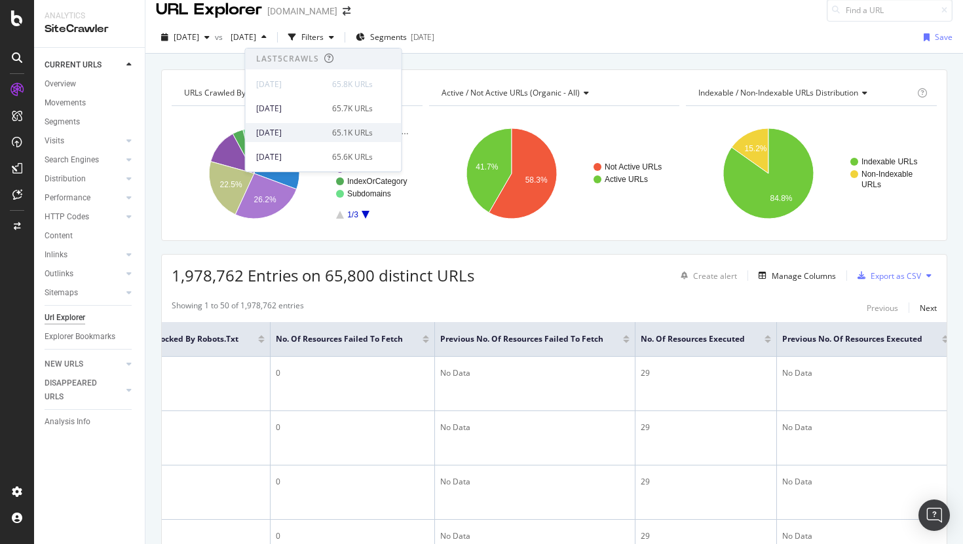
scroll to position [142, 0]
click at [321, 131] on div "[DATE] 76.9K URLs" at bounding box center [314, 133] width 117 height 12
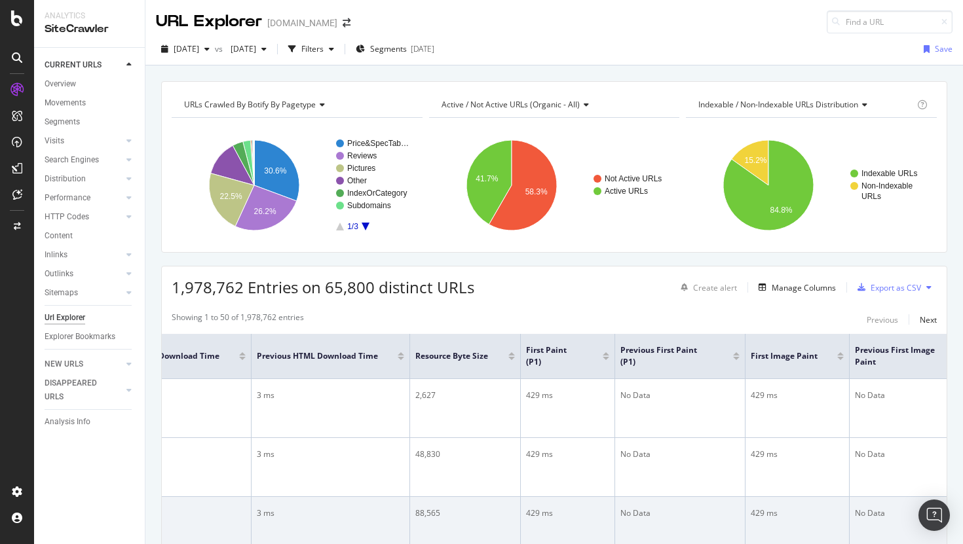
scroll to position [0, 1048]
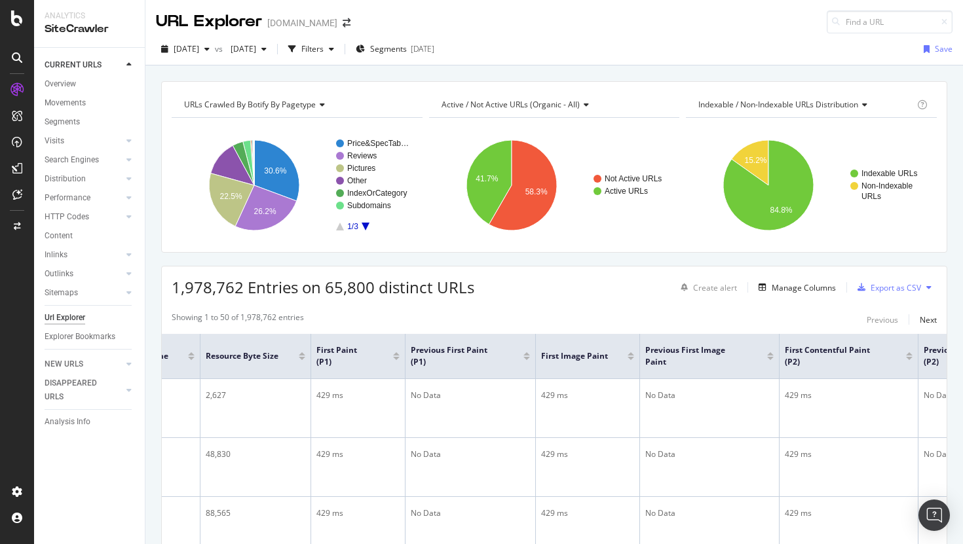
drag, startPoint x: 525, startPoint y: 499, endPoint x: 499, endPoint y: 304, distance: 196.8
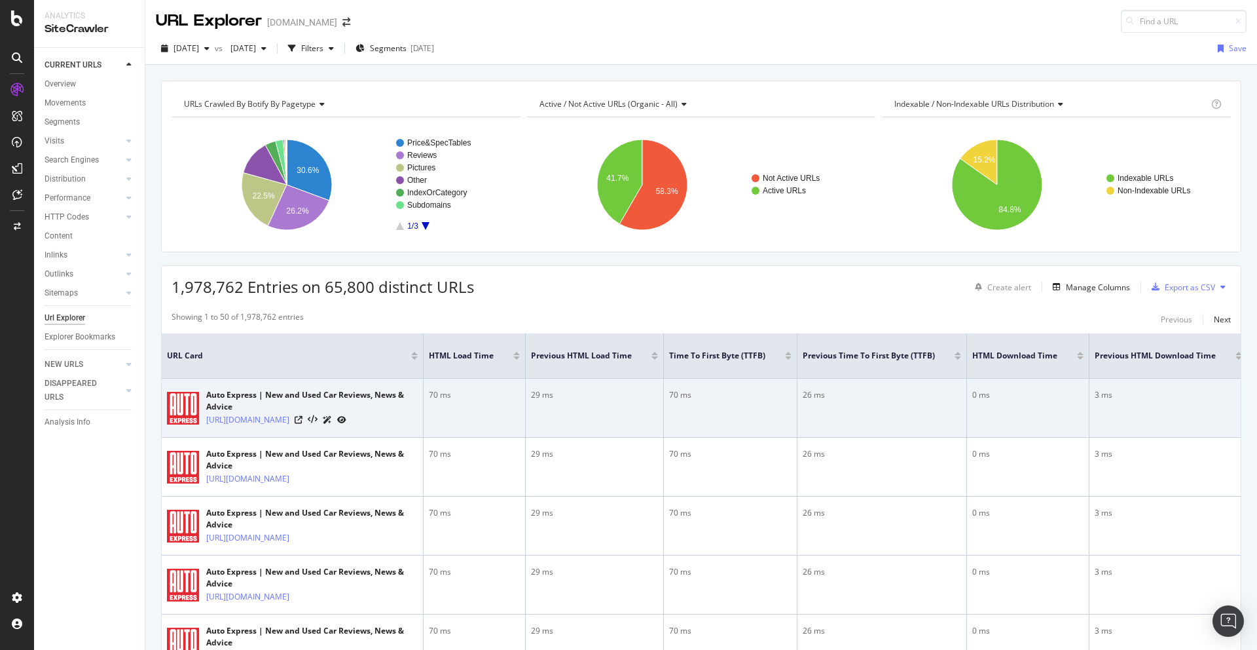
scroll to position [2, 0]
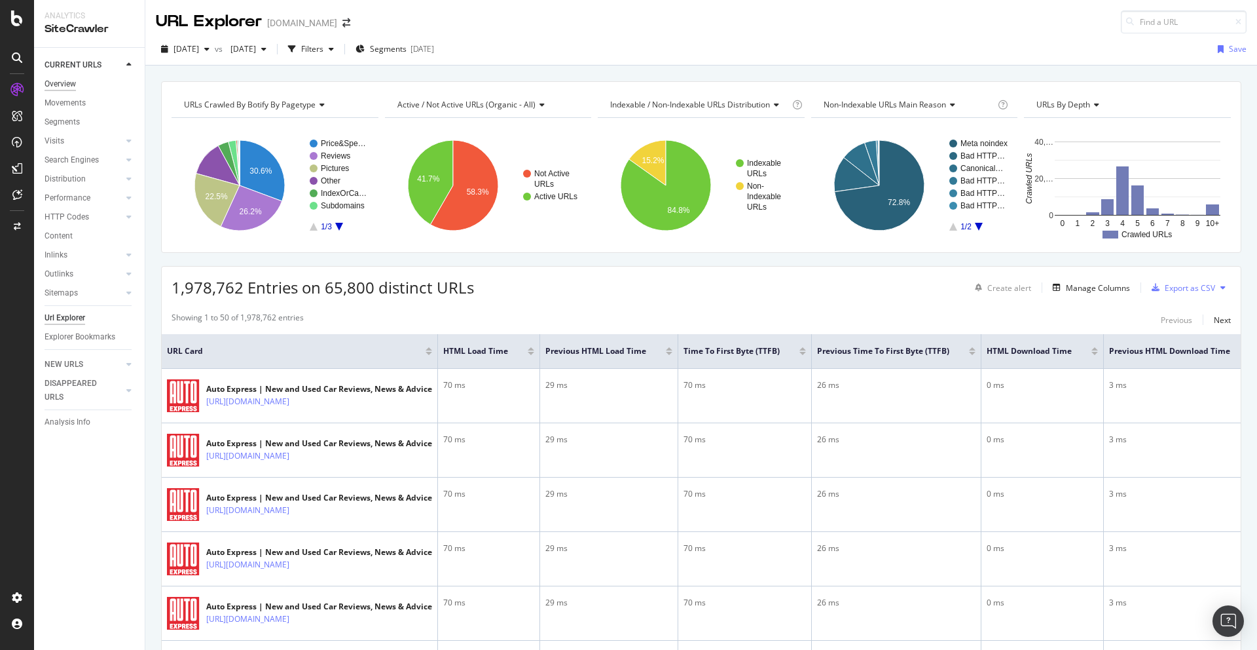
click at [52, 79] on div "Overview" at bounding box center [60, 84] width 31 height 14
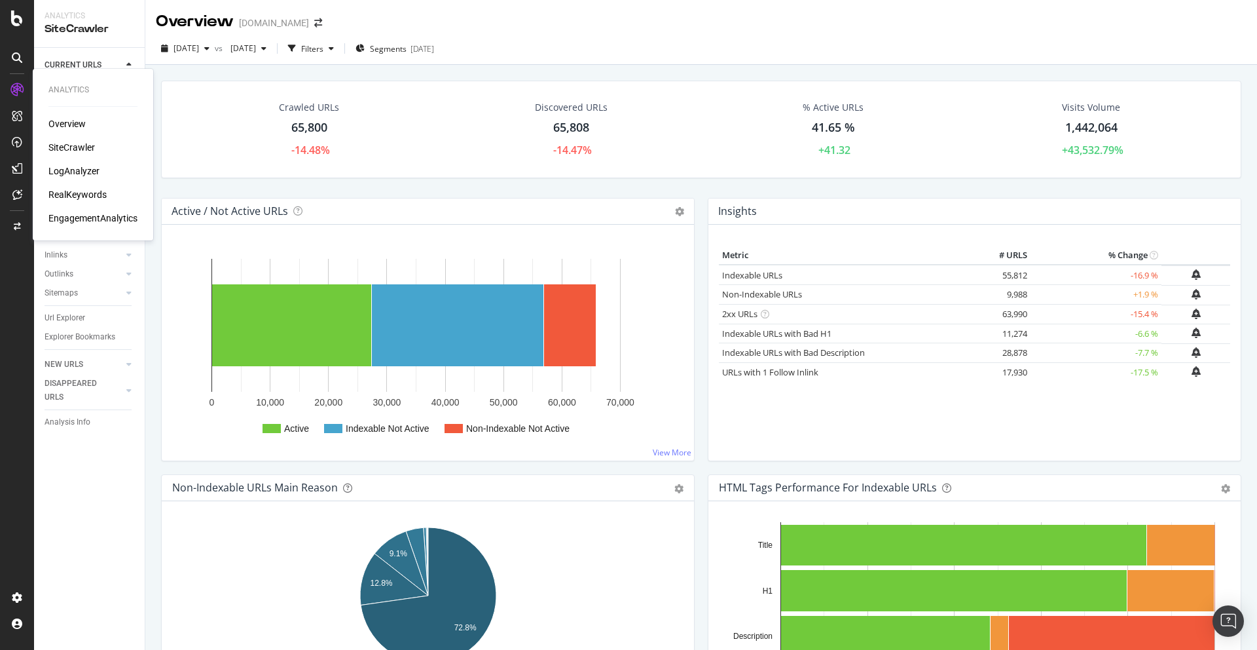
click at [61, 123] on div "Overview" at bounding box center [66, 123] width 37 height 13
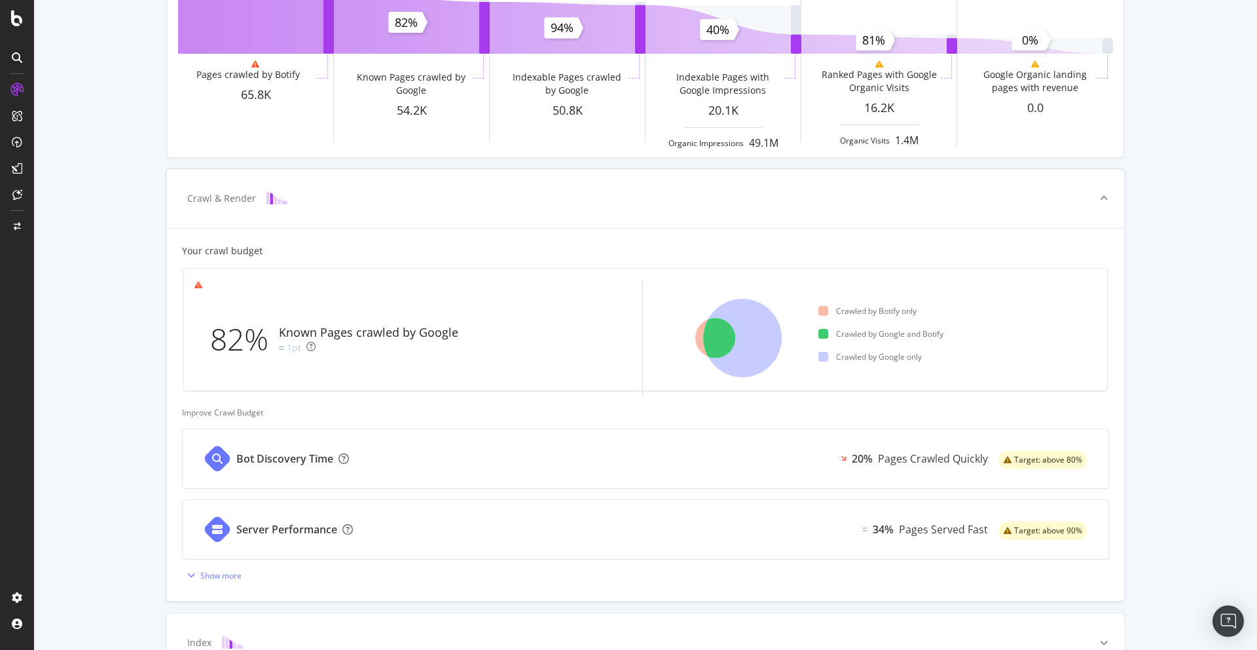
scroll to position [147, 0]
click at [636, 462] on div "Bot Discovery Time 20% Pages Crawled Quickly Target: above 80%" at bounding box center [646, 457] width 926 height 59
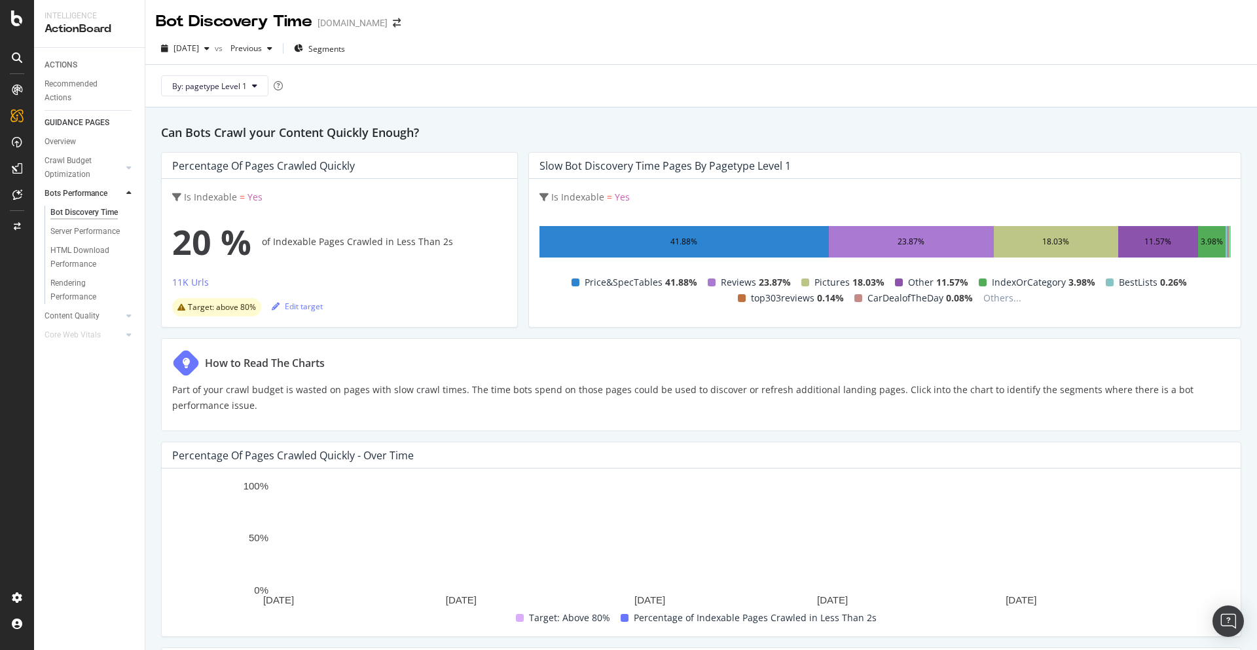
scroll to position [151, 0]
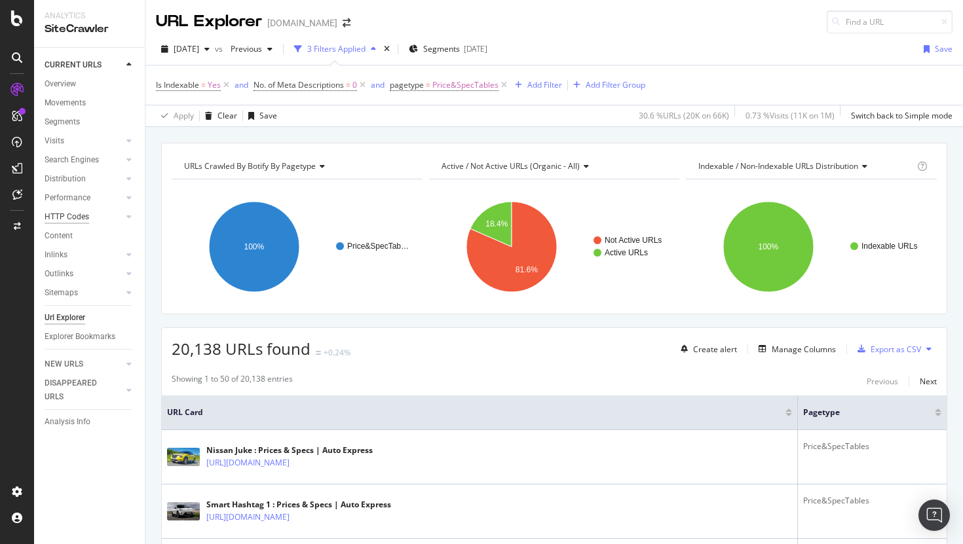
scroll to position [158, 0]
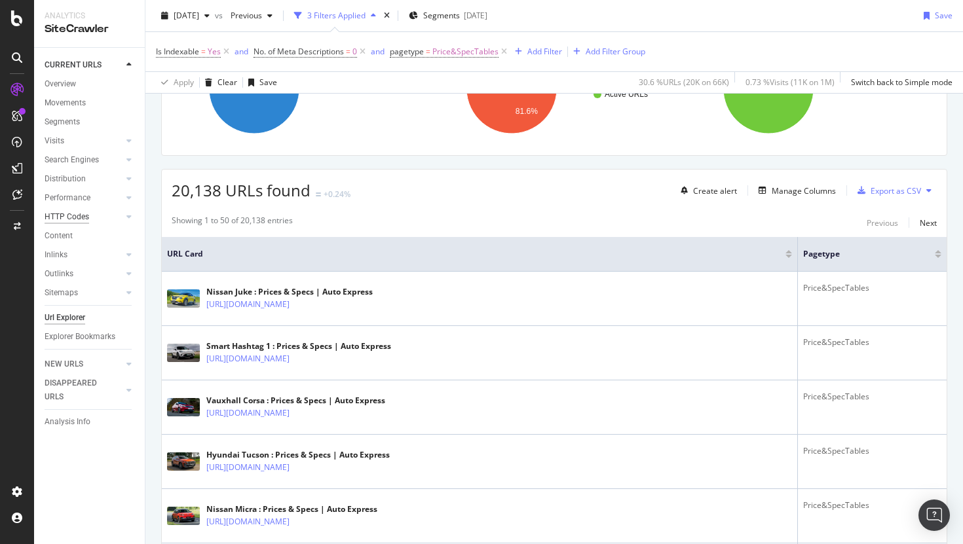
click at [69, 215] on div "HTTP Codes" at bounding box center [67, 217] width 45 height 14
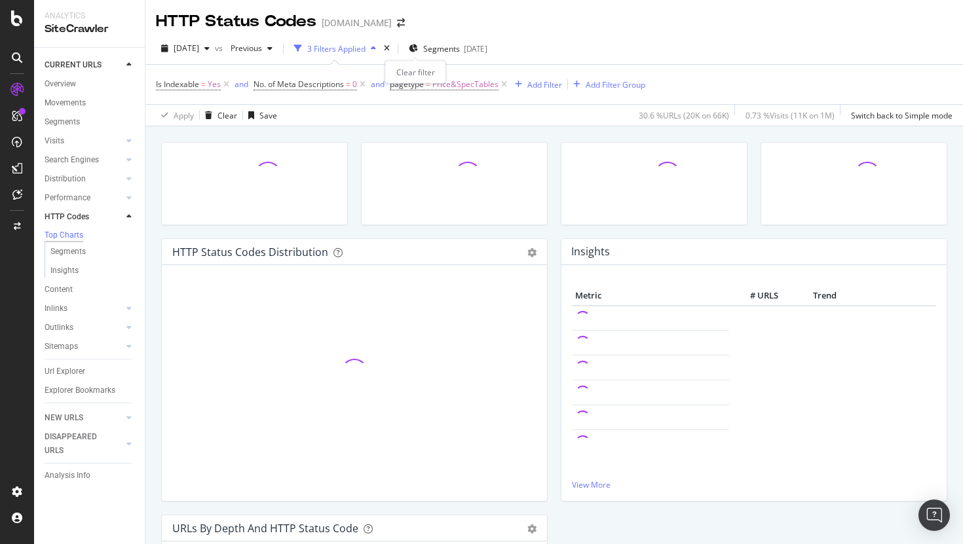
click at [392, 43] on div "times" at bounding box center [386, 48] width 11 height 13
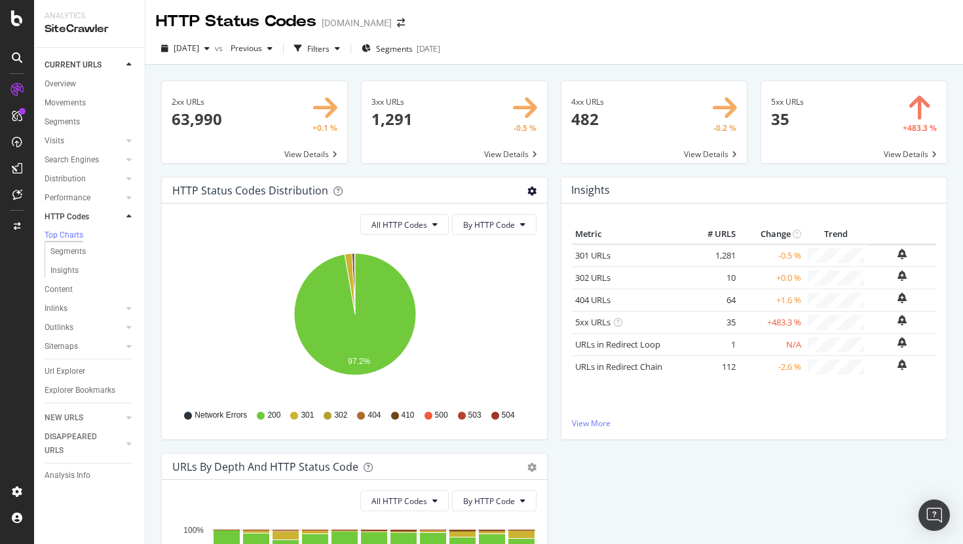
click at [534, 191] on icon "gear" at bounding box center [531, 191] width 9 height 9
click at [483, 240] on span "Table" at bounding box center [486, 241] width 119 height 18
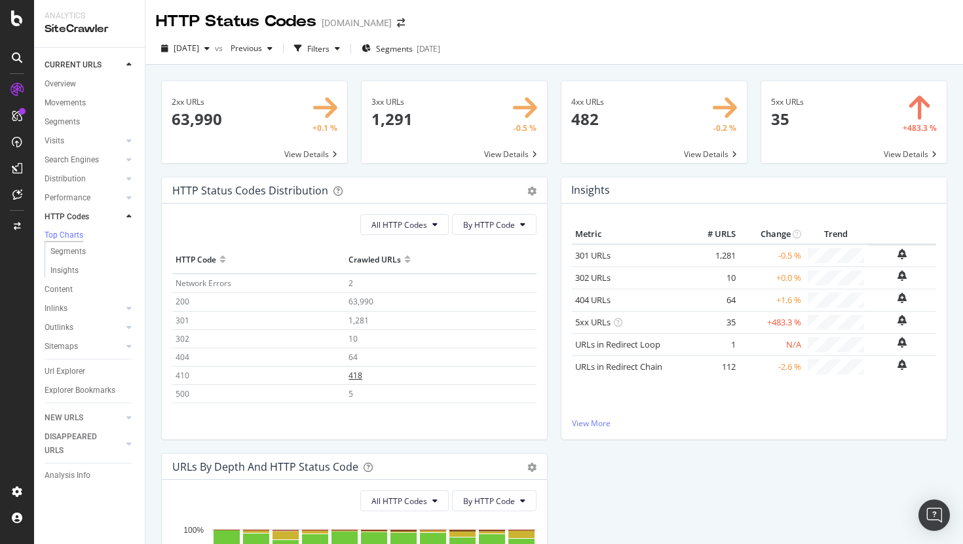
click at [355, 373] on span "418" at bounding box center [355, 375] width 14 height 11
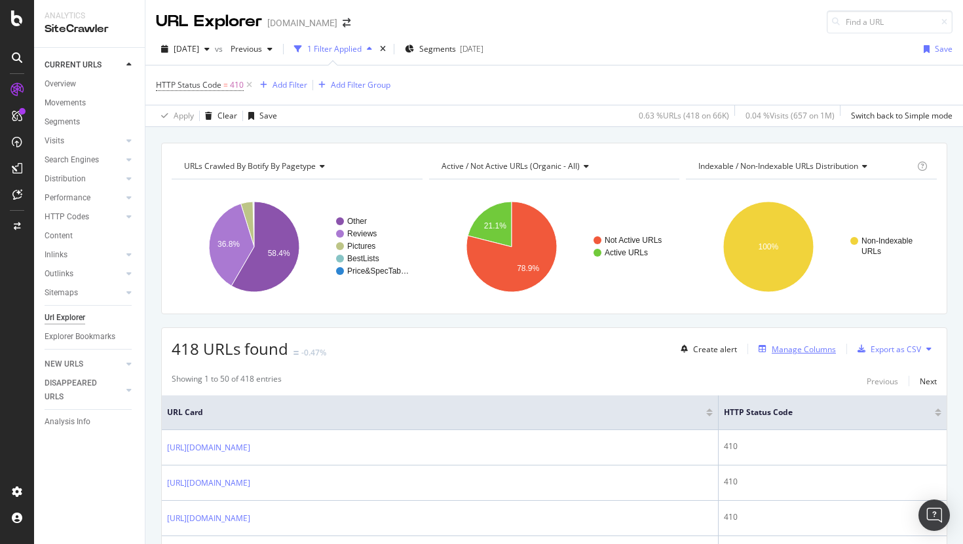
click at [792, 350] on div "Manage Columns" at bounding box center [803, 349] width 64 height 11
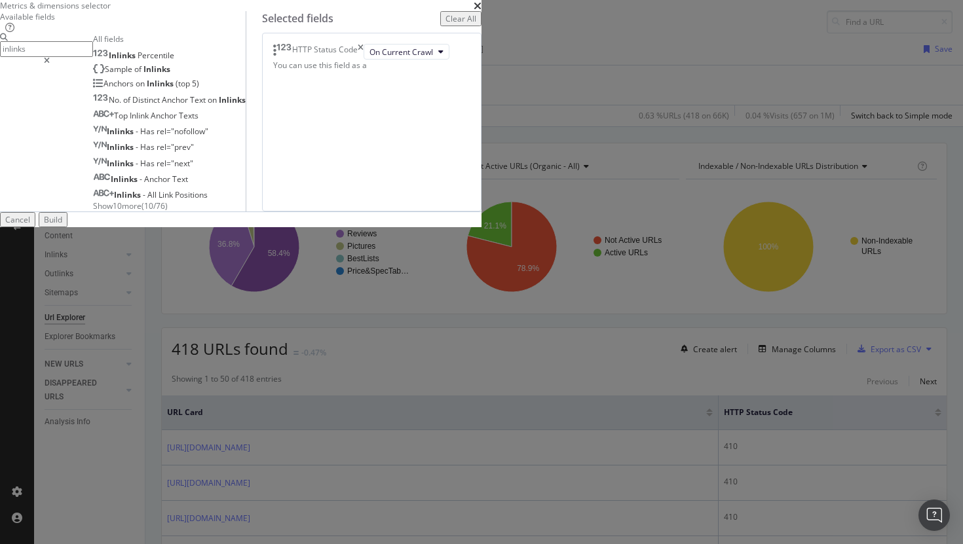
click at [168, 212] on span "( 10 / 76 )" at bounding box center [154, 205] width 26 height 11
click at [141, 212] on span "Show 10 more" at bounding box center [117, 205] width 48 height 11
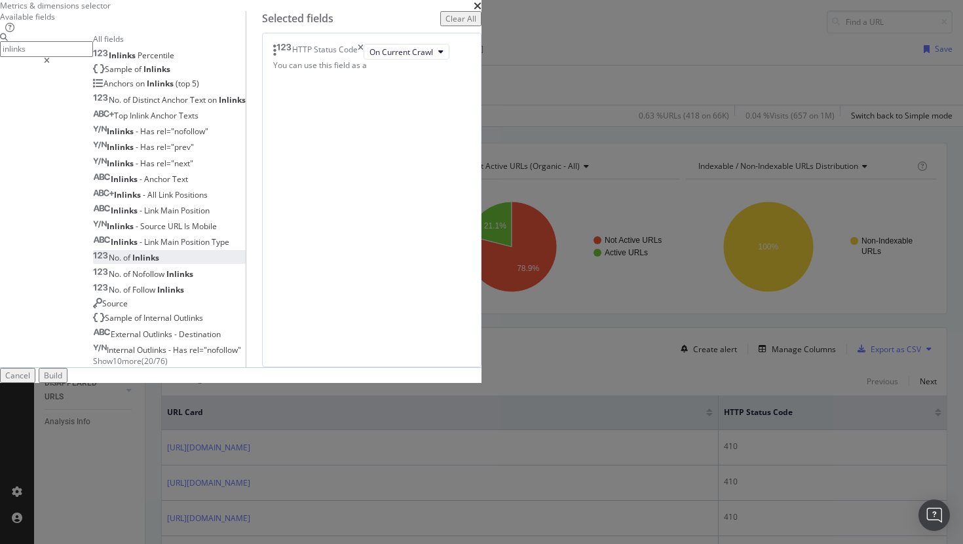
click at [159, 263] on span "Inlinks" at bounding box center [145, 257] width 27 height 11
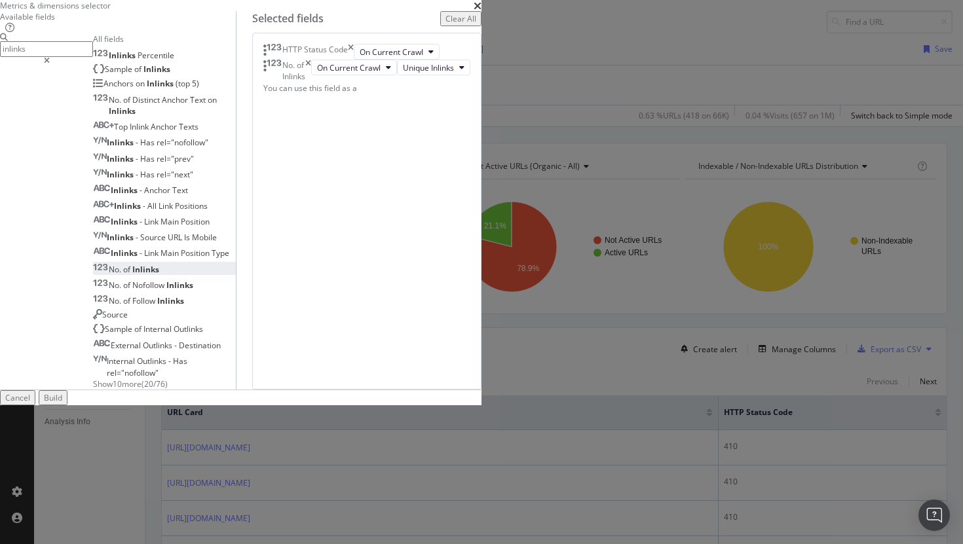
click at [93, 56] on input "inlinks" at bounding box center [46, 48] width 93 height 15
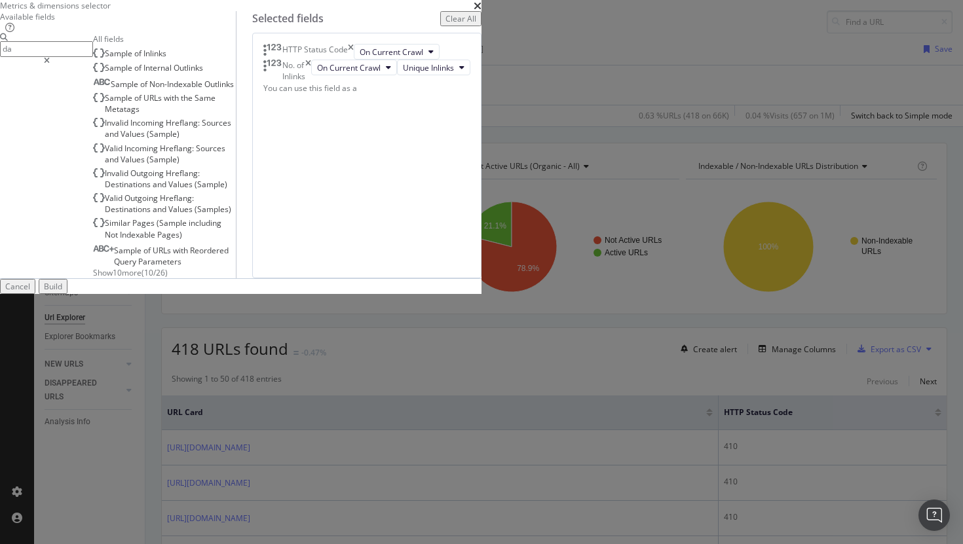
type input "d"
click at [136, 59] on span "Sample" at bounding box center [120, 53] width 31 height 11
click at [93, 56] on input "sample" at bounding box center [46, 48] width 93 height 15
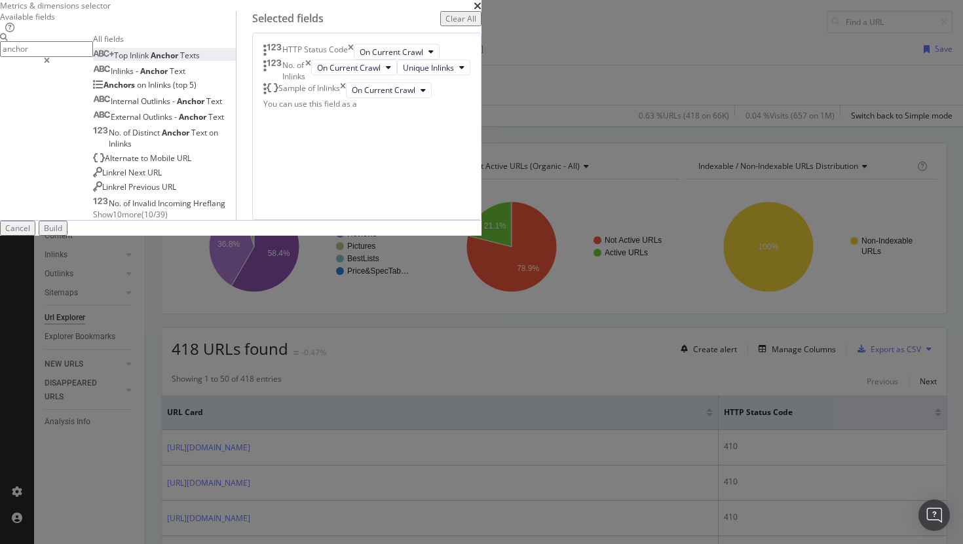
type input "anchor"
click at [180, 61] on span "Anchor" at bounding box center [165, 55] width 29 height 11
click at [62, 234] on div "Build" at bounding box center [53, 228] width 18 height 11
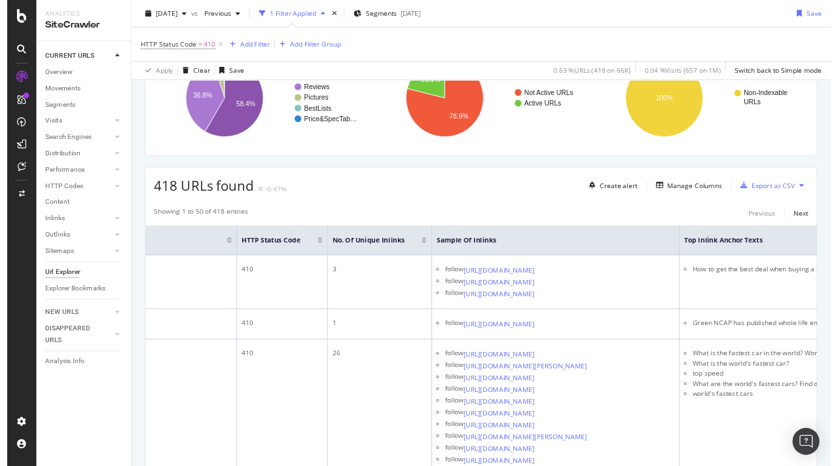
scroll to position [0, 170]
